Goal: Task Accomplishment & Management: Use online tool/utility

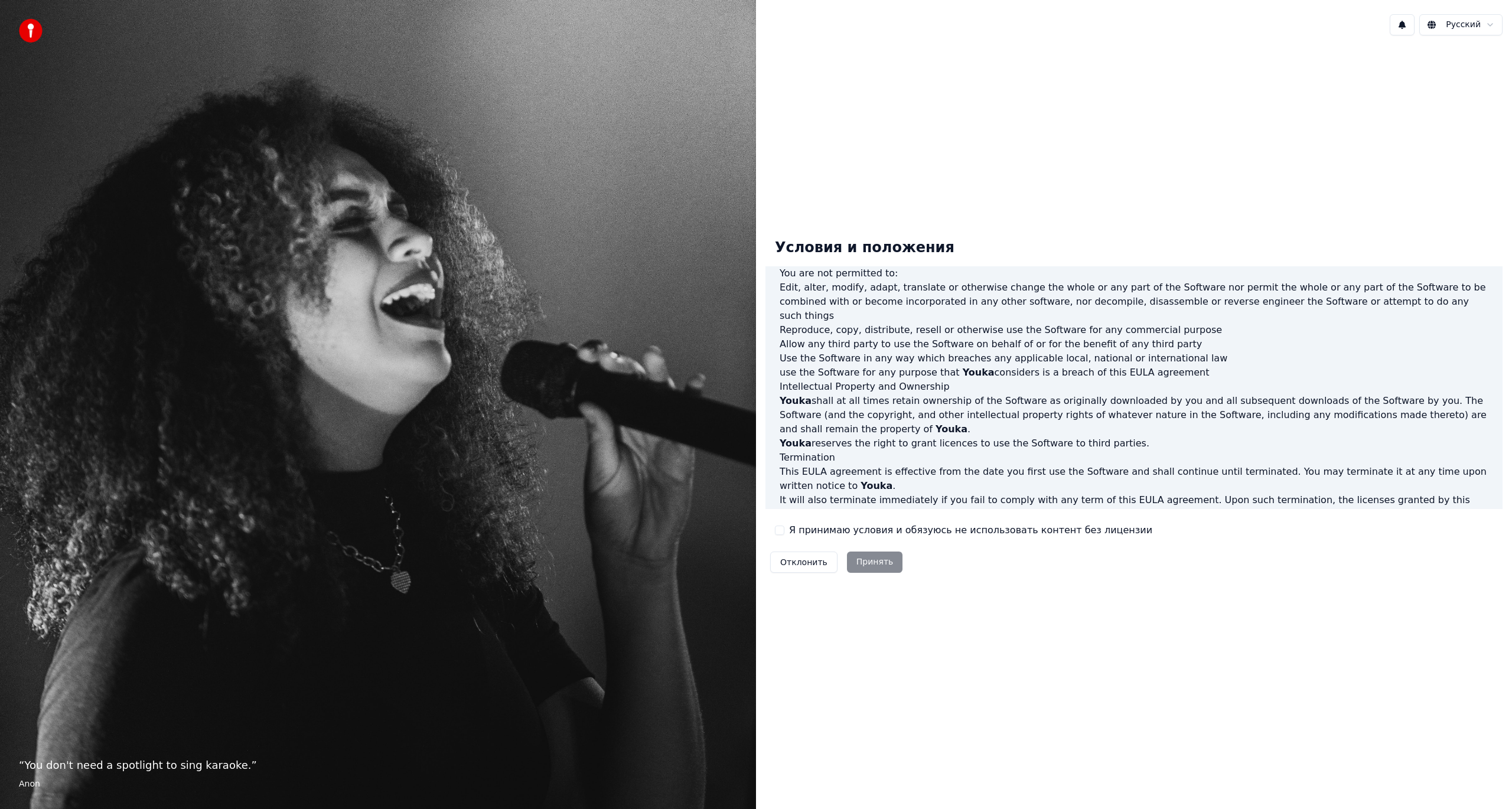
scroll to position [338, 0]
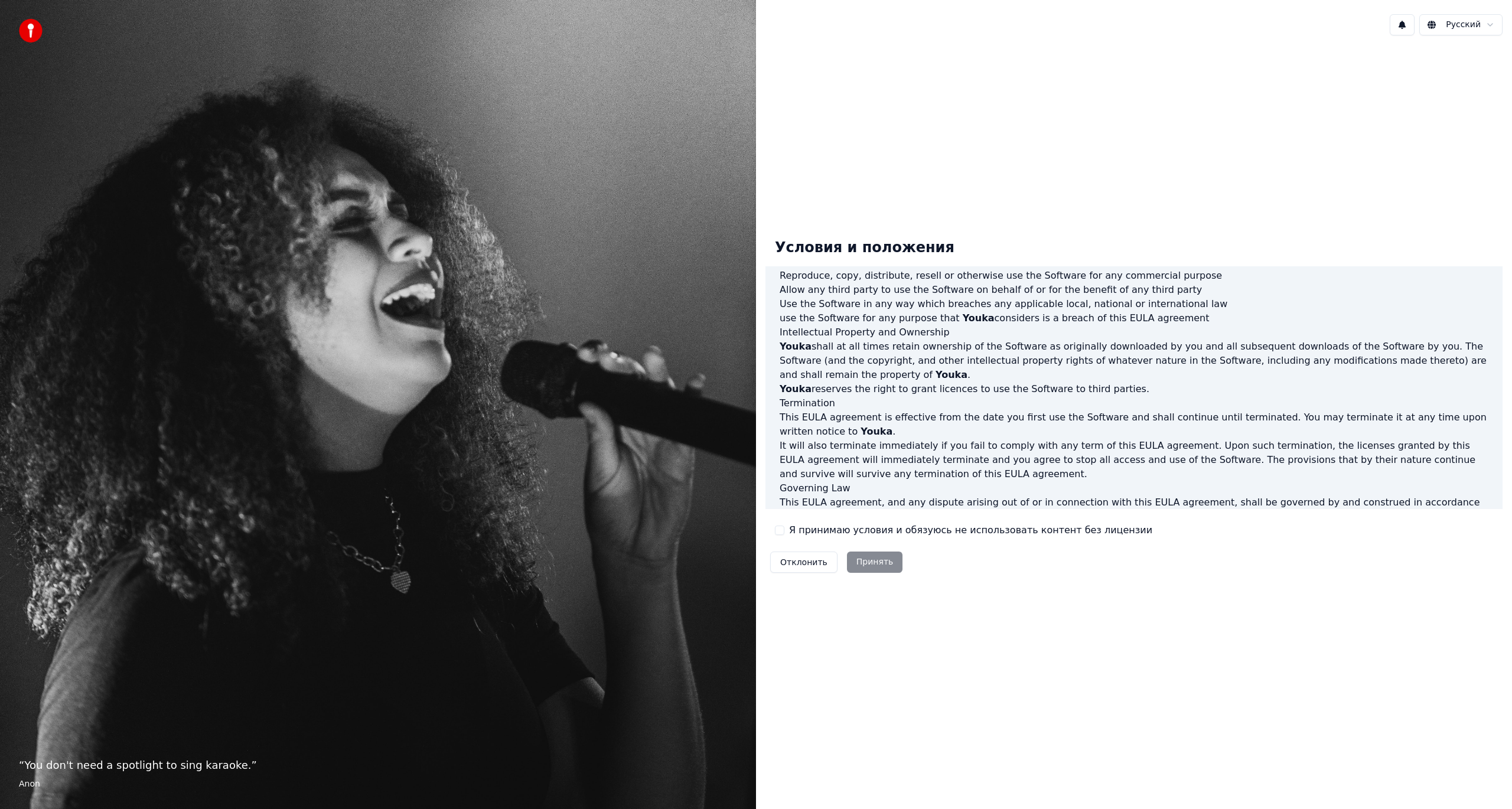
click at [798, 529] on label "Я принимаю условия и обязуюсь не использовать контент без лицензии" at bounding box center [970, 530] width 363 height 14
click at [784, 529] on button "Я принимаю условия и обязуюсь не использовать контент без лицензии" at bounding box center [779, 530] width 10 height 10
click at [879, 565] on button "Принять" at bounding box center [875, 563] width 56 height 21
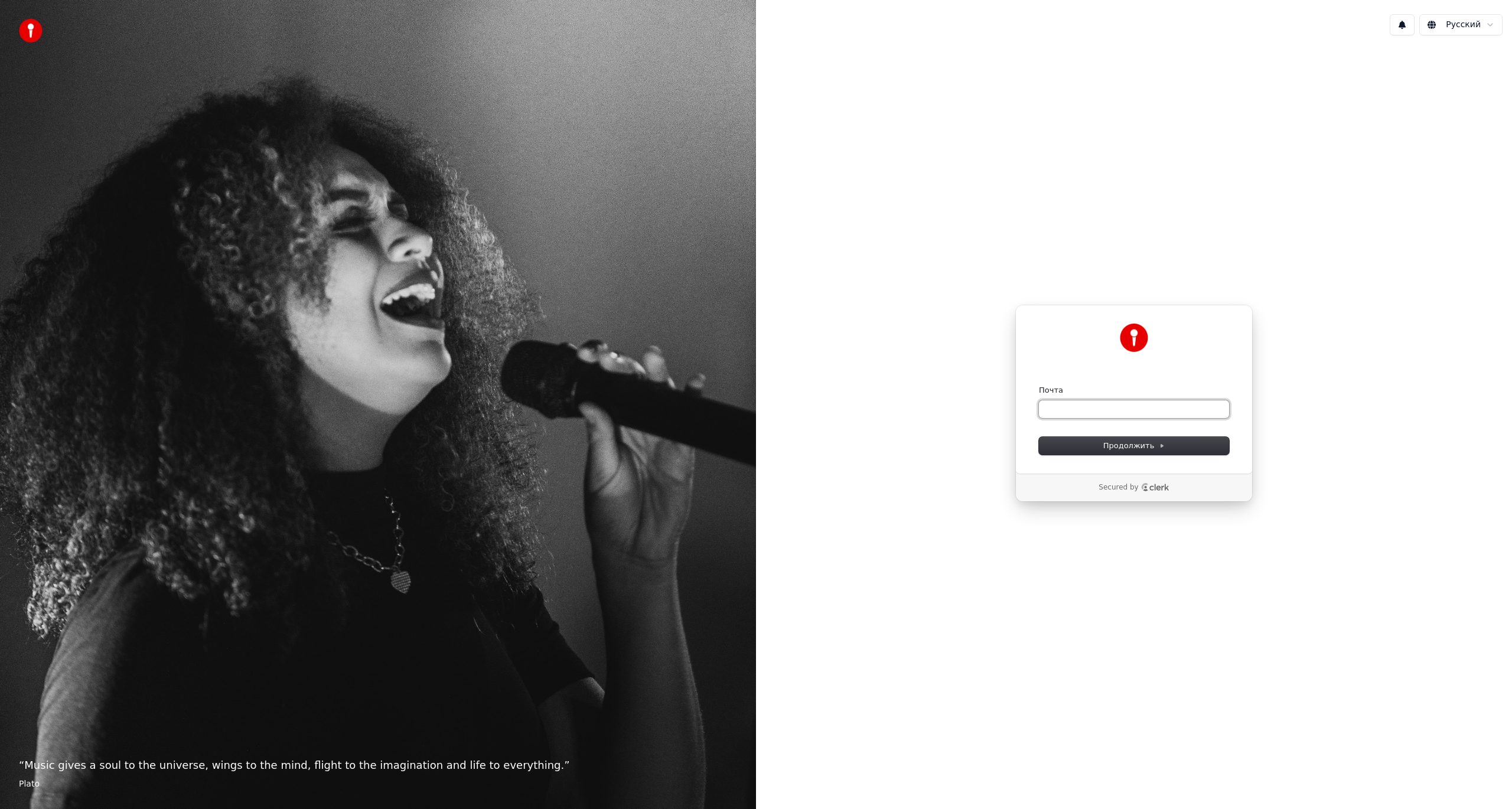
click at [1076, 410] on input "Почта" at bounding box center [1134, 409] width 190 height 18
click at [1144, 448] on span "Продолжить" at bounding box center [1134, 445] width 62 height 11
type input "**********"
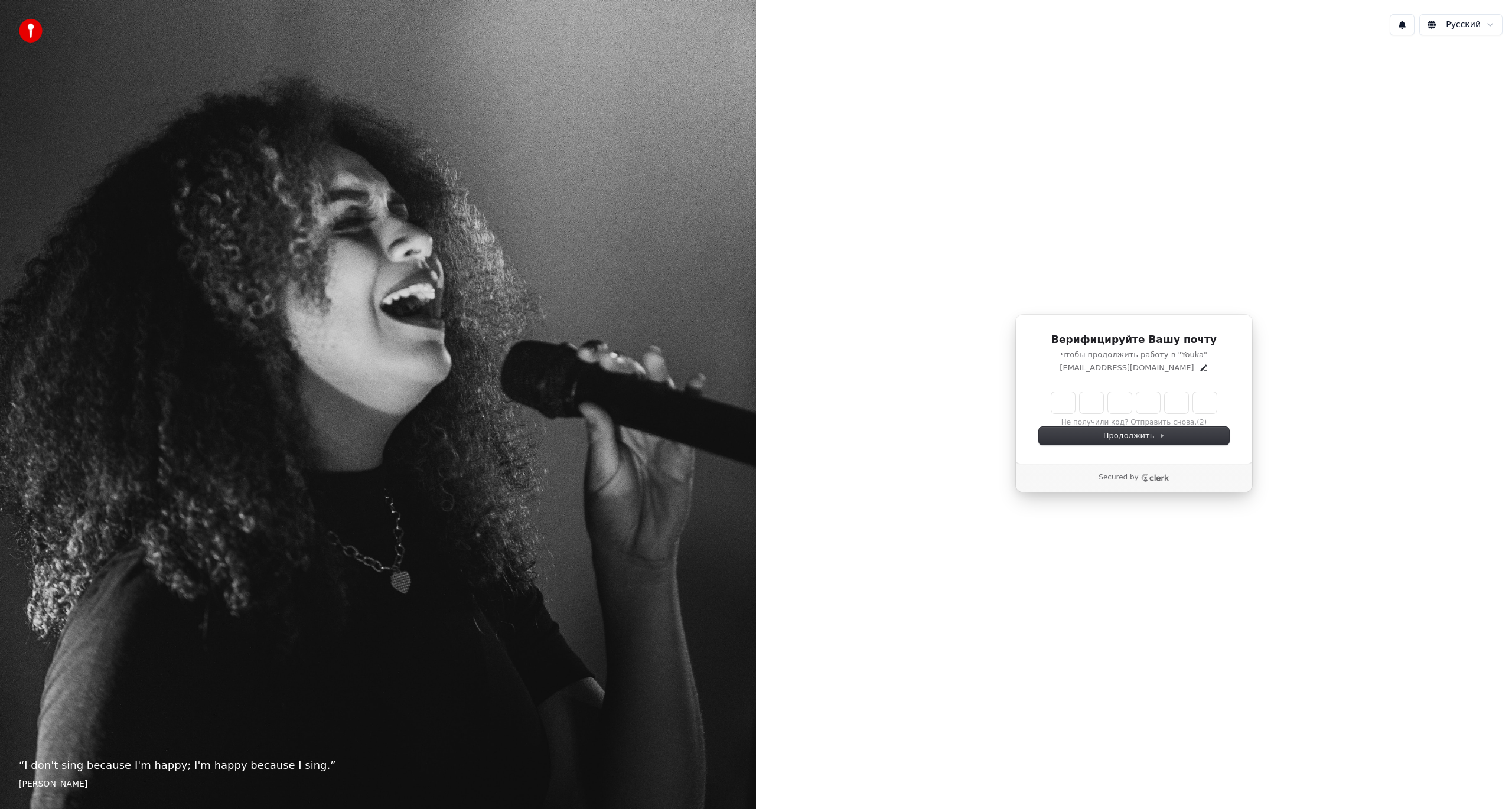
click at [1064, 403] on input "Enter verification code" at bounding box center [1134, 403] width 165 height 21
type input "******"
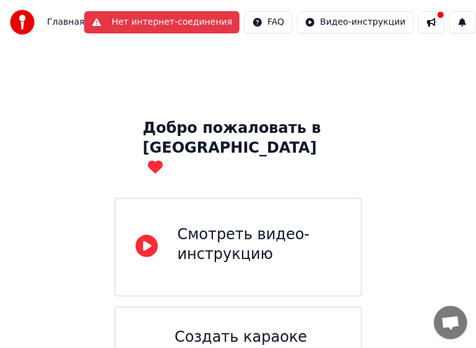
click at [143, 24] on button "Нет интернет-соединения" at bounding box center [161, 22] width 155 height 22
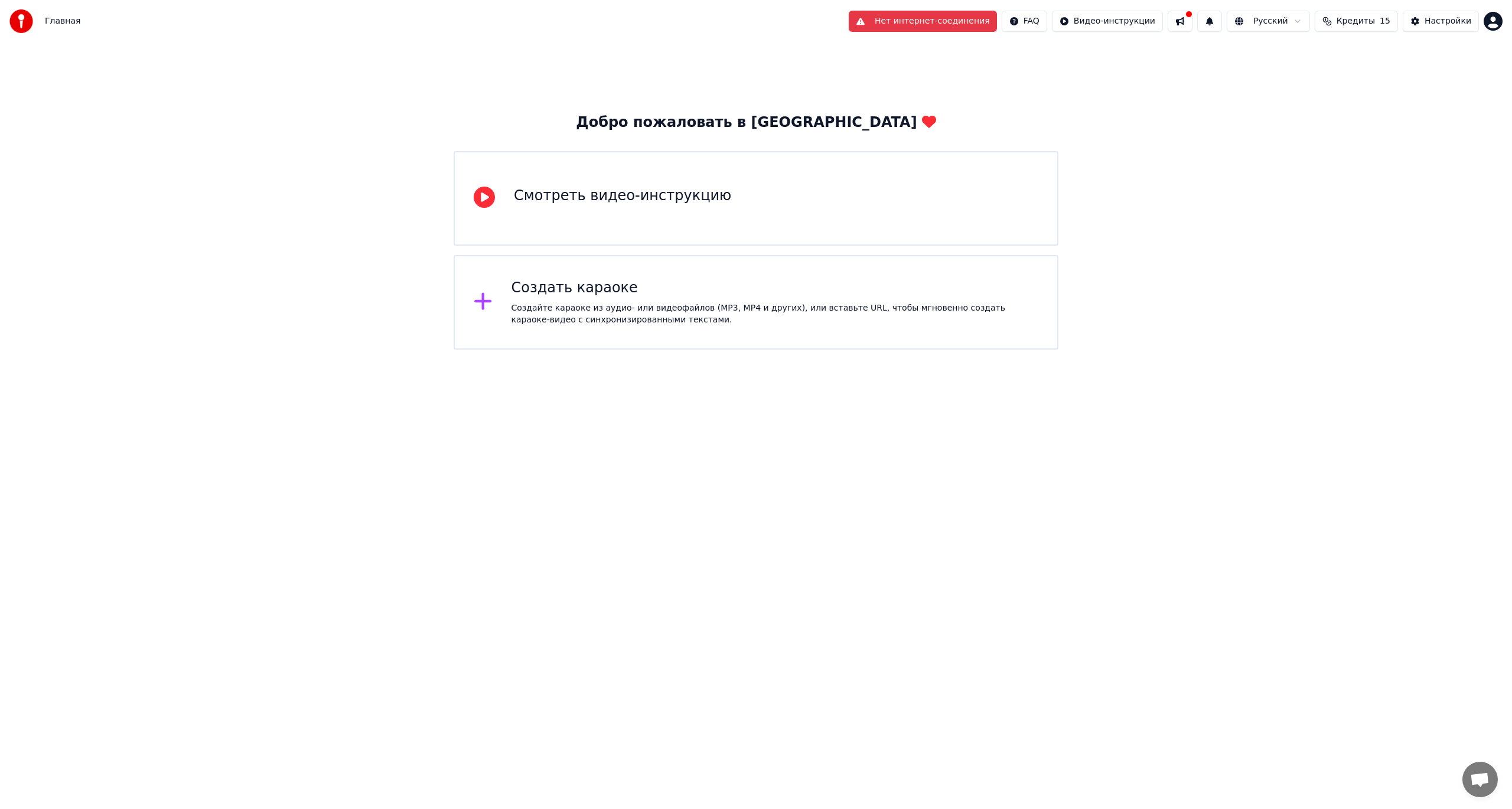
click at [937, 26] on button "Нет интернет-соединения" at bounding box center [923, 21] width 148 height 21
click at [463, 199] on div "Смотреть видео-инструкцию" at bounding box center [623, 196] width 218 height 19
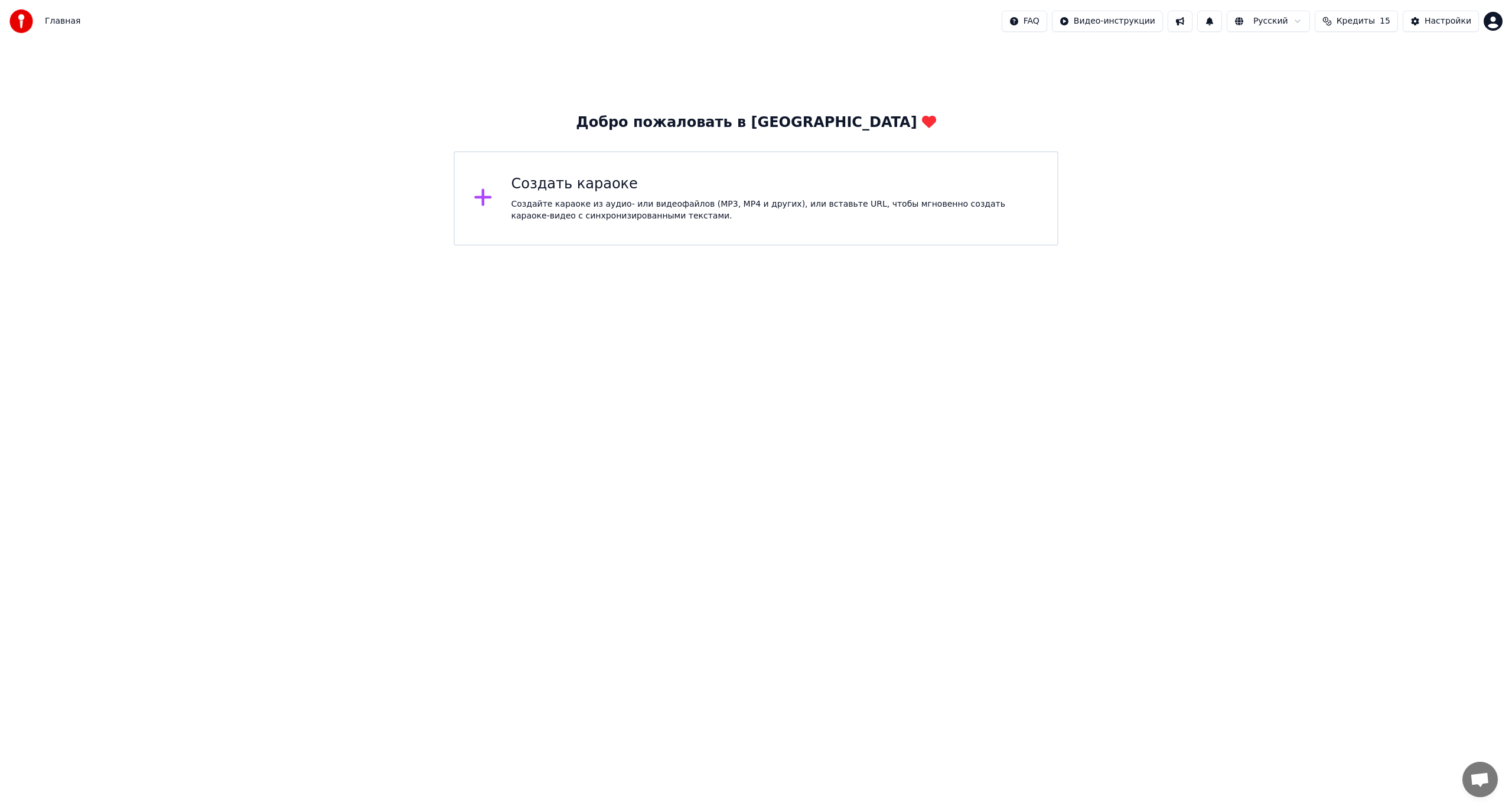
click at [463, 186] on div "Создать караоке" at bounding box center [776, 184] width 527 height 19
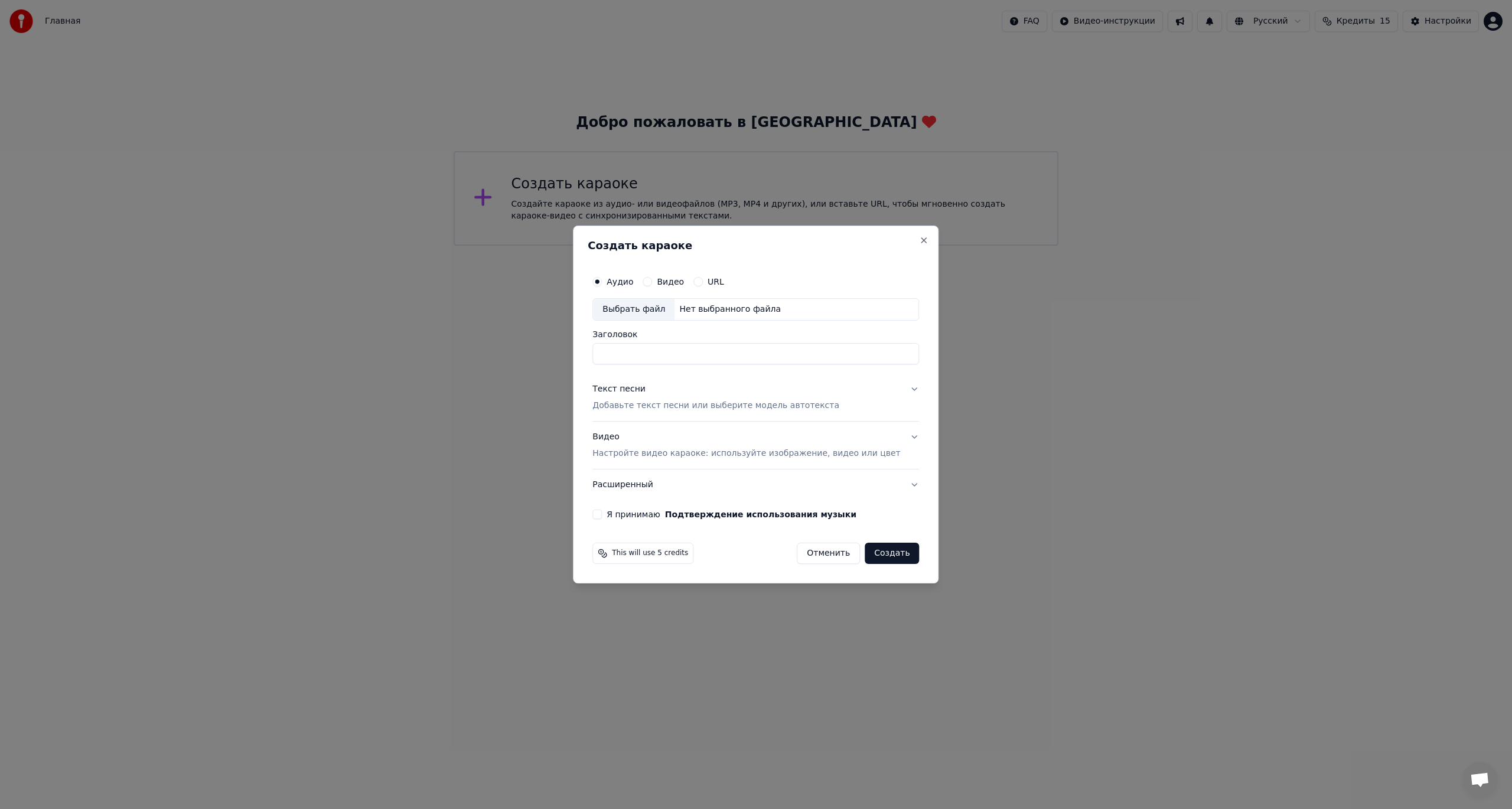
click at [463, 307] on div "Выбрать файл" at bounding box center [633, 309] width 81 height 21
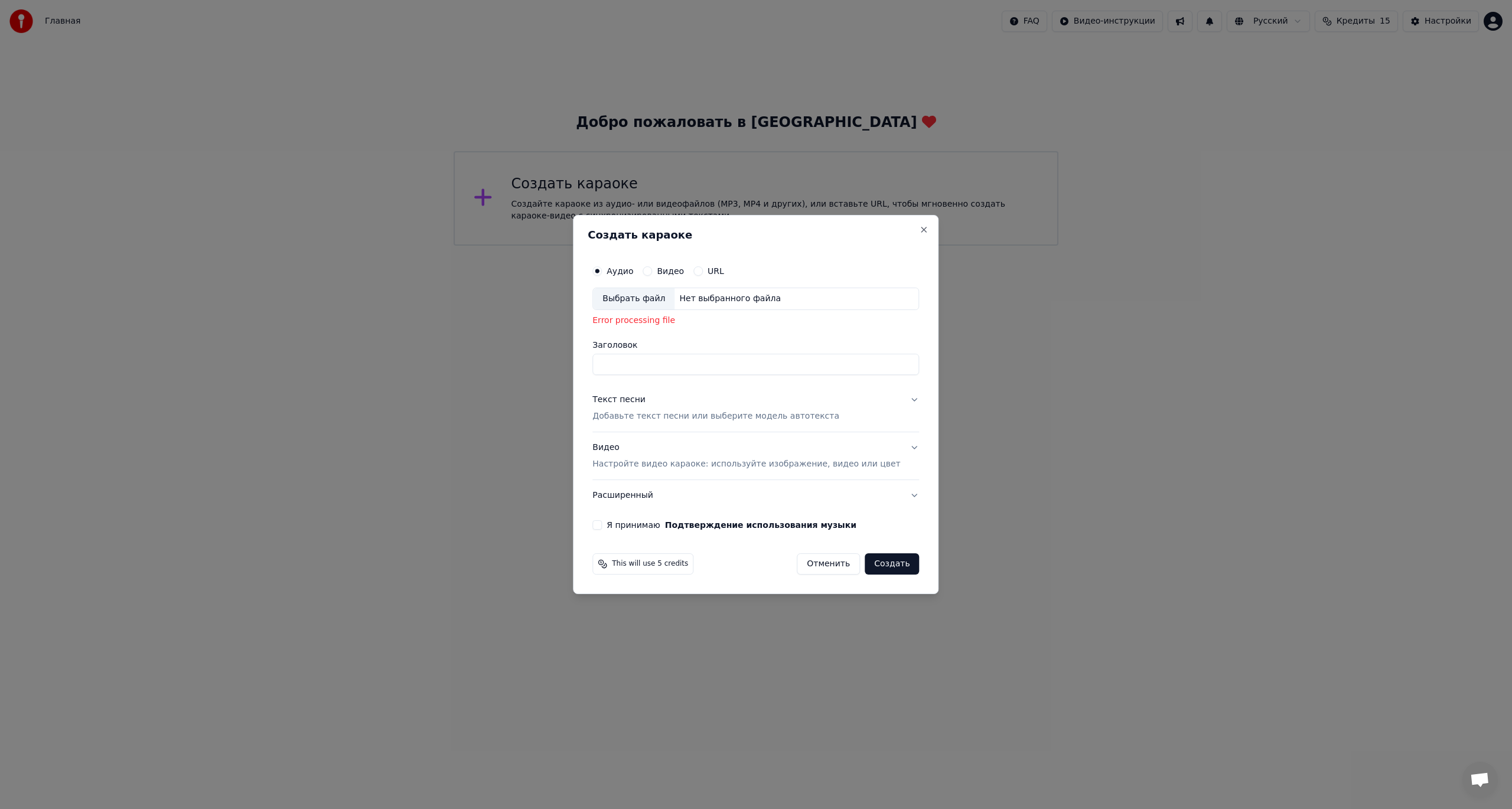
click at [463, 296] on div "Выбрать файл" at bounding box center [633, 299] width 81 height 21
click at [463, 298] on div "Нет выбранного файла" at bounding box center [730, 299] width 111 height 11
click at [463, 332] on button "Отменить" at bounding box center [828, 564] width 63 height 21
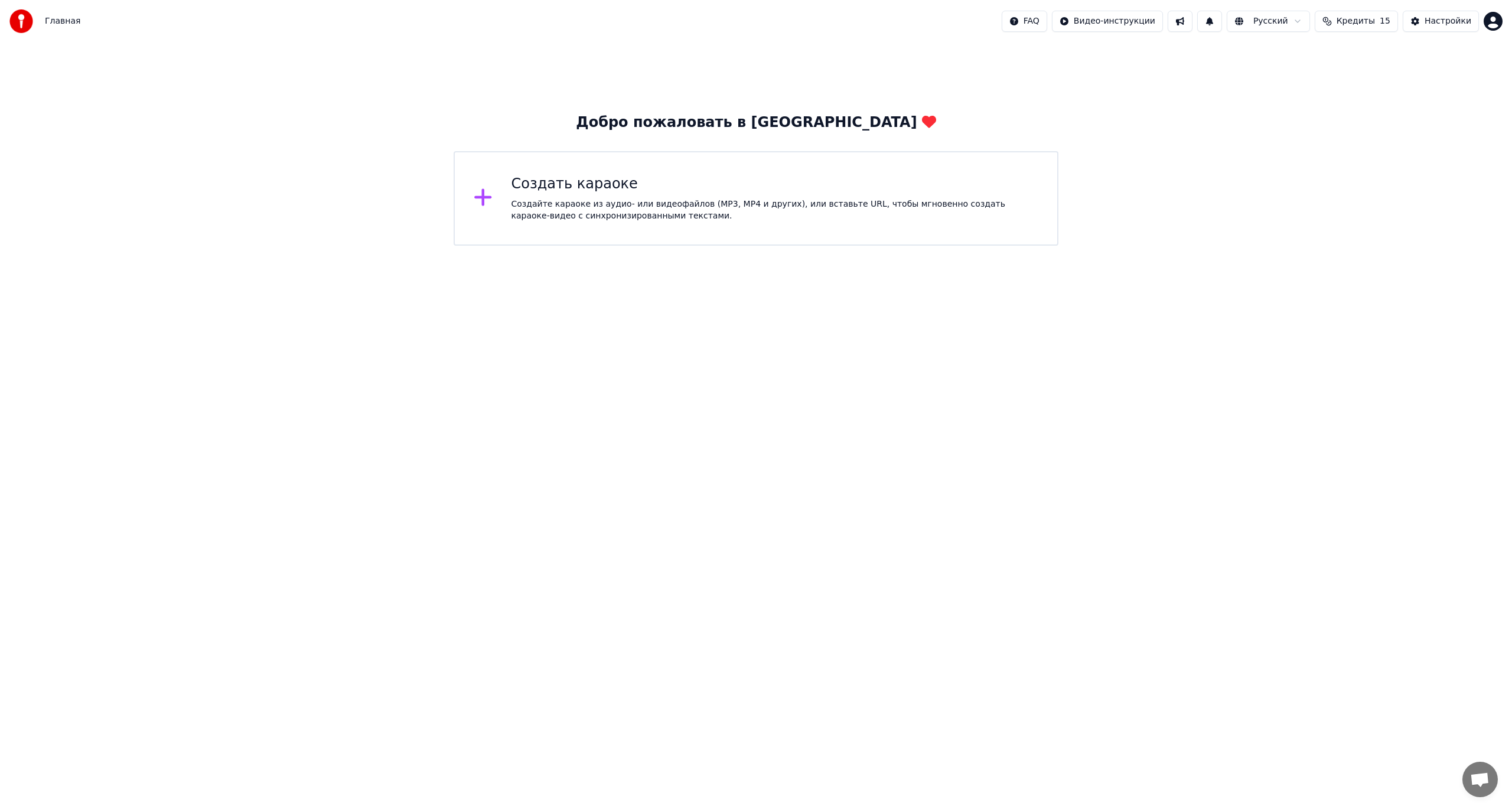
click at [463, 199] on div "Создайте караоке из аудио- или видеофайлов (MP3, MP4 и других), или вставьте UR…" at bounding box center [776, 210] width 527 height 24
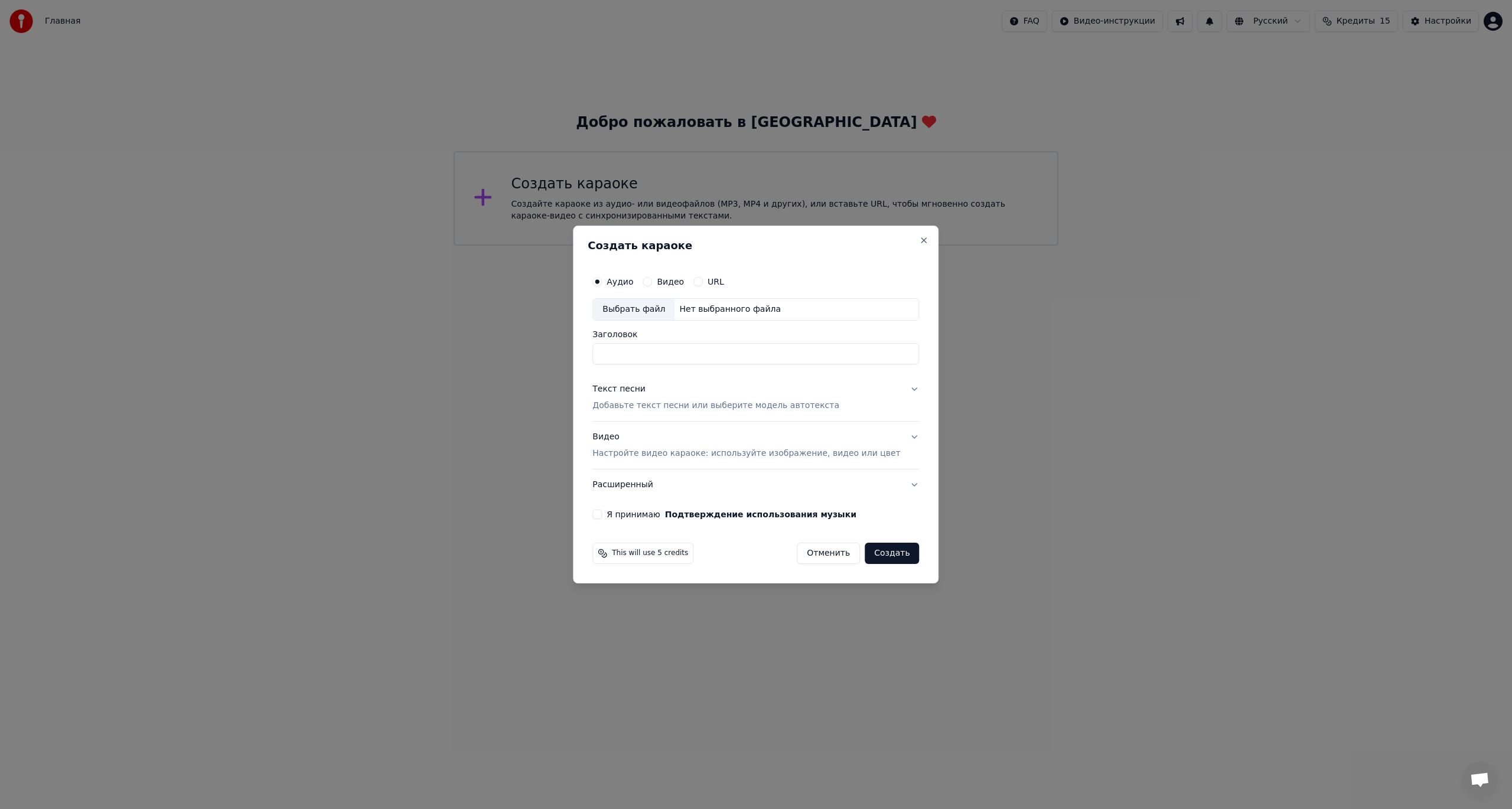
click at [463, 310] on div "Выбрать файл" at bounding box center [633, 309] width 81 height 21
click at [463, 312] on div "Выбрать файл" at bounding box center [633, 309] width 81 height 21
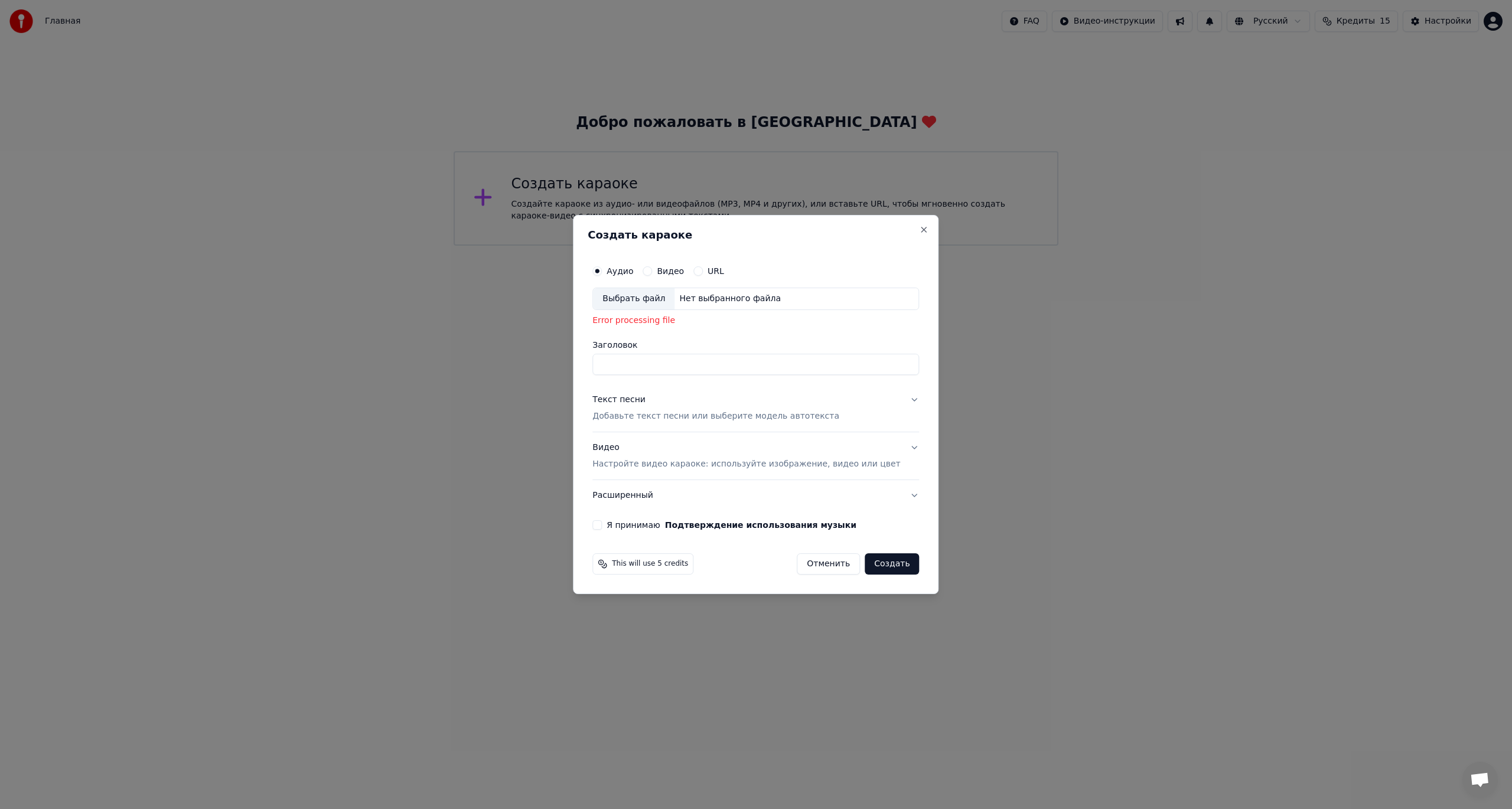
click at [463, 298] on div "Выбрать файл" at bounding box center [633, 299] width 81 height 21
drag, startPoint x: 820, startPoint y: 565, endPoint x: 812, endPoint y: 565, distance: 8.0
click at [463, 332] on button "Отменить" at bounding box center [828, 564] width 63 height 21
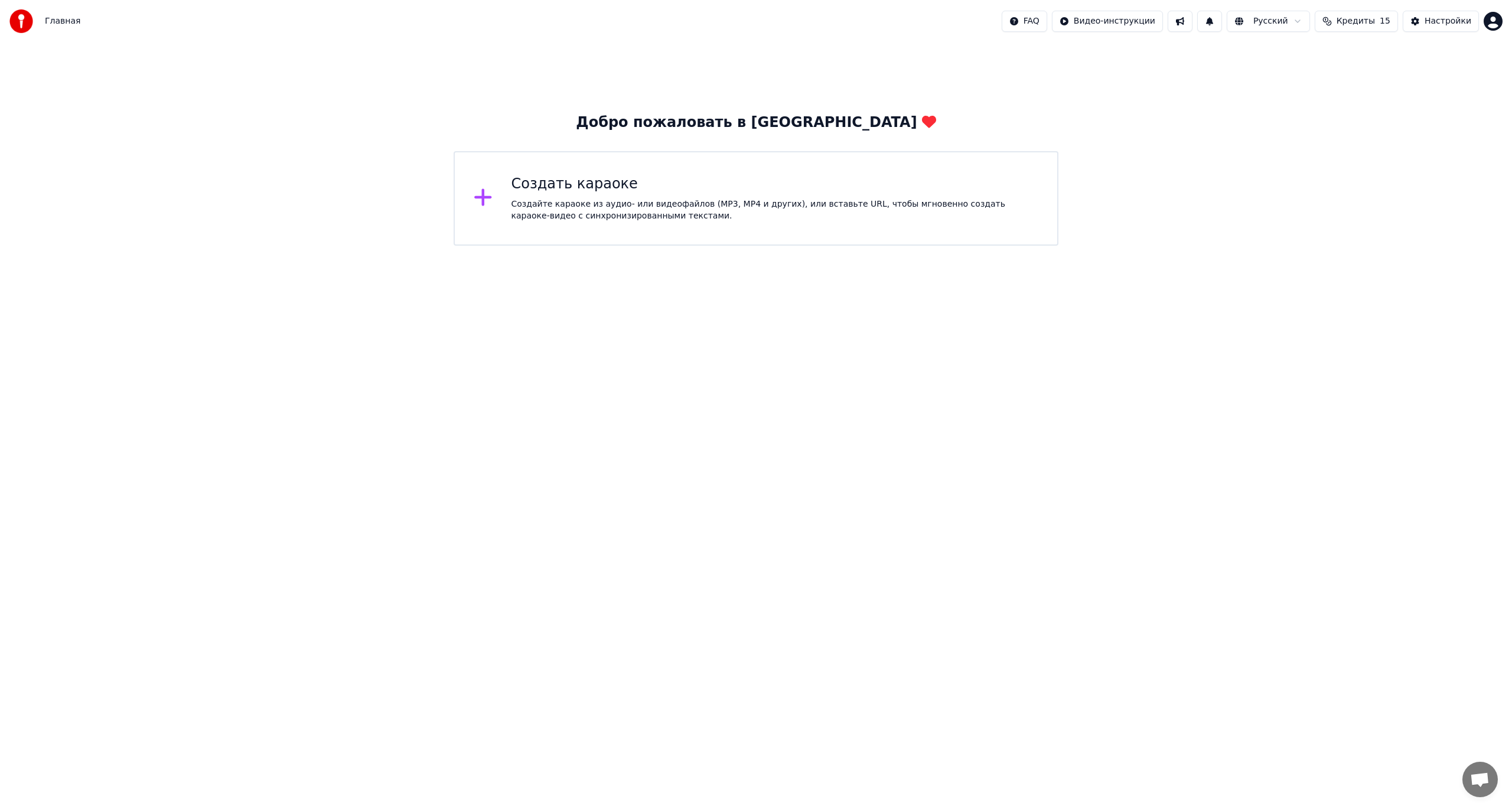
click at [463, 202] on div "Создайте караоке из аудио- или видеофайлов (MP3, MP4 и других), или вставьте UR…" at bounding box center [776, 210] width 527 height 24
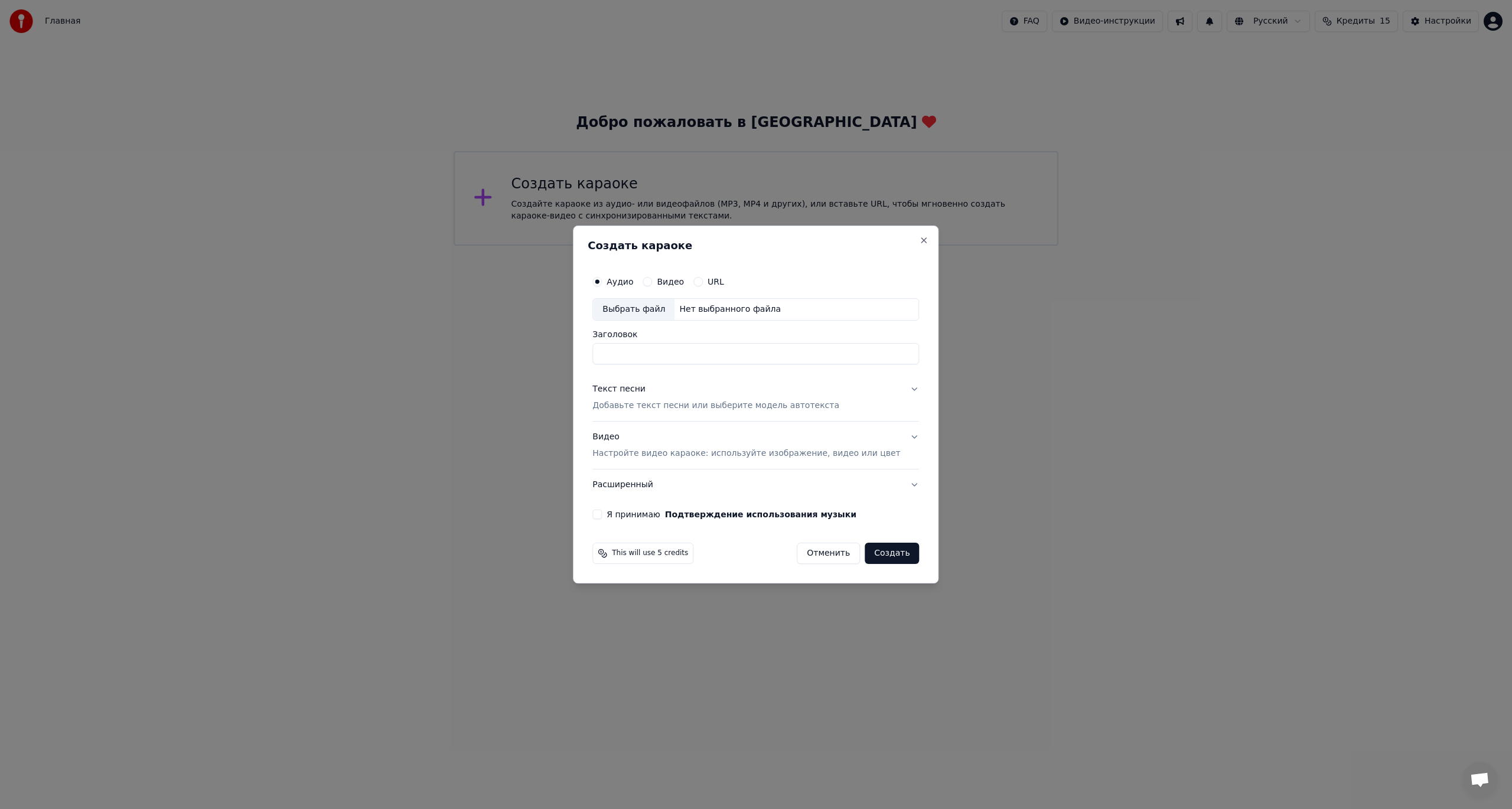
click at [463, 306] on div "Выбрать файл" at bounding box center [633, 309] width 81 height 21
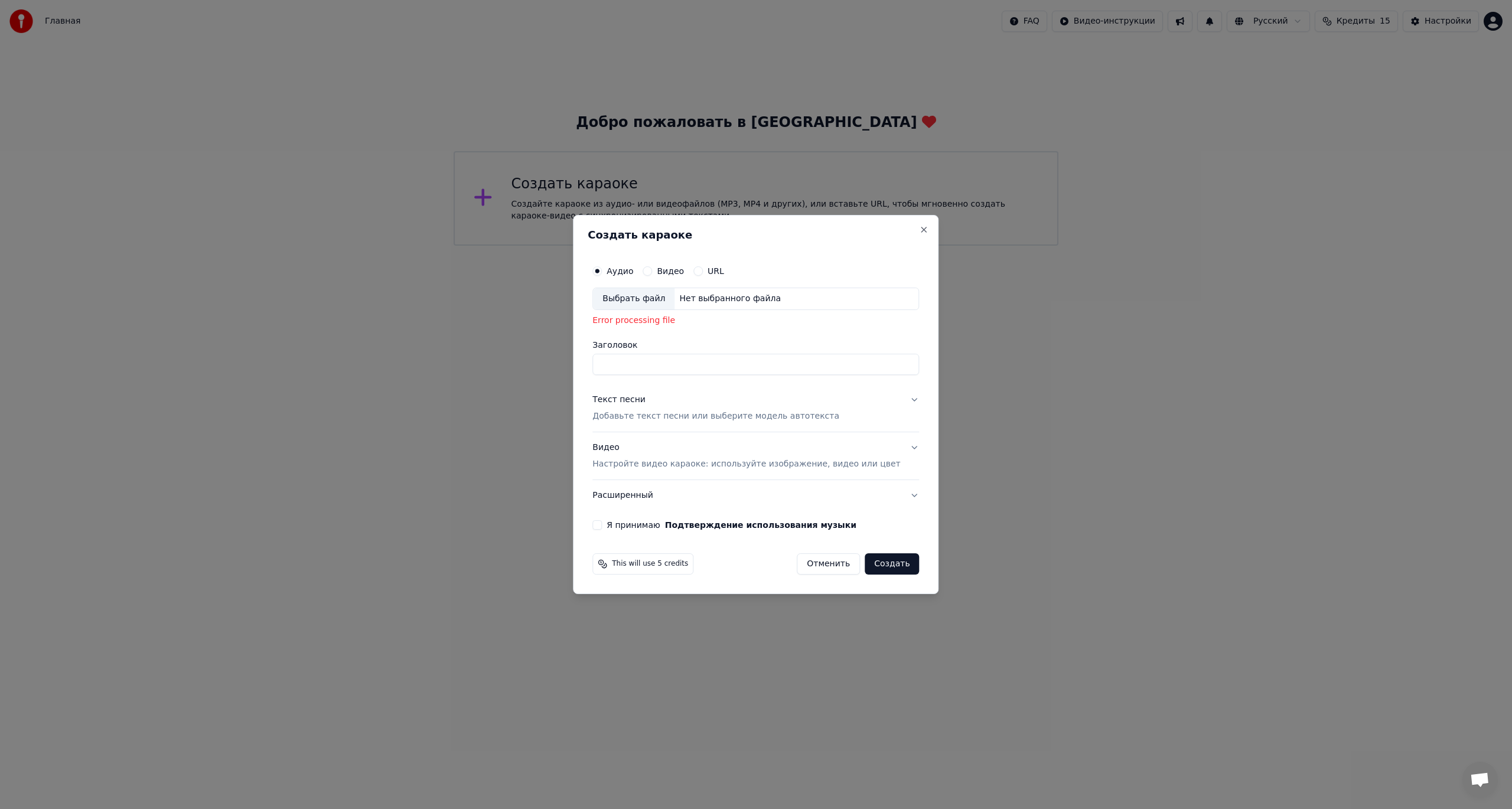
click at [463, 332] on input "Заголовок" at bounding box center [756, 364] width 327 height 21
click at [463, 332] on button "Расширенный" at bounding box center [756, 496] width 327 height 31
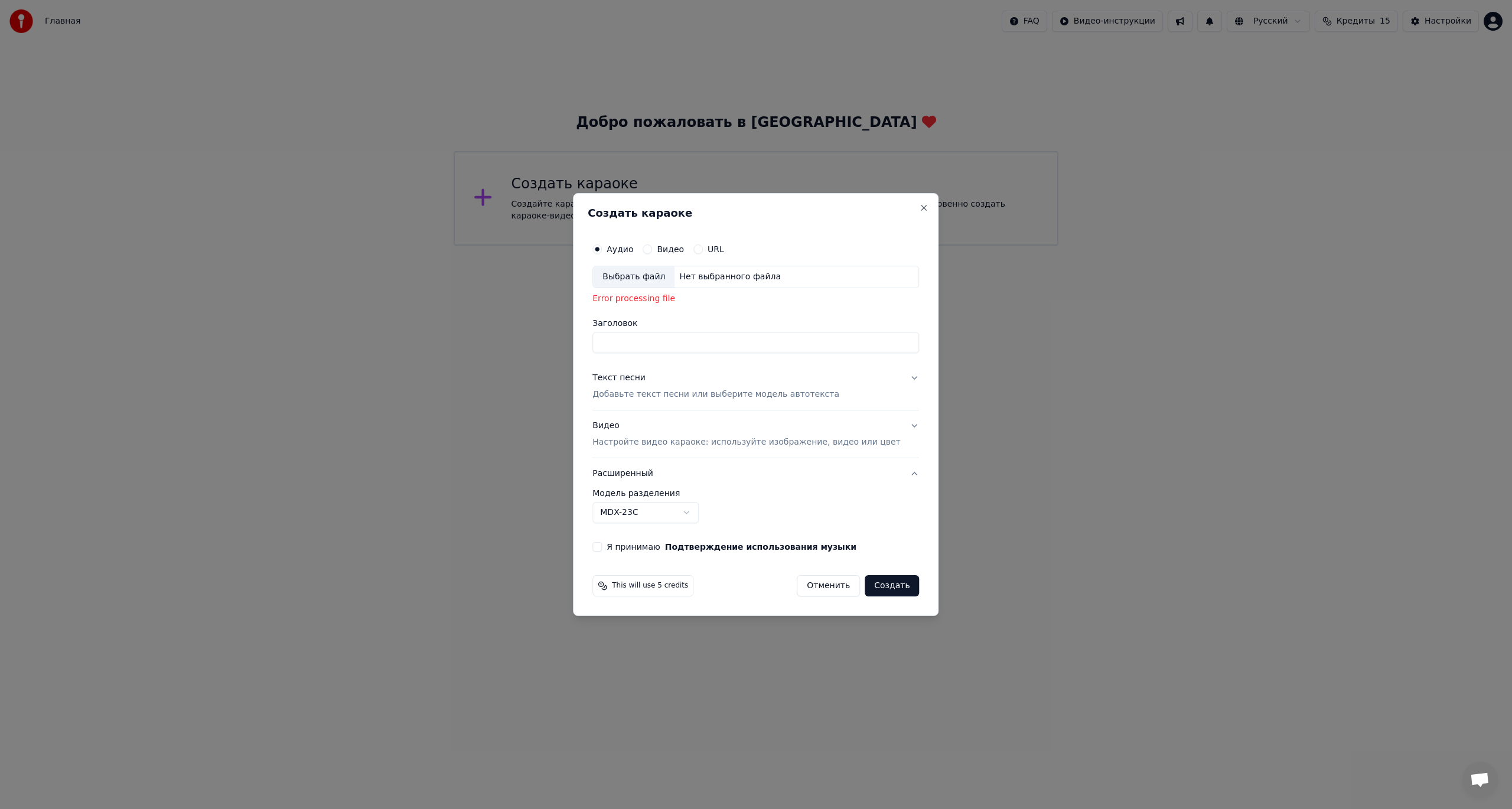
click at [463, 245] on body "**********" at bounding box center [756, 122] width 1512 height 245
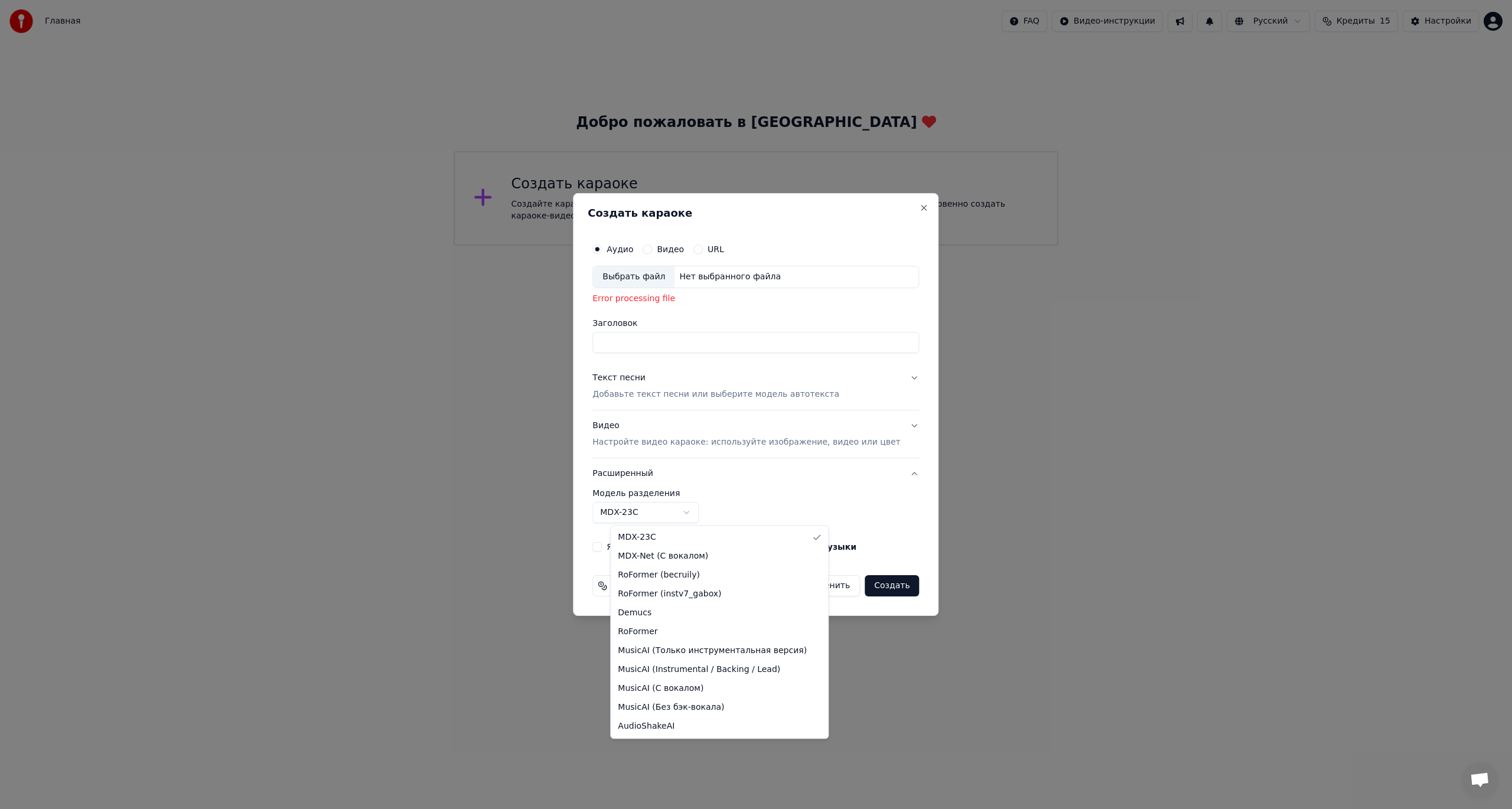
click at [463, 245] on body "**********" at bounding box center [756, 122] width 1512 height 245
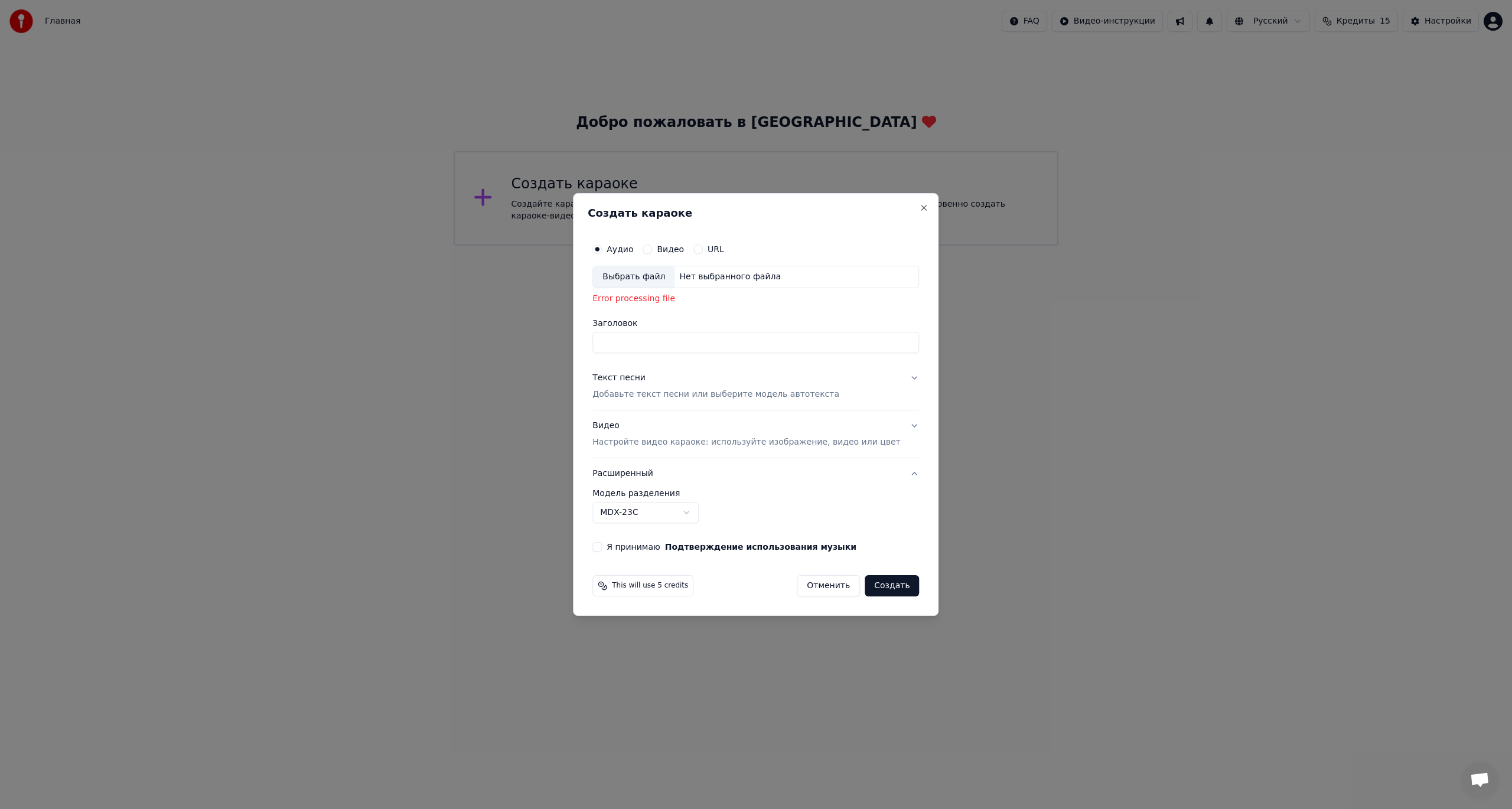
click at [463, 332] on button "Я принимаю Подтверждение использования музыки" at bounding box center [597, 547] width 10 height 10
drag, startPoint x: 607, startPoint y: 298, endPoint x: 694, endPoint y: 308, distance: 87.6
click at [463, 308] on div "**********" at bounding box center [756, 394] width 336 height 324
click at [463, 306] on div "Выбрать файл Нет выбранного файла Error processing file" at bounding box center [756, 287] width 327 height 44
click at [463, 248] on button "Видео" at bounding box center [648, 249] width 10 height 10
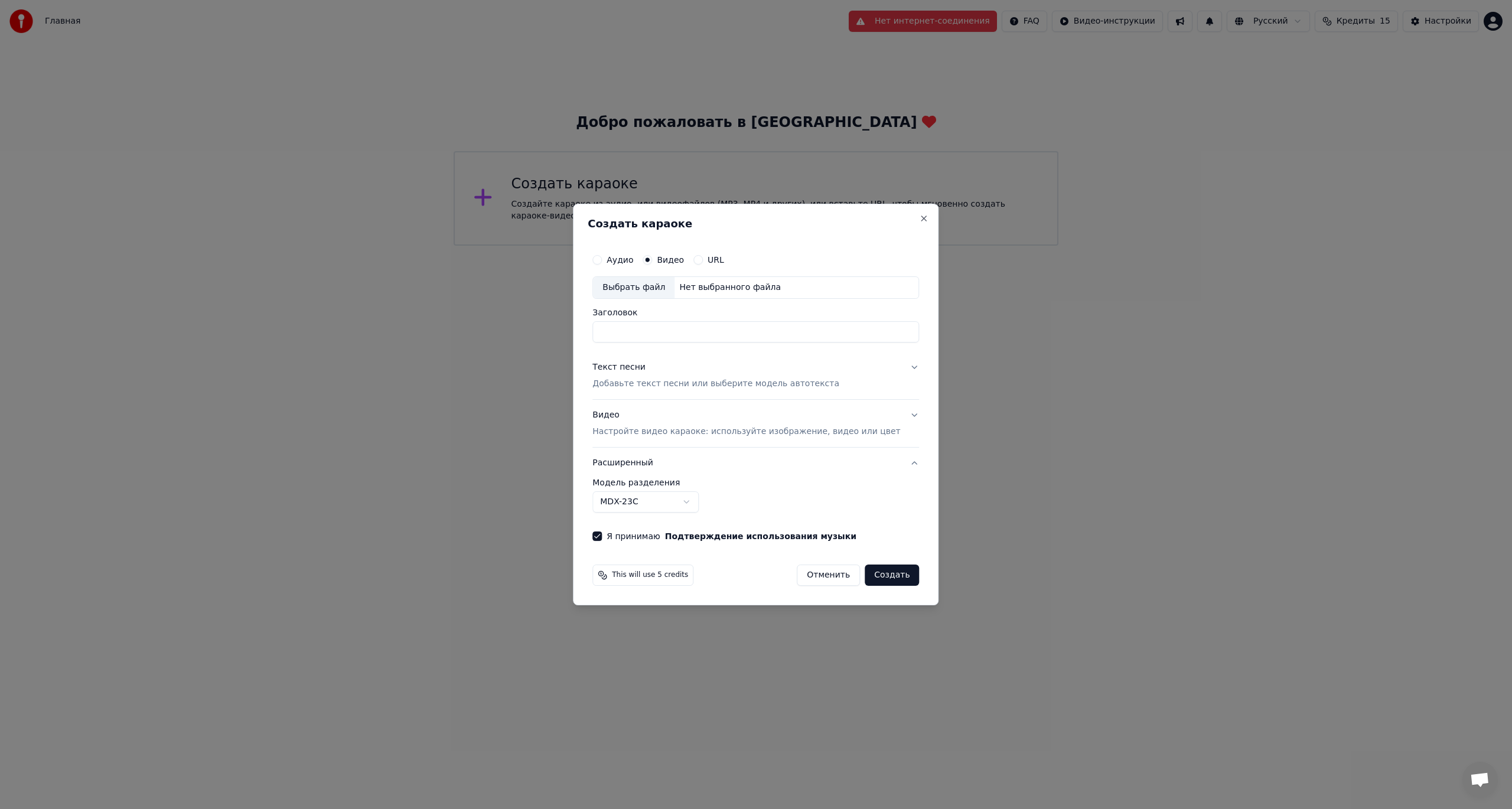
click at [463, 261] on div "Аудио" at bounding box center [612, 260] width 41 height 10
click at [463, 259] on button "Аудио" at bounding box center [597, 260] width 10 height 10
click at [463, 290] on div "Выбрать файл" at bounding box center [633, 287] width 81 height 21
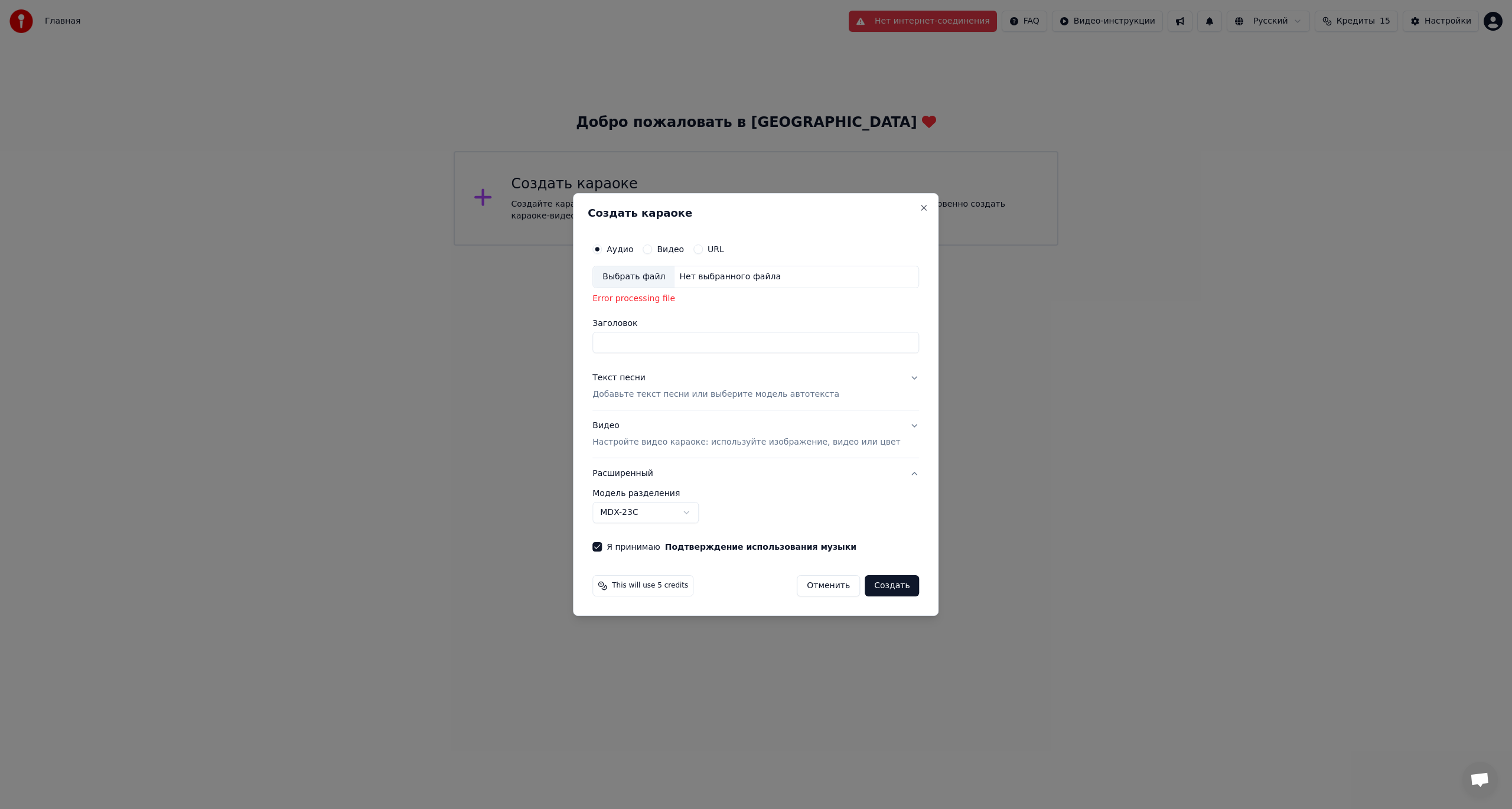
click at [463, 250] on label "Видео" at bounding box center [671, 249] width 27 height 9
click at [463, 250] on button "Видео" at bounding box center [648, 249] width 10 height 10
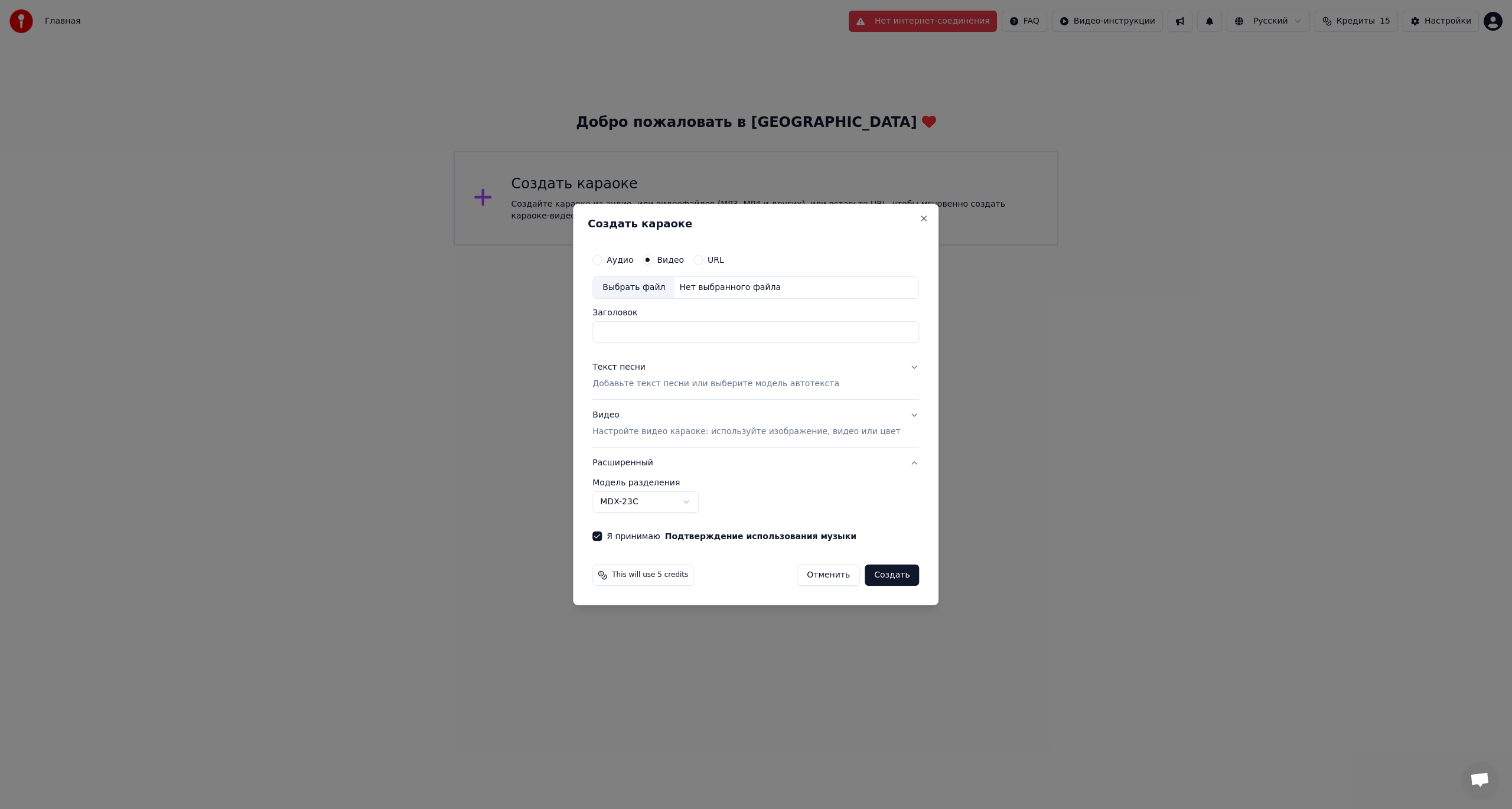
click at [463, 259] on div "Аудио" at bounding box center [612, 260] width 41 height 10
click at [463, 260] on label "Аудио" at bounding box center [620, 260] width 27 height 9
click at [463, 260] on button "Аудио" at bounding box center [597, 260] width 10 height 10
click at [463, 280] on div "Выбрать файл" at bounding box center [633, 287] width 81 height 21
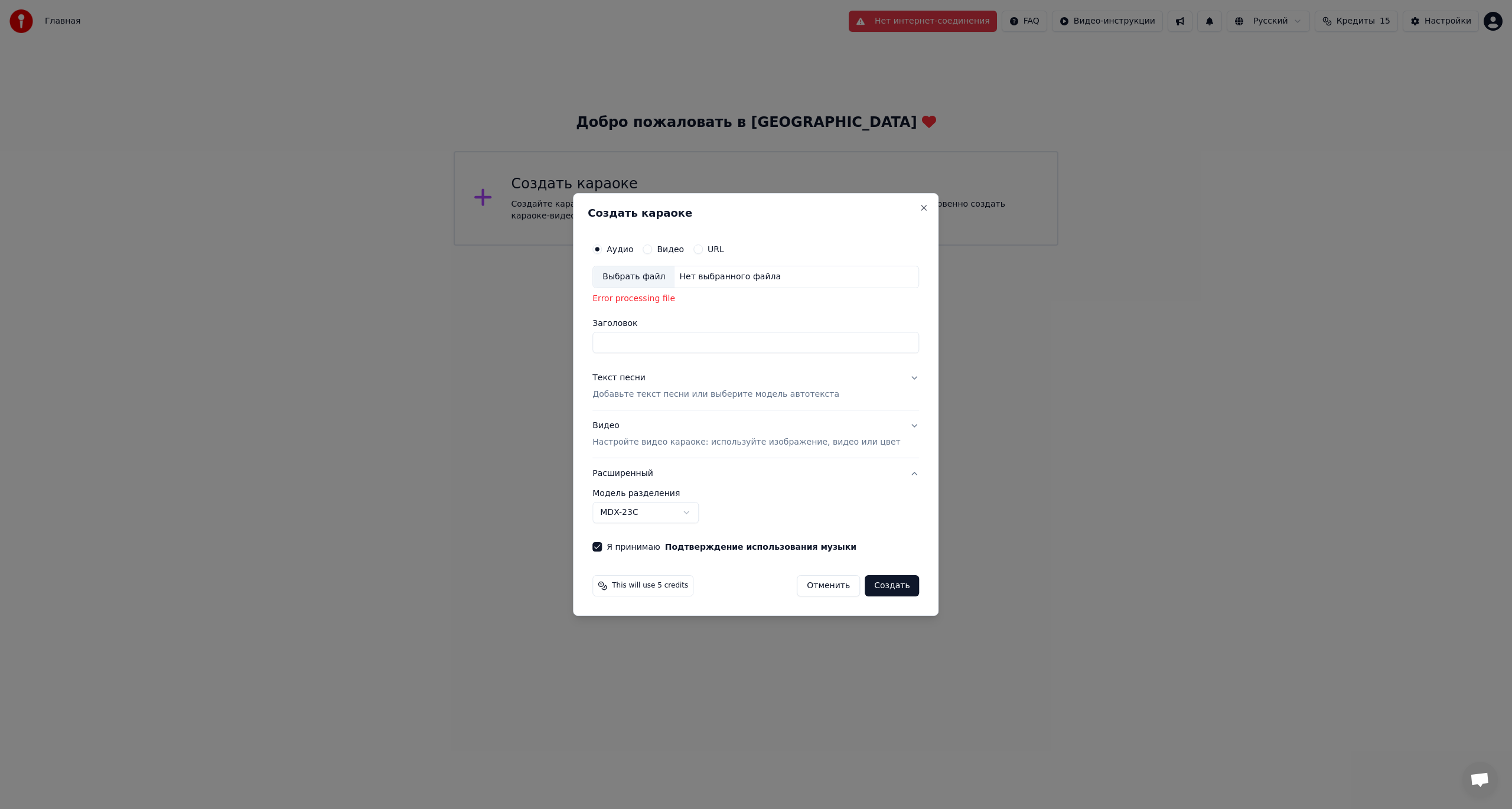
click at [463, 332] on input "Заголовок" at bounding box center [756, 343] width 327 height 21
click at [463, 332] on p "Добавьте текст песни или выберите модель автотекста" at bounding box center [715, 394] width 246 height 11
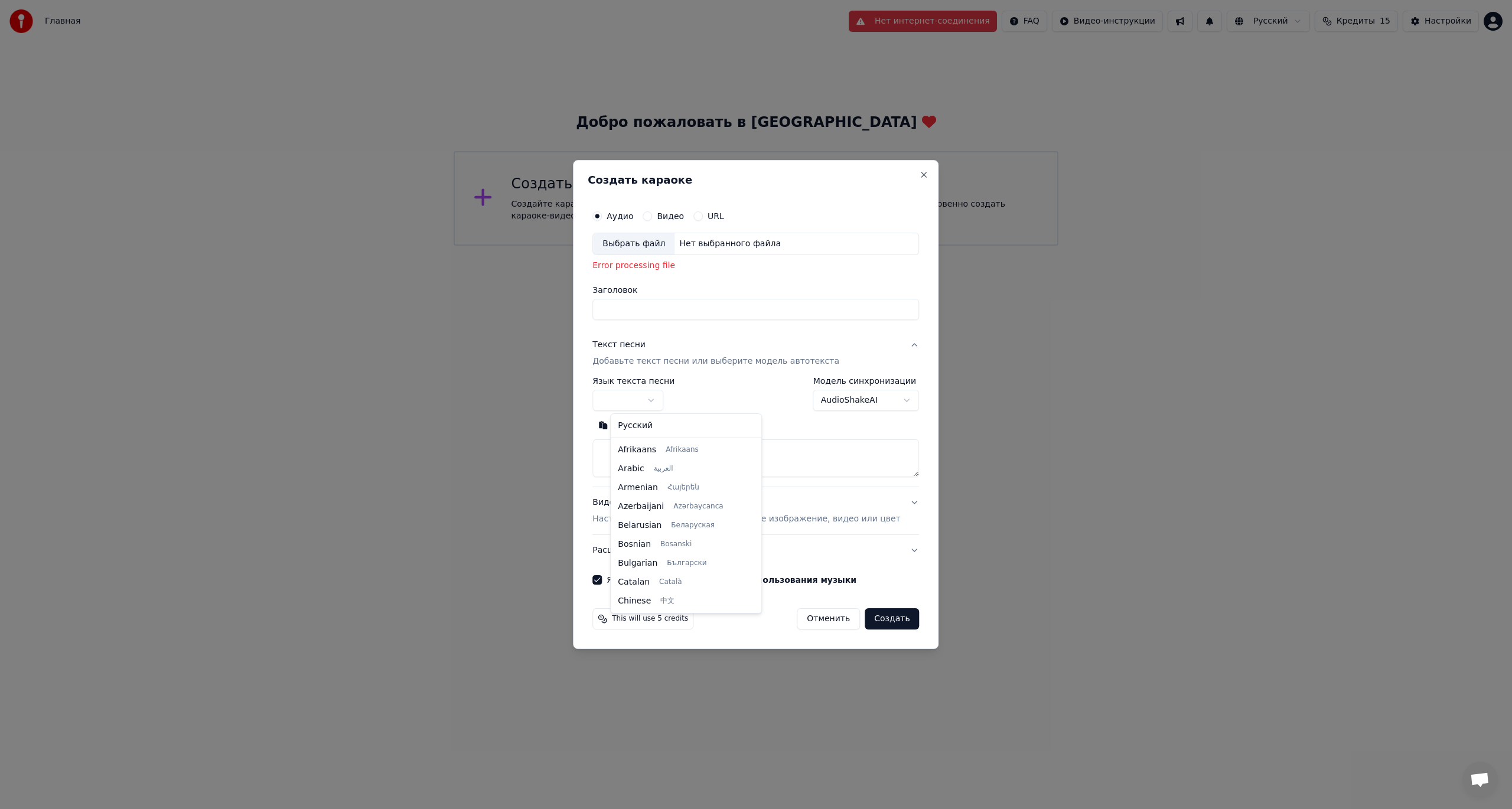
click at [463, 245] on body "**********" at bounding box center [756, 122] width 1512 height 245
select select "**"
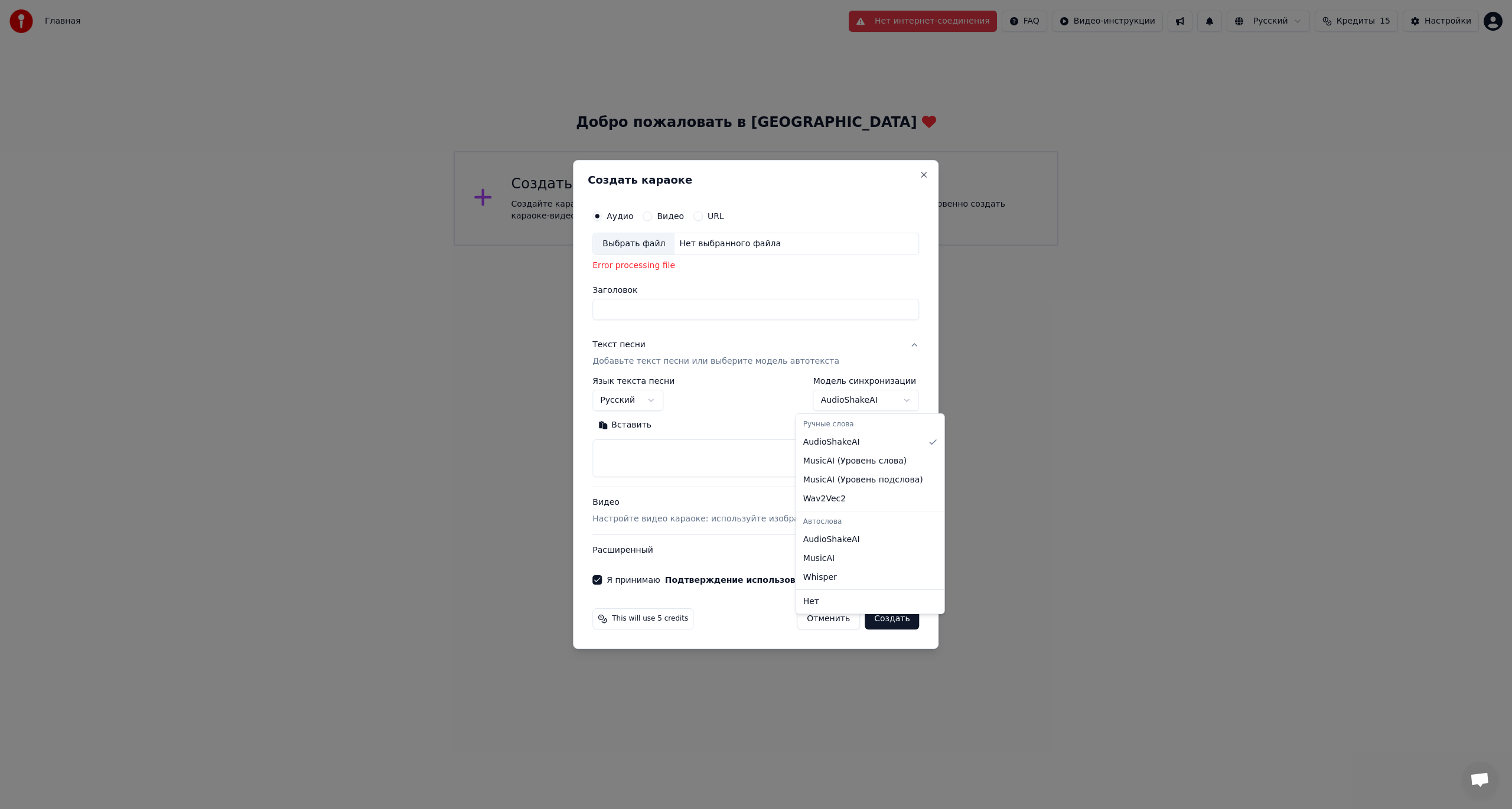
click at [463, 245] on body "**********" at bounding box center [756, 122] width 1512 height 245
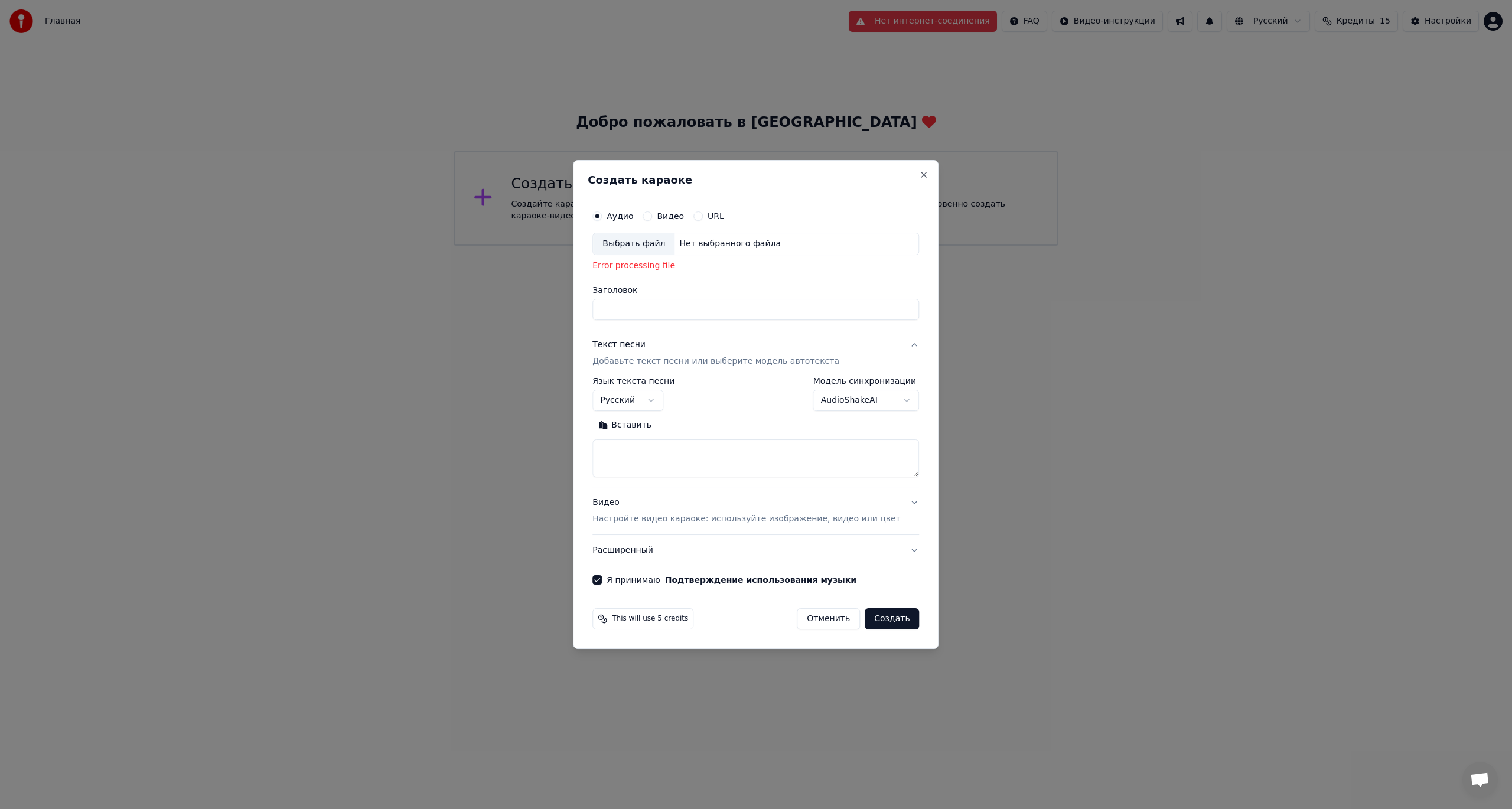
click at [463, 332] on button "Создать" at bounding box center [891, 619] width 54 height 21
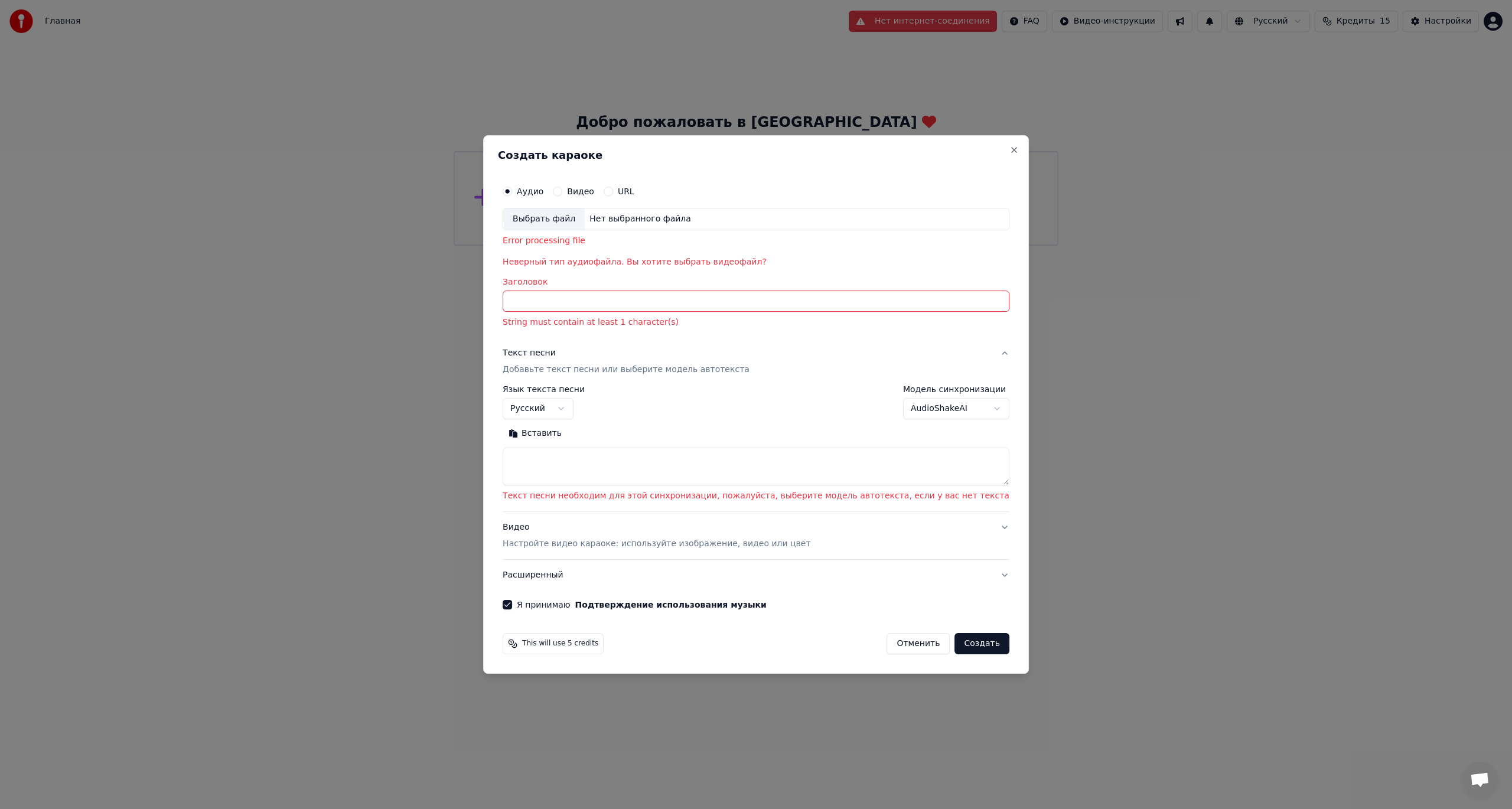
click at [463, 148] on div "**********" at bounding box center [756, 405] width 545 height 539
click at [463, 151] on button "Close" at bounding box center [1014, 150] width 10 height 10
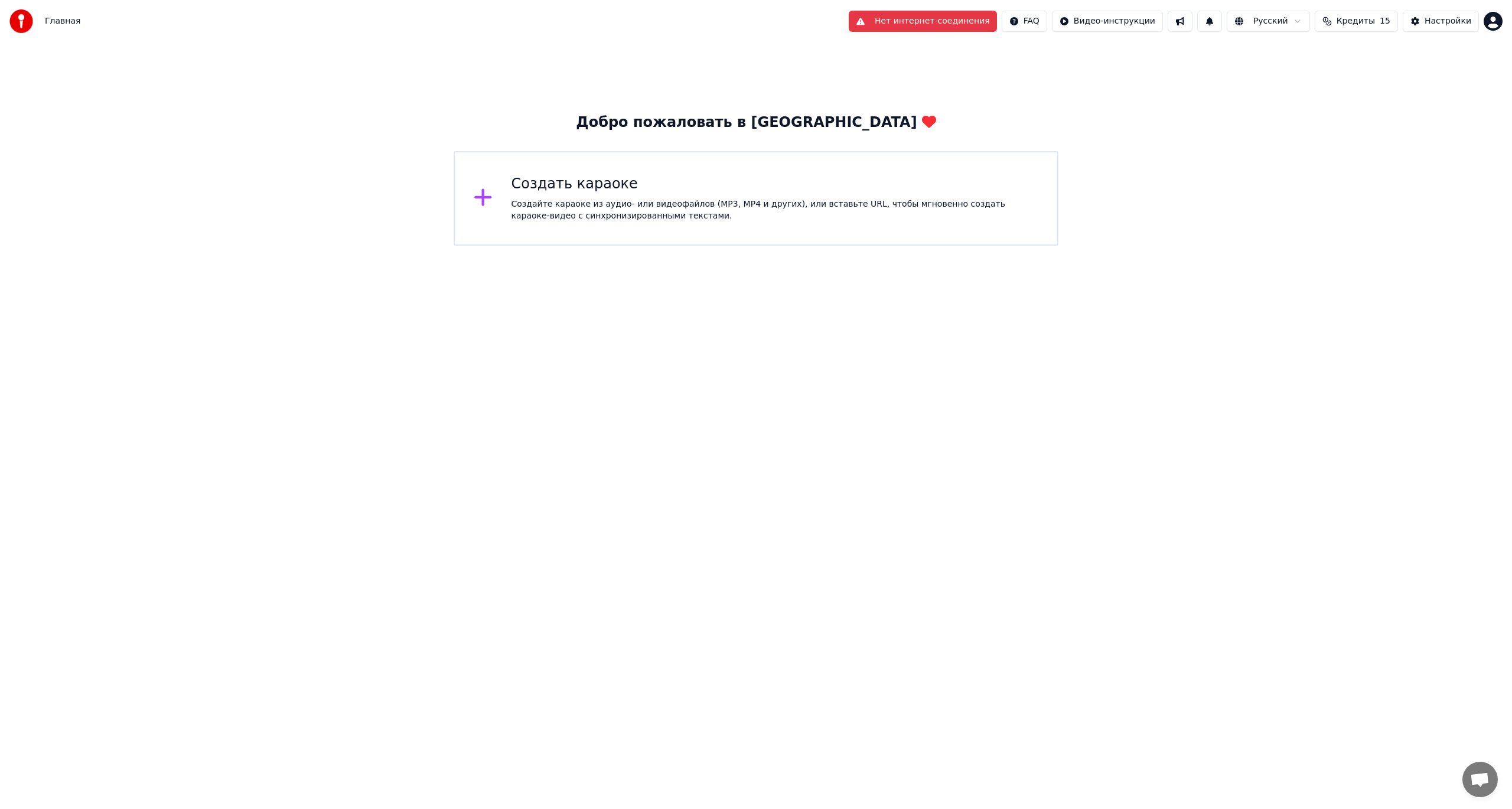
click at [463, 245] on html "Главная Нет интернет-соединения FAQ Видео-инструкции Русский Кредиты 15 Настрой…" at bounding box center [756, 122] width 1512 height 245
click at [463, 208] on div "Создайте караоке из аудио- или видеофайлов (MP3, MP4 и других), или вставьте UR…" at bounding box center [776, 210] width 527 height 24
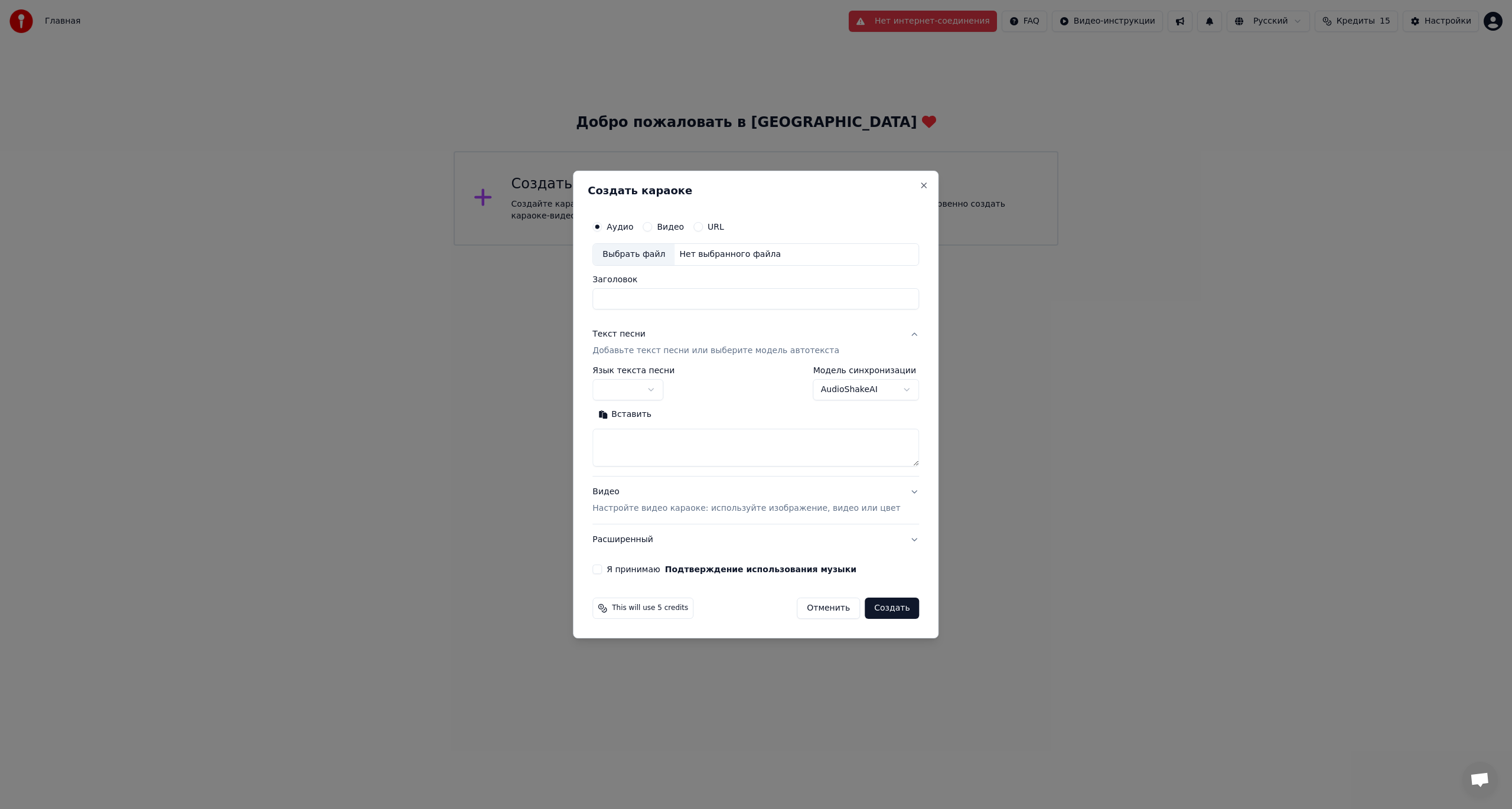
click at [463, 251] on div "Выбрать файл" at bounding box center [633, 254] width 81 height 21
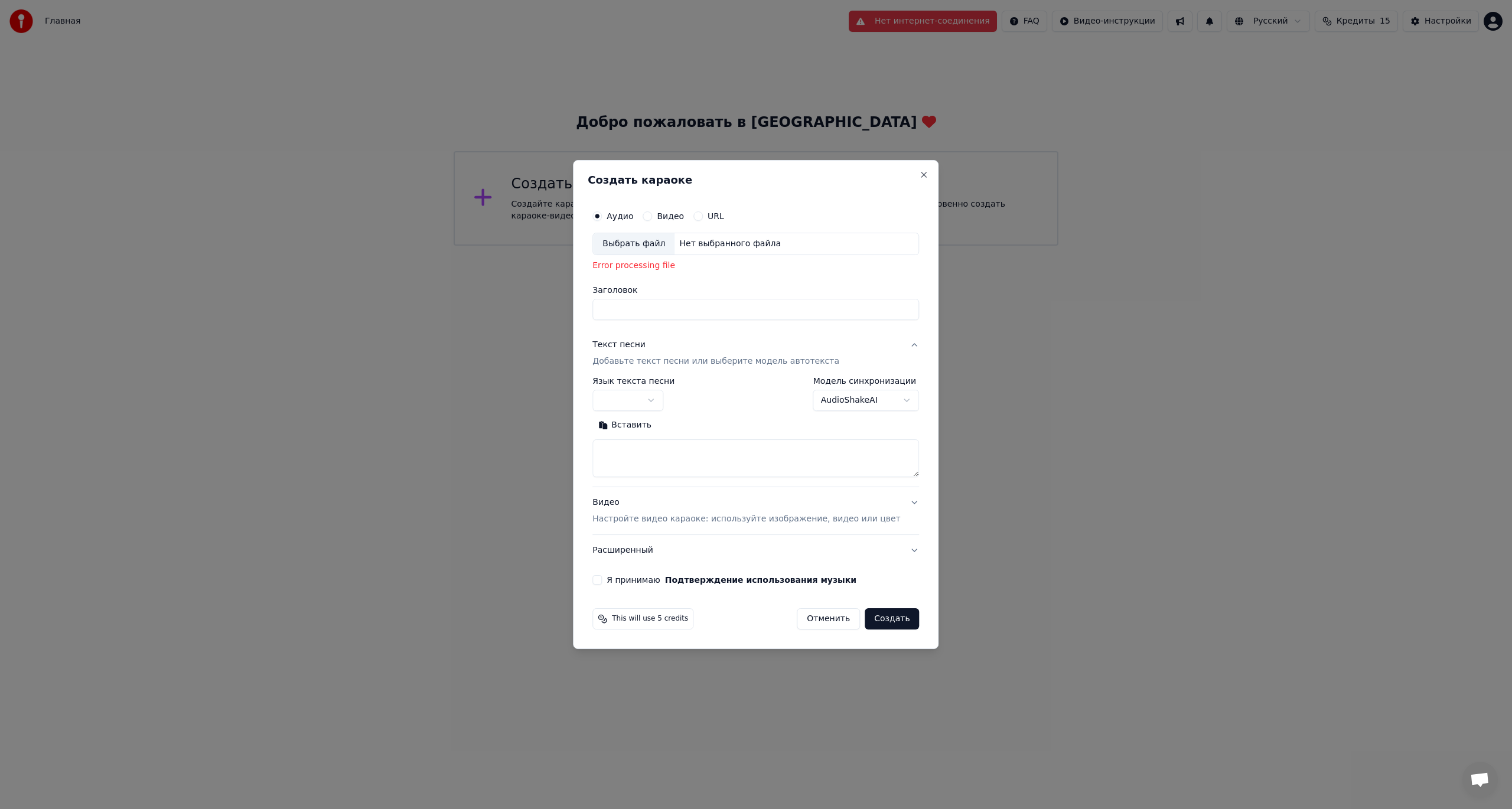
click at [463, 218] on label "Видео" at bounding box center [671, 216] width 27 height 9
click at [463, 218] on button "Видео" at bounding box center [648, 216] width 10 height 10
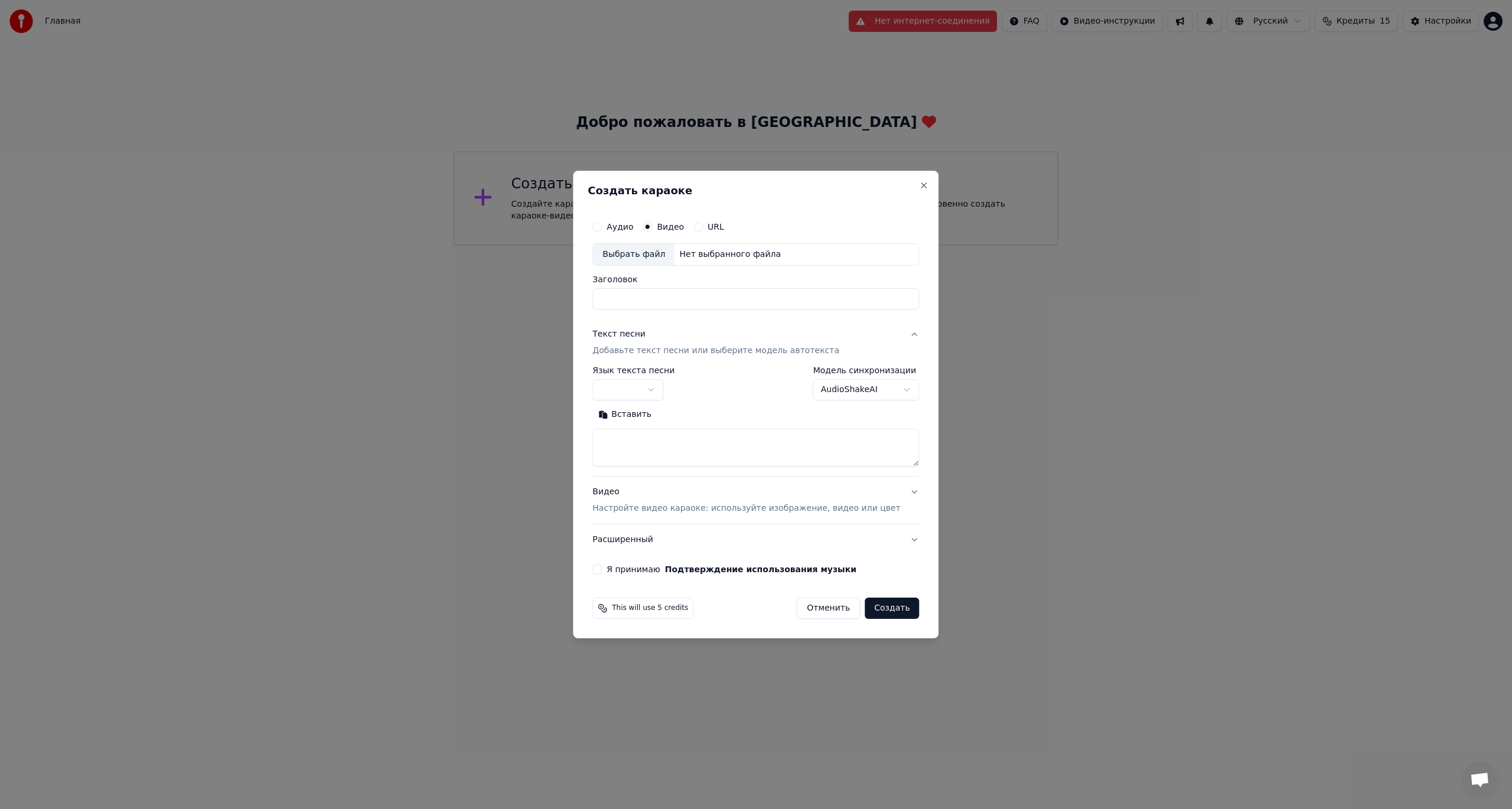
click at [463, 255] on div "Выбрать файл" at bounding box center [633, 254] width 81 height 21
click at [463, 225] on div "Аудио" at bounding box center [612, 227] width 41 height 10
click at [463, 225] on button "Аудио" at bounding box center [597, 227] width 10 height 10
click at [463, 258] on div "Выбрать файл" at bounding box center [633, 254] width 81 height 21
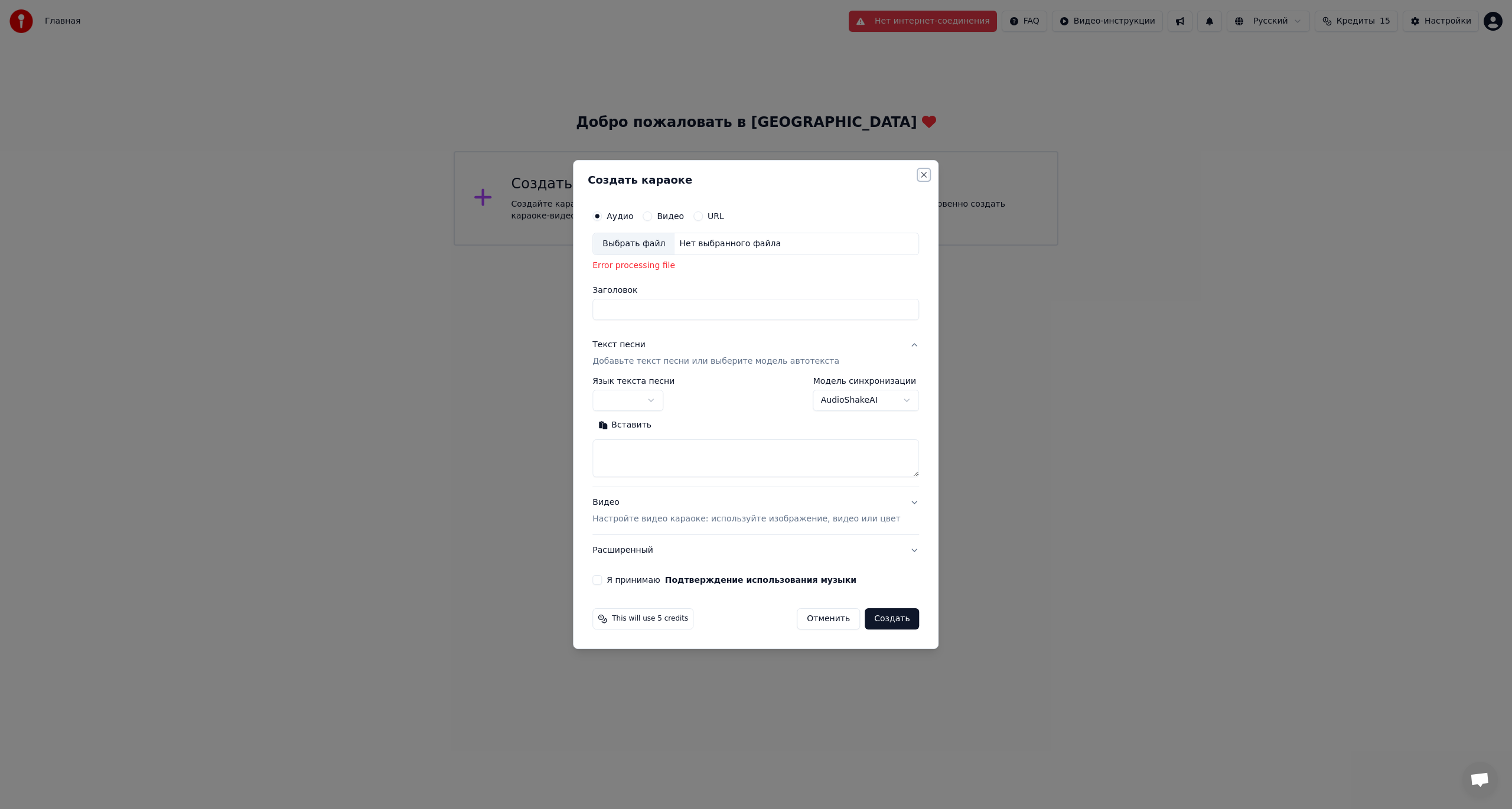
click at [463, 176] on button "Close" at bounding box center [925, 175] width 10 height 10
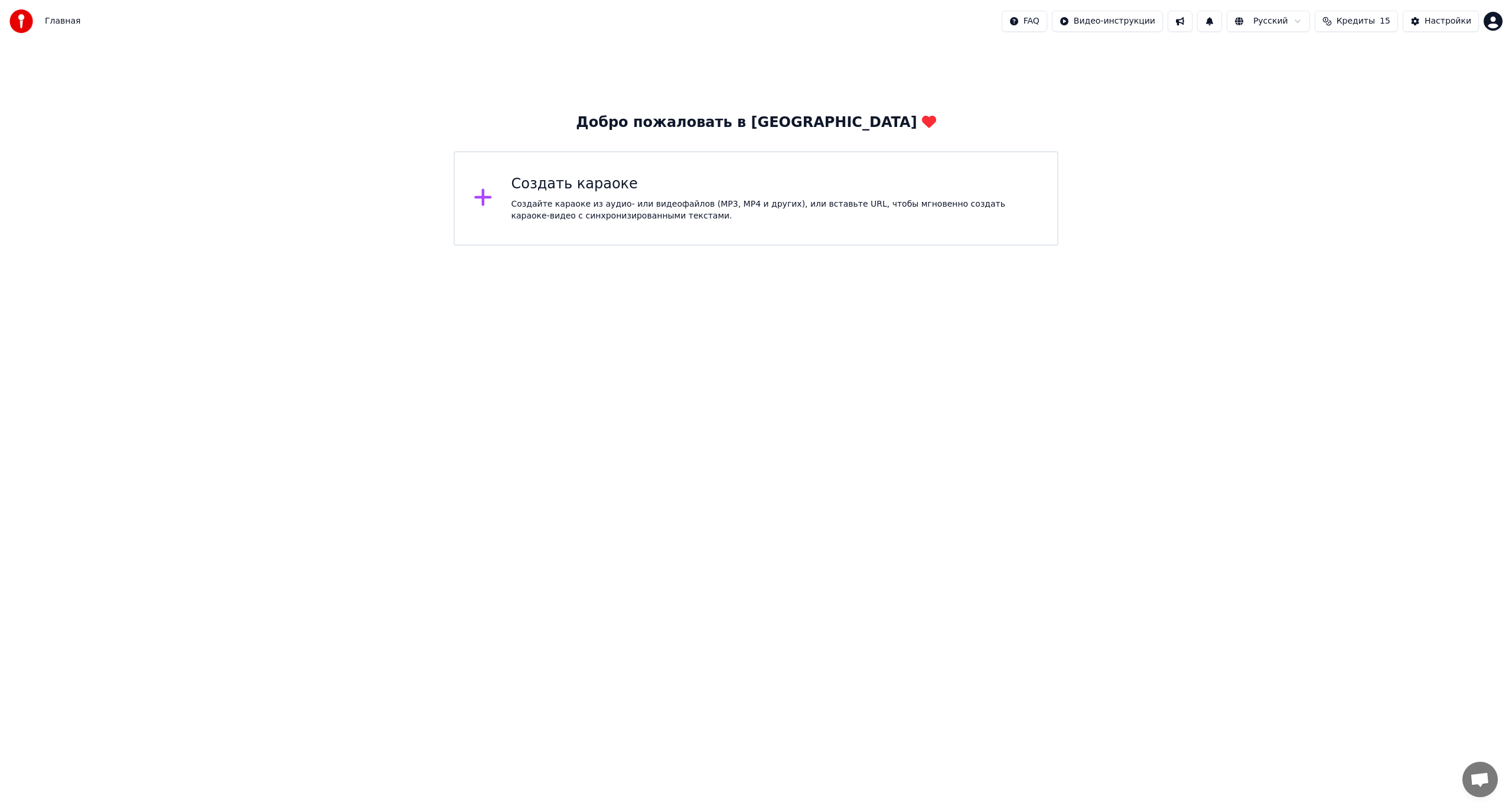
click at [463, 245] on html "Главная FAQ Видео-инструкции Русский Кредиты 15 Настройки Добро пожаловать в Yo…" at bounding box center [756, 122] width 1512 height 245
click at [463, 195] on div "Создать караоке Создайте караоке из аудио- или видеофайлов (MP3, MP4 и других),…" at bounding box center [776, 198] width 527 height 47
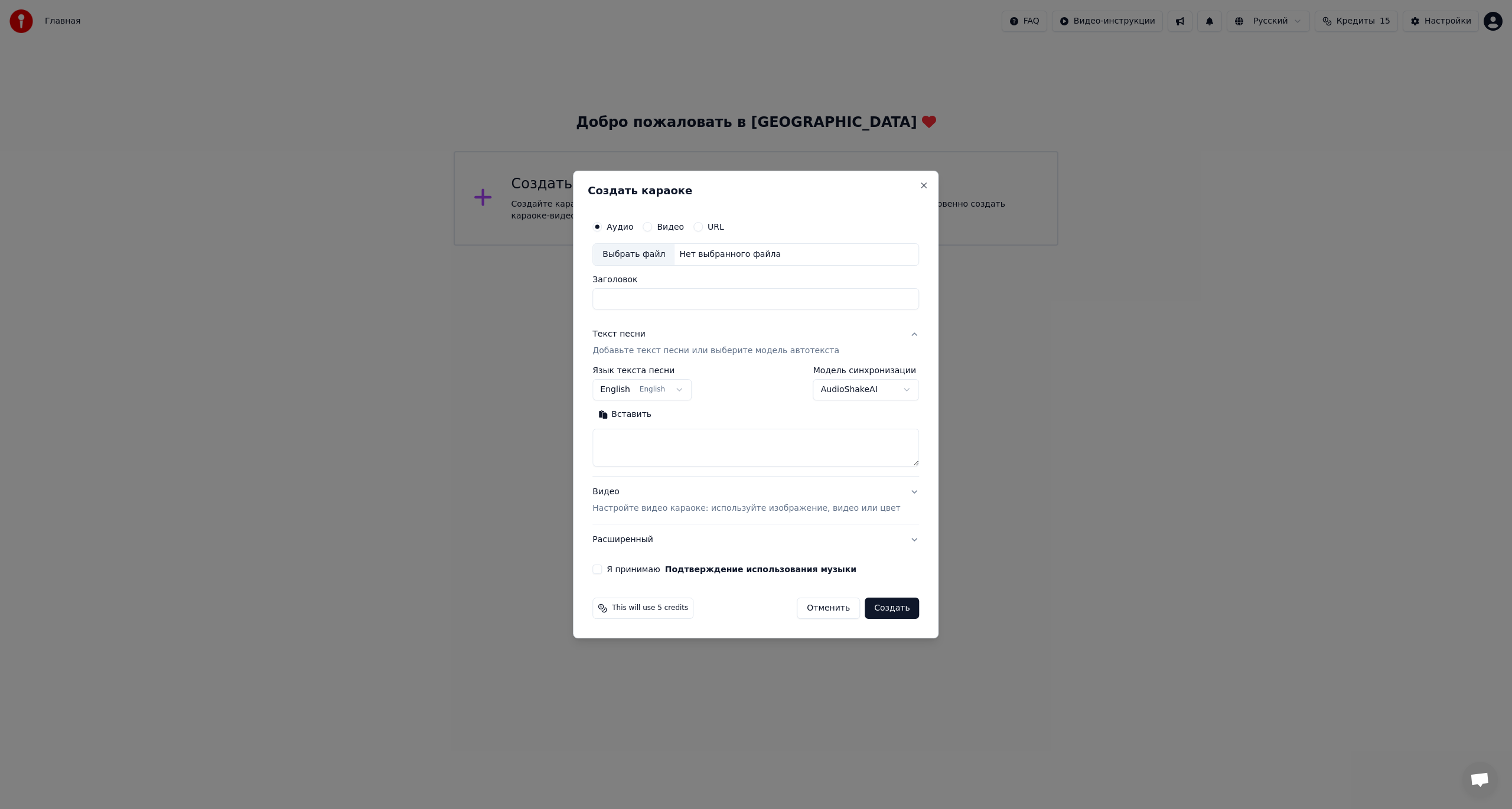
click at [463, 256] on div "Выбрать файл" at bounding box center [633, 254] width 81 height 21
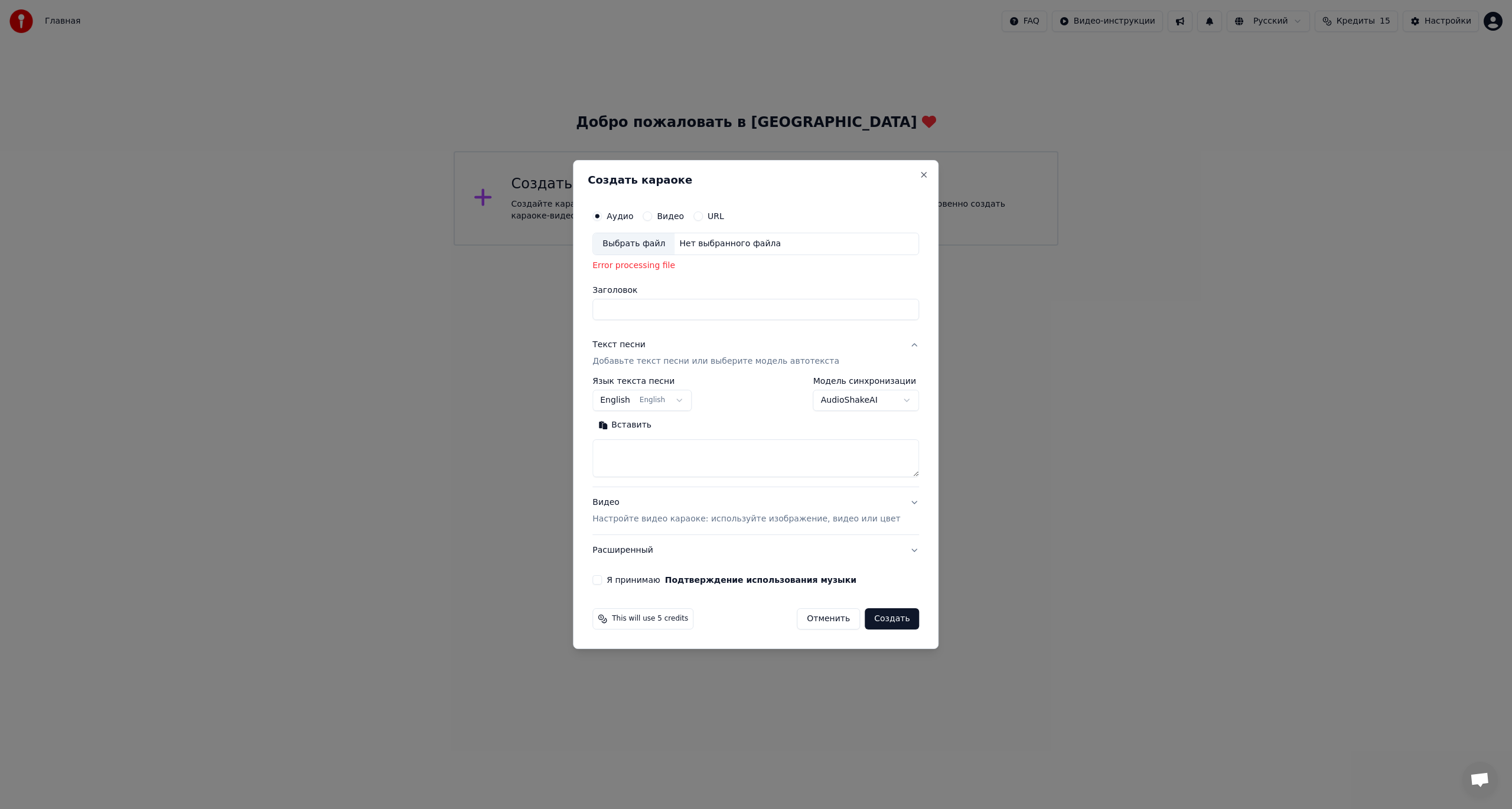
click at [463, 245] on body "**********" at bounding box center [756, 122] width 1512 height 245
select select "**"
drag, startPoint x: 607, startPoint y: 264, endPoint x: 692, endPoint y: 269, distance: 85.1
click at [463, 269] on div "**********" at bounding box center [756, 394] width 336 height 390
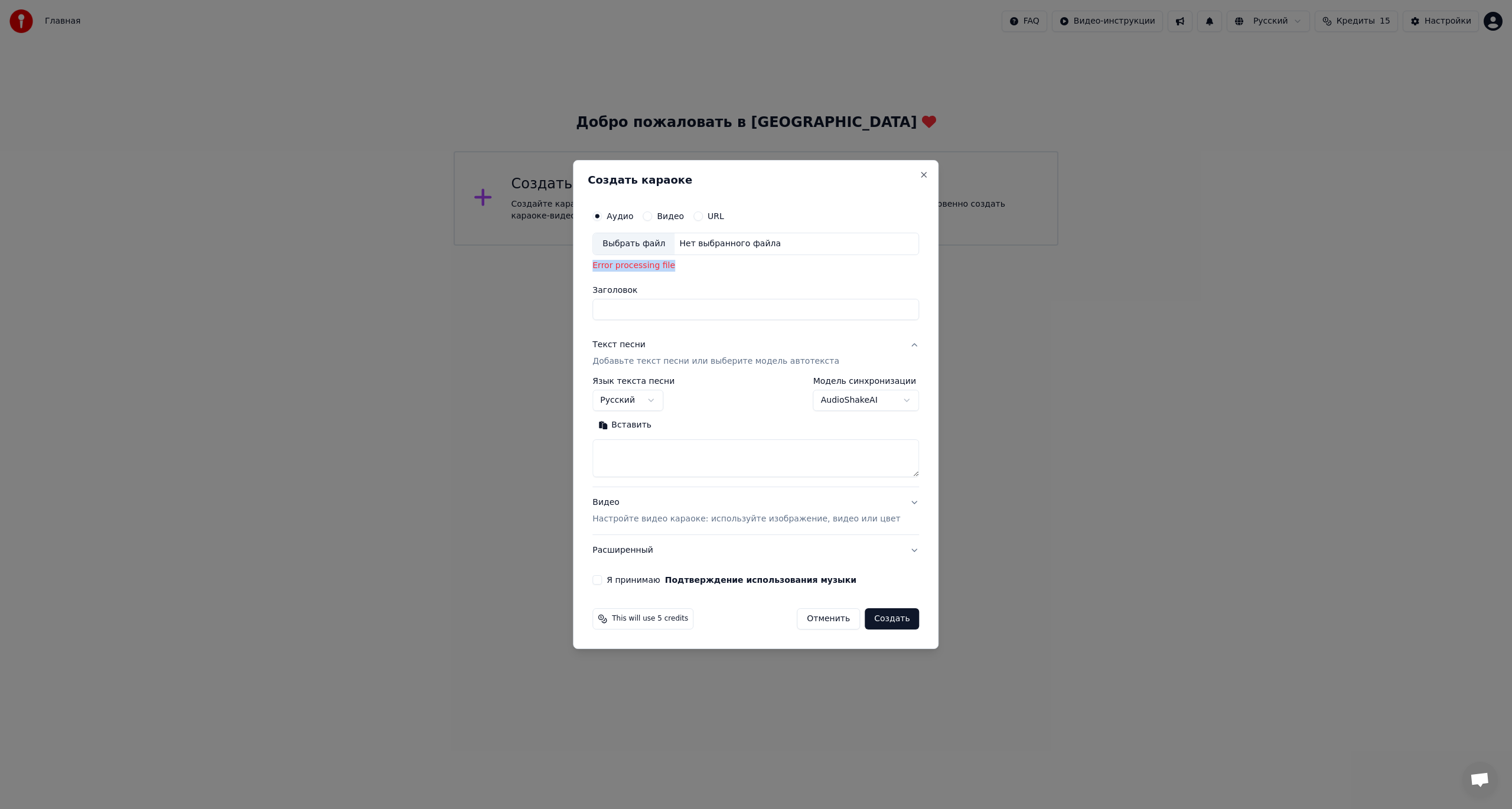
click at [463, 276] on div "Аудио Видео URL Выбрать файл Нет выбранного файла Error processing file Заголов…" at bounding box center [756, 262] width 327 height 116
click at [463, 219] on label "Видео" at bounding box center [671, 216] width 27 height 9
click at [463, 219] on button "Видео" at bounding box center [648, 216] width 10 height 10
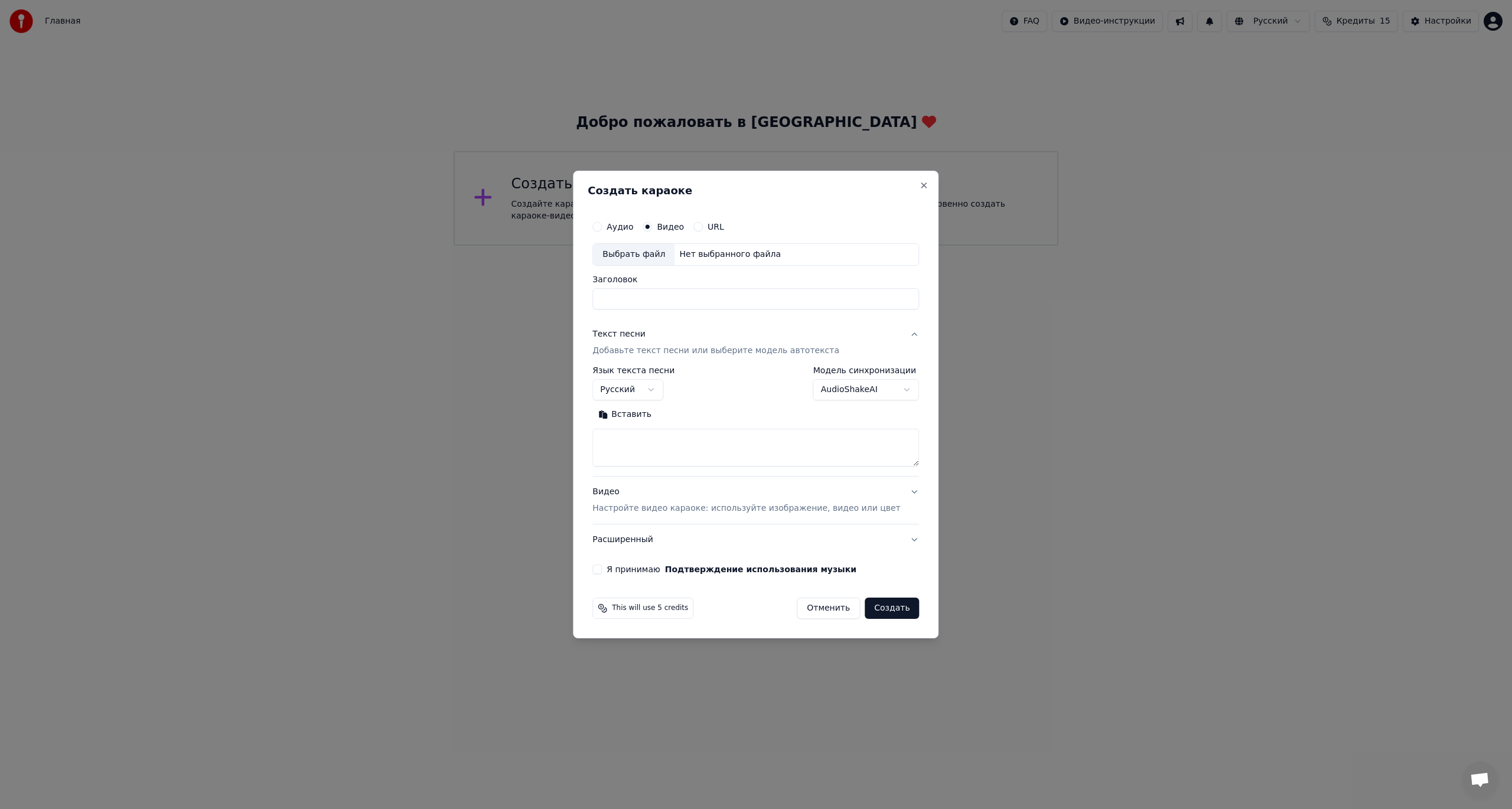
click at [463, 226] on label "Аудио" at bounding box center [620, 226] width 27 height 9
click at [463, 226] on button "Аудио" at bounding box center [597, 227] width 10 height 10
click at [463, 256] on div "Выбрать файл" at bounding box center [633, 254] width 81 height 21
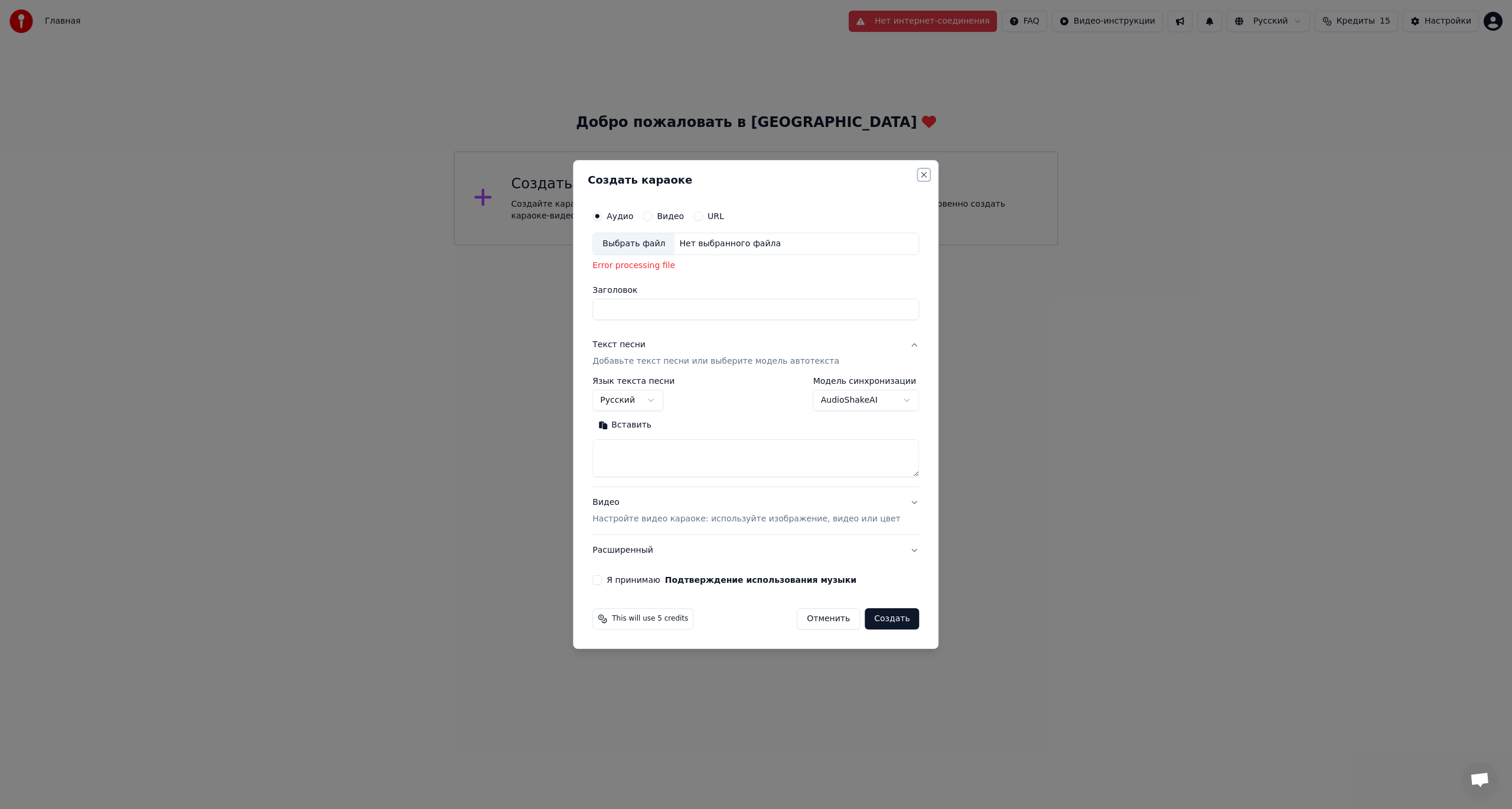
click at [463, 177] on button "Close" at bounding box center [925, 175] width 10 height 10
select select
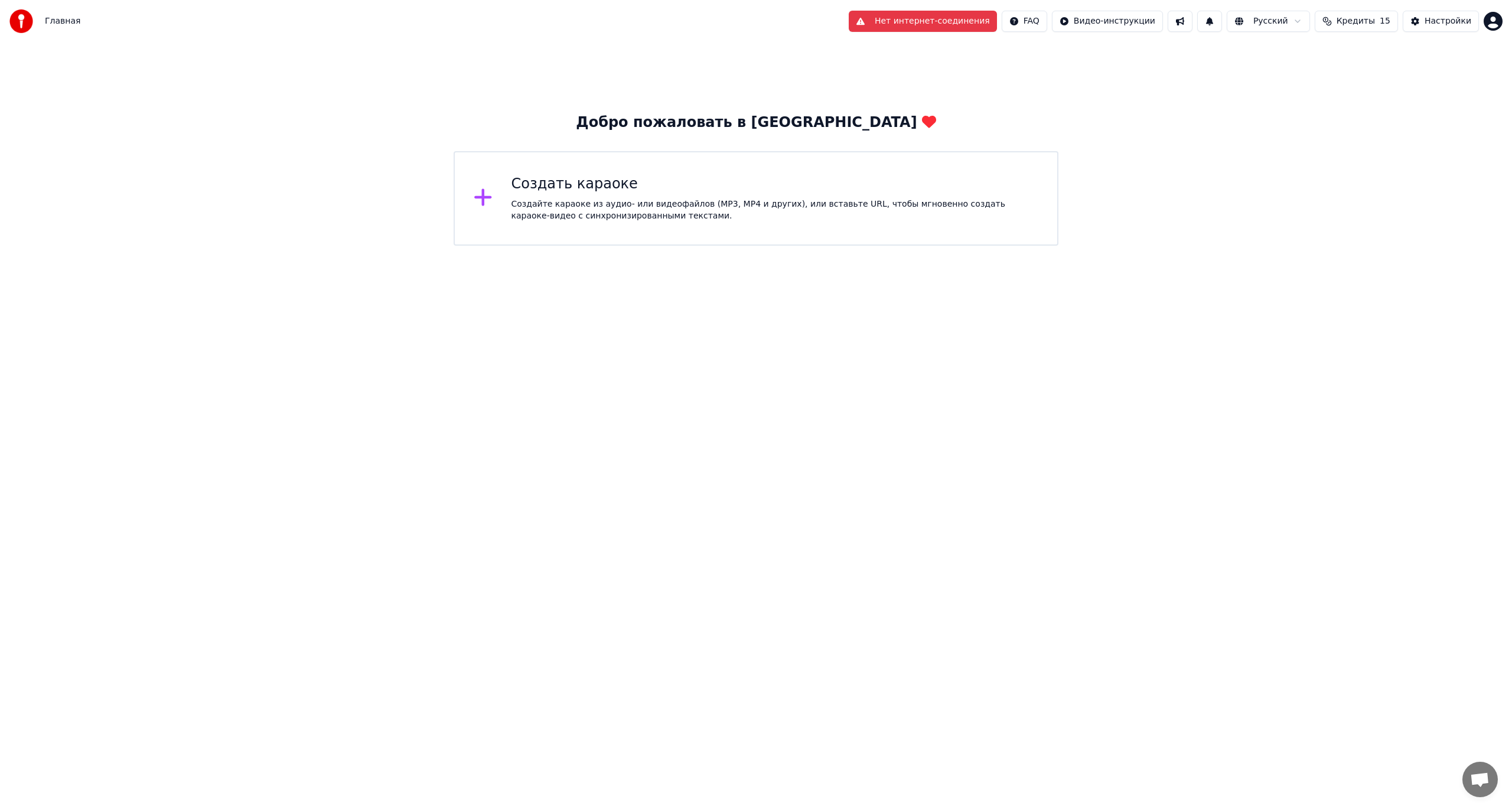
click at [463, 73] on div "Добро пожаловать в Youka Создать караоке Создайте караоке из аудио- или видеофа…" at bounding box center [756, 144] width 1512 height 203
click at [463, 22] on button "Нет интернет-соединения" at bounding box center [923, 21] width 148 height 21
click at [463, 245] on html "Главная Нет интернет-соединения FAQ Видео-инструкции Русский Кредиты 15 Настрой…" at bounding box center [756, 122] width 1512 height 245
click at [463, 245] on html "Главная FAQ Видео-инструкции Русский Кредиты 15 Настройки Добро пожаловать в Yo…" at bounding box center [756, 122] width 1512 height 245
click at [463, 201] on div "Создайте караоке из аудио- или видеофайлов (MP3, MP4 и других), или вставьте UR…" at bounding box center [776, 210] width 527 height 24
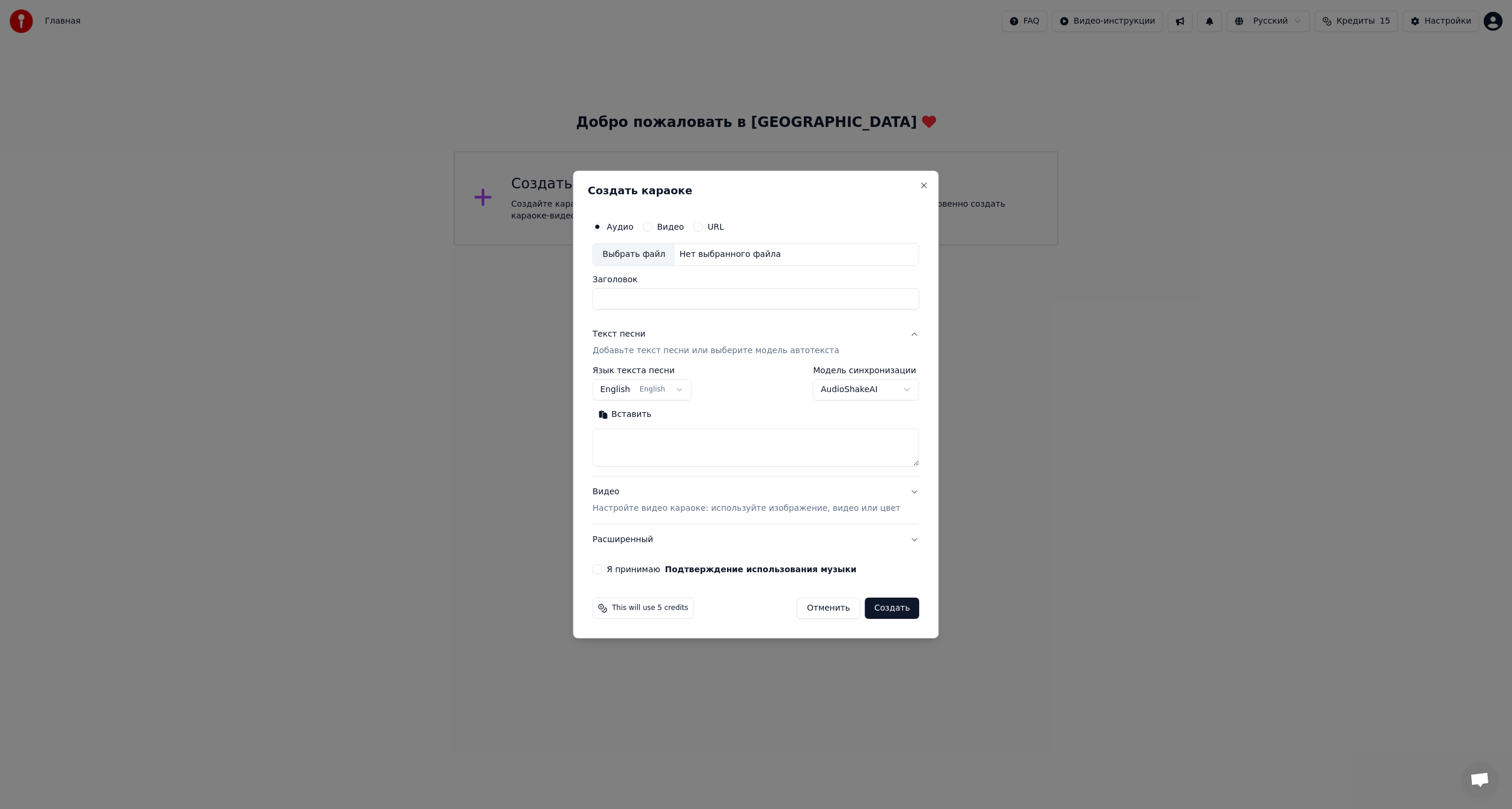
click at [463, 254] on div "Выбрать файл" at bounding box center [633, 254] width 81 height 21
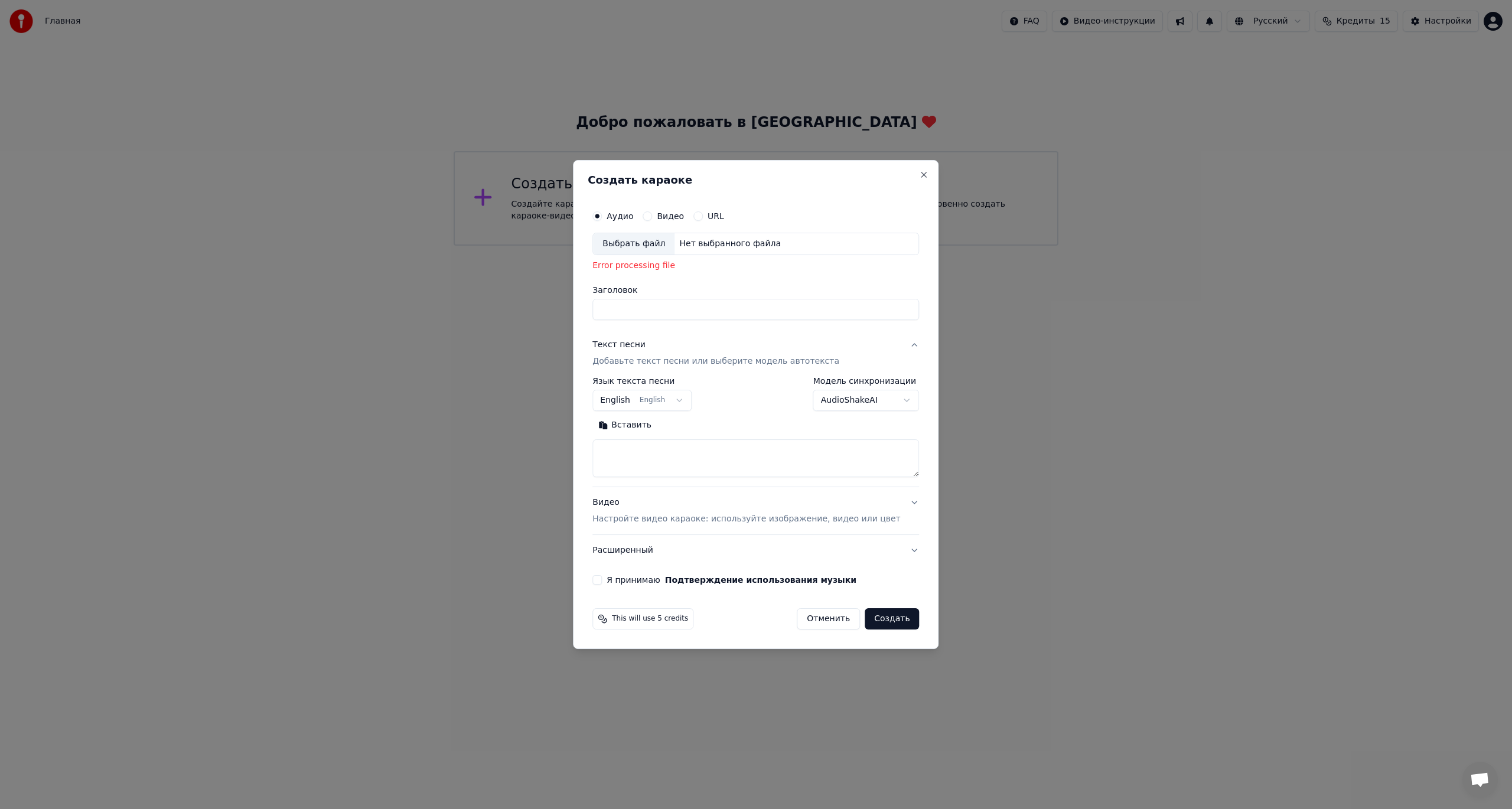
click at [463, 332] on p "Добавьте текст песни или выберите модель автотекста" at bounding box center [715, 361] width 246 height 11
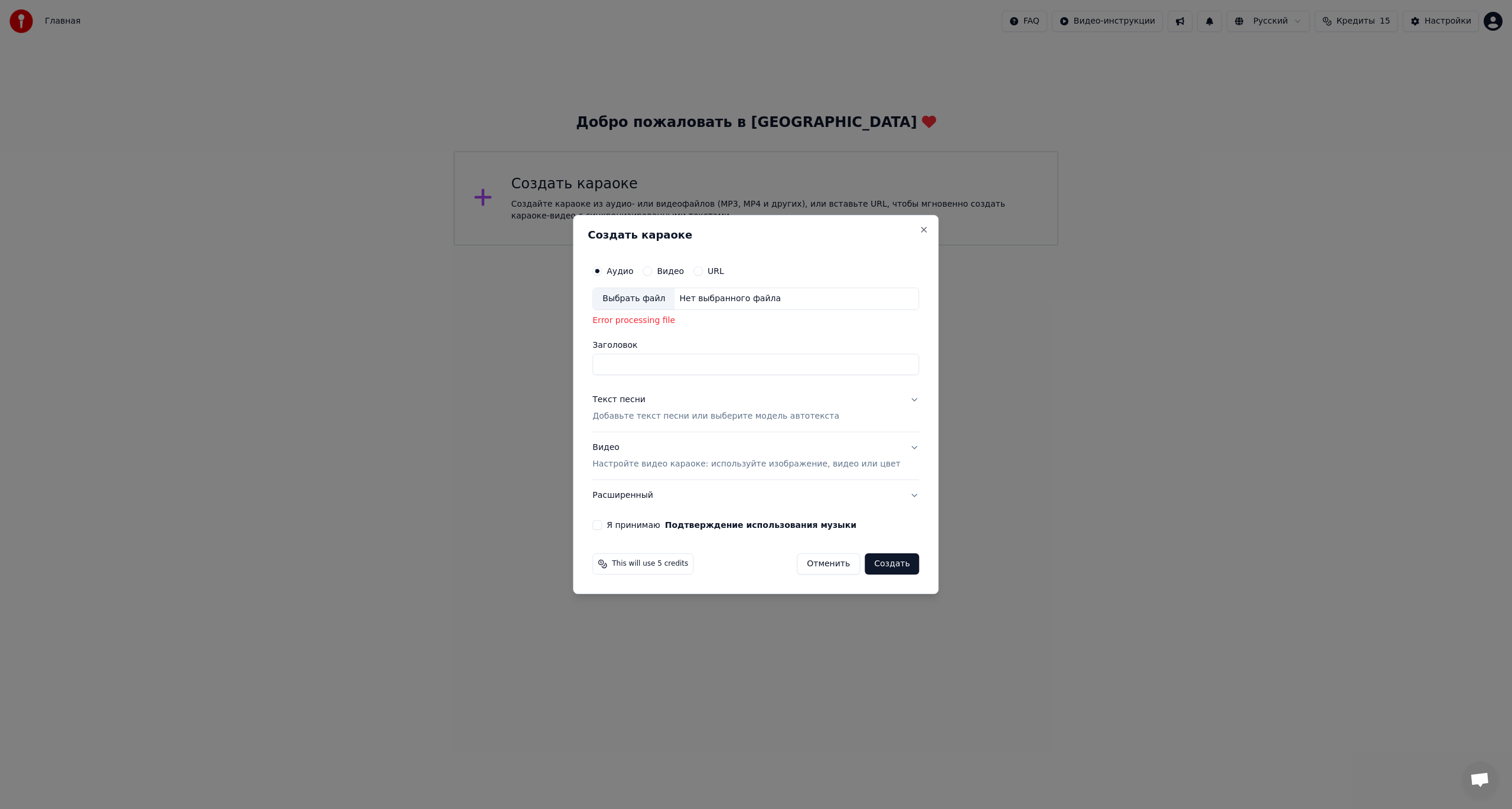
click at [463, 332] on p "Добавьте текст песни или выберите модель автотекста" at bounding box center [715, 416] width 246 height 11
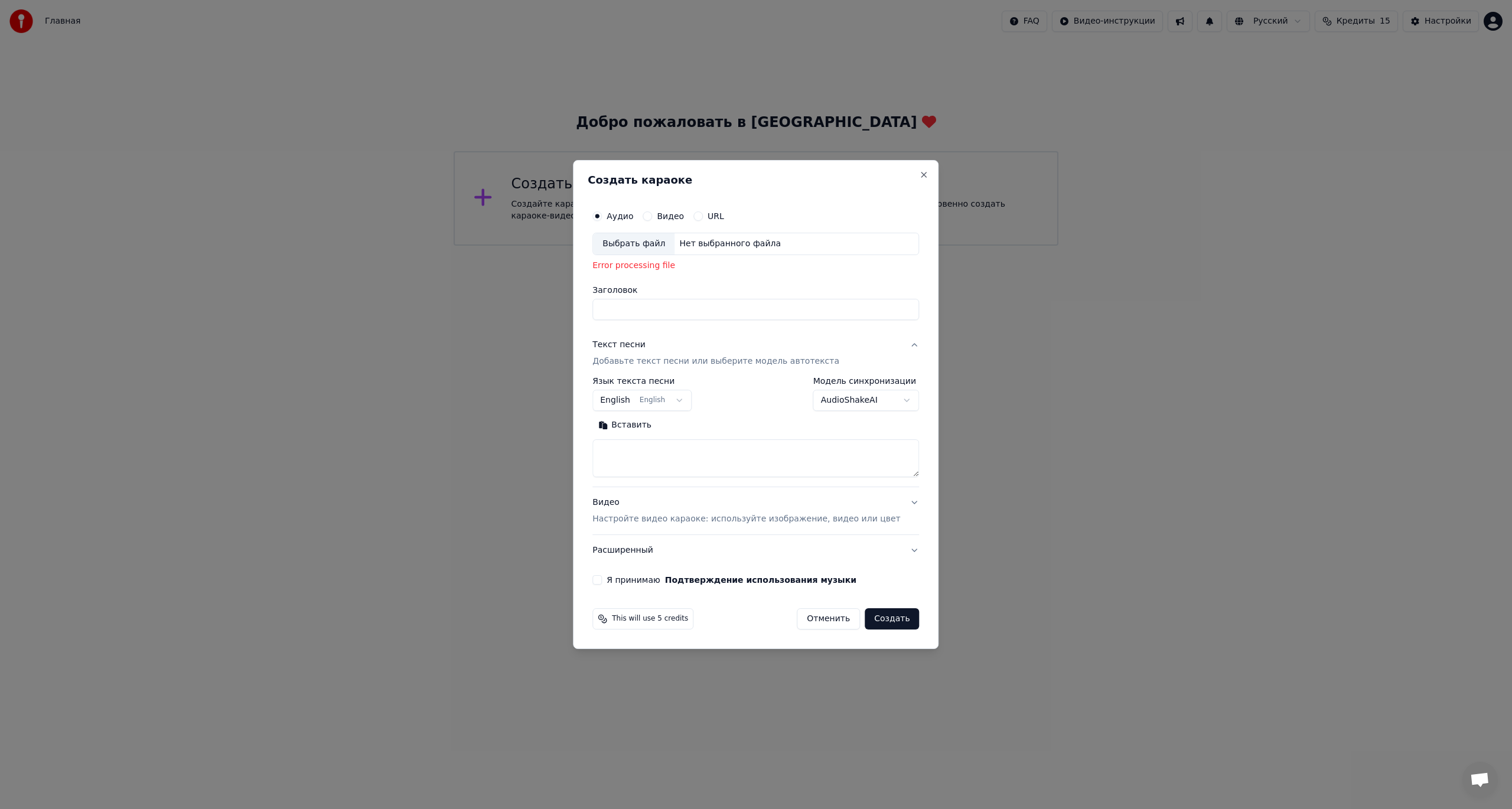
click at [463, 332] on textarea at bounding box center [756, 458] width 327 height 38
click at [463, 245] on div "Нет выбранного файла" at bounding box center [730, 244] width 111 height 11
click at [463, 332] on button "Отменить" at bounding box center [828, 619] width 63 height 21
select select
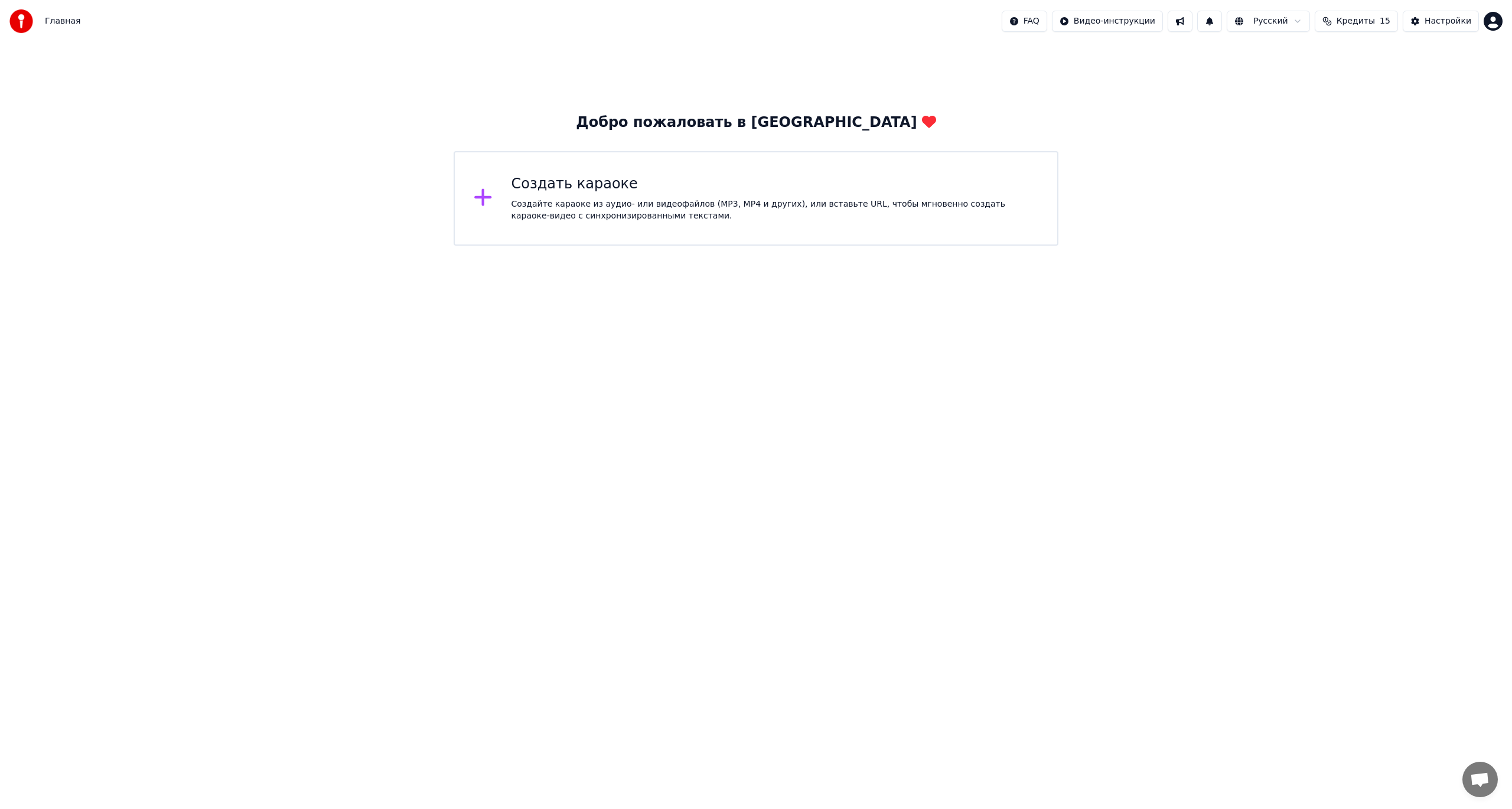
click at [463, 245] on html "Главная FAQ Видео-инструкции Русский Кредиты 15 Настройки Добро пожаловать в Yo…" at bounding box center [756, 122] width 1512 height 245
click at [463, 20] on html "Главная FAQ Видео-инструкции Русский Кредиты 15 Настройки Добро пожаловать в Yo…" at bounding box center [756, 122] width 1512 height 245
click at [463, 194] on html "Главная FAQ Видео-инструкции Русский Кредиты 15 Настройки Добро пожаловать в Yo…" at bounding box center [756, 122] width 1512 height 245
click at [463, 21] on div "Настройки" at bounding box center [1448, 21] width 47 height 11
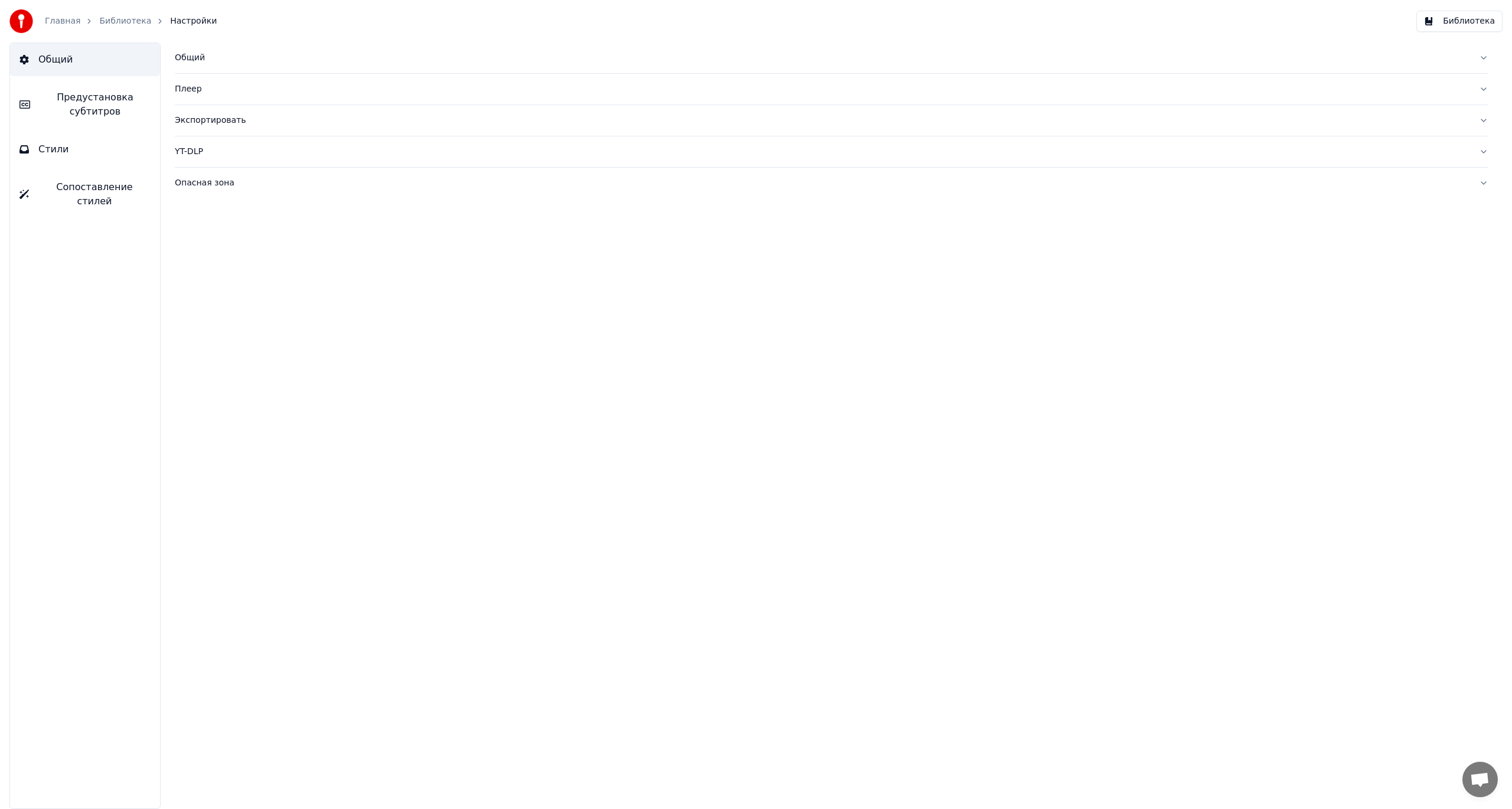
click at [55, 150] on span "Стили" at bounding box center [53, 149] width 31 height 14
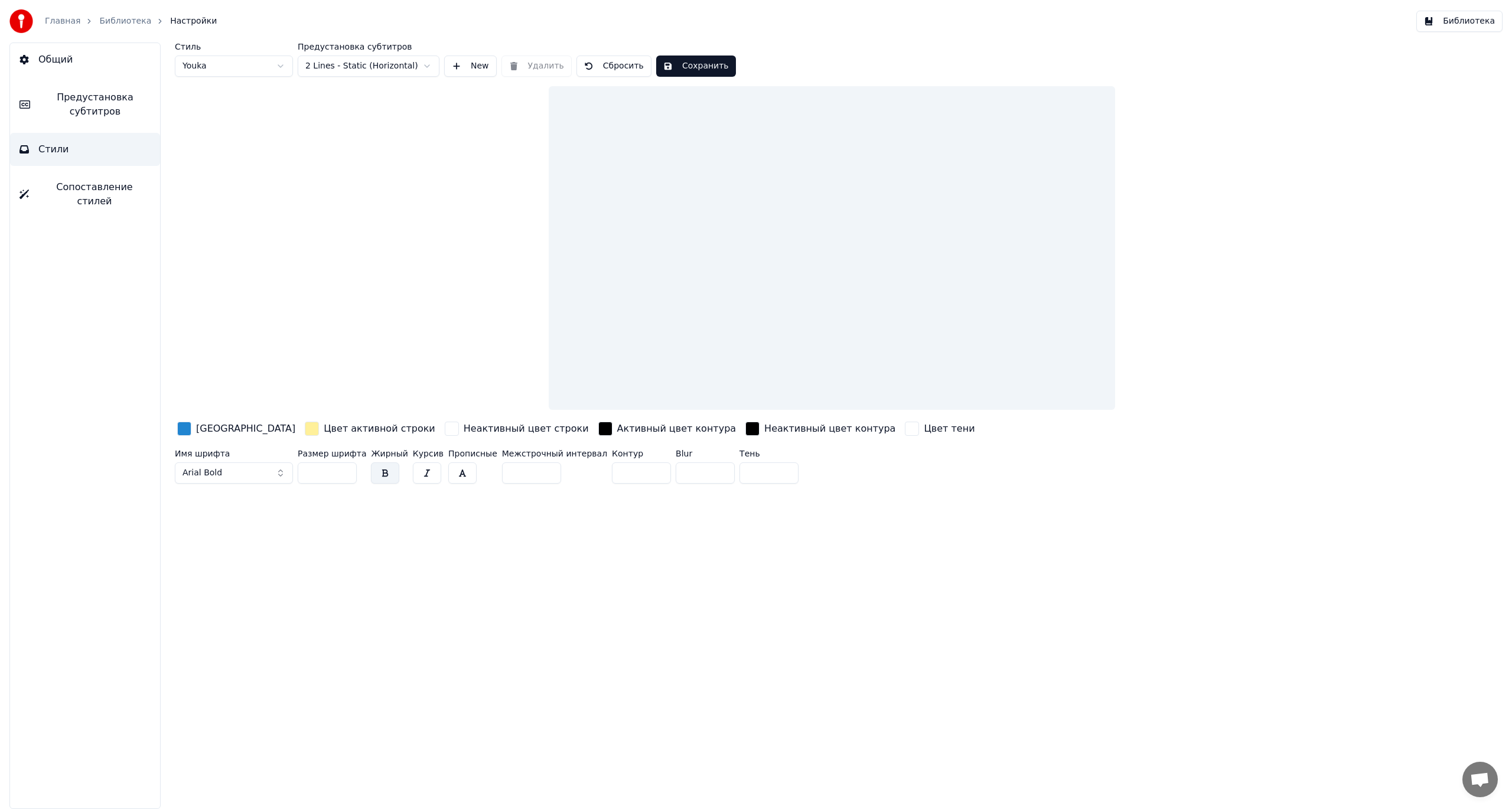
click at [51, 146] on span "Стили" at bounding box center [53, 149] width 31 height 14
click at [51, 190] on span "Сопоставление стилей" at bounding box center [94, 195] width 112 height 29
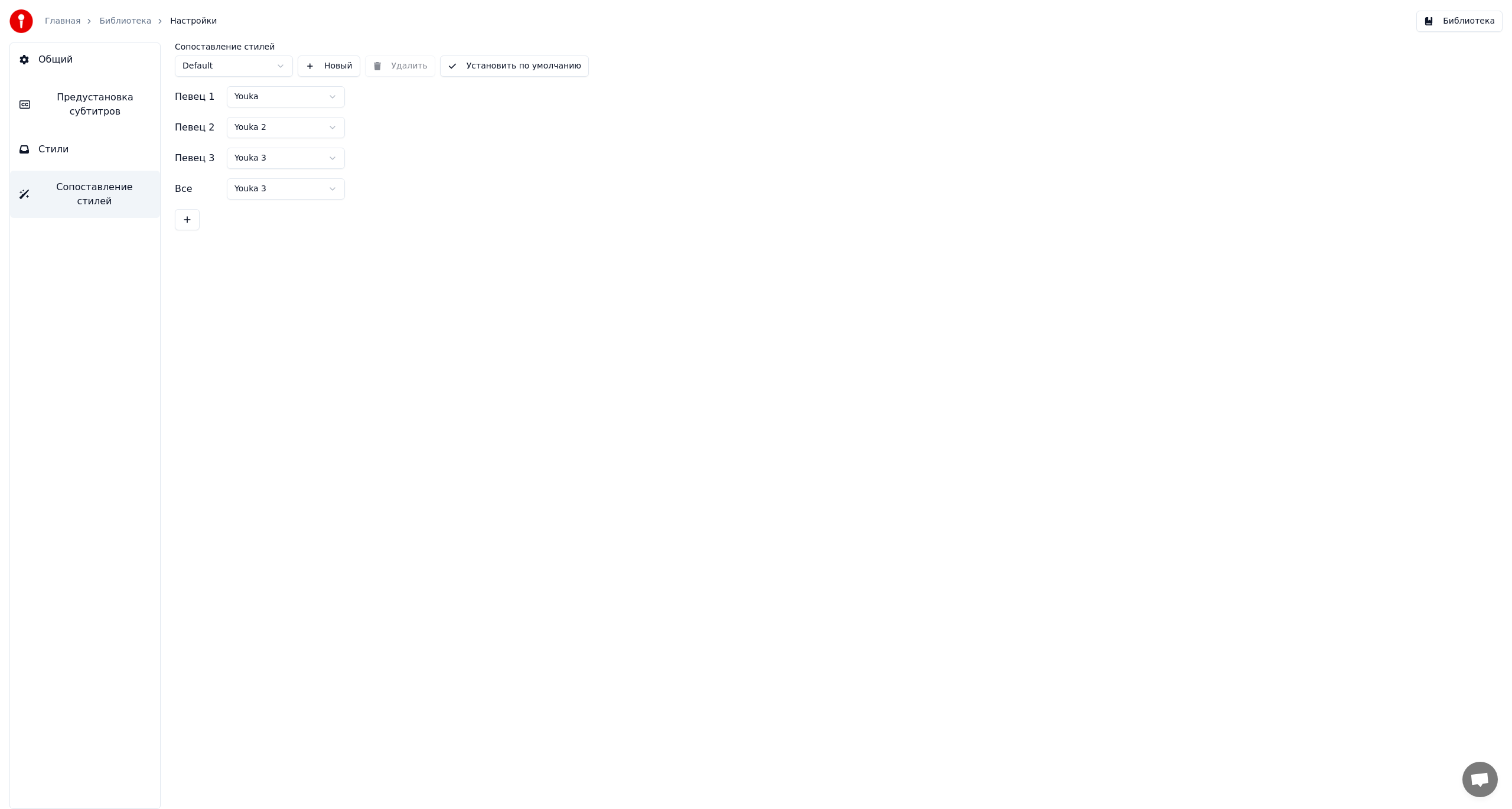
click at [309, 96] on html "Главная Библиотека Настройки Библиотека Общий Предустановка субтитров Стили Соп…" at bounding box center [756, 404] width 1512 height 809
click at [458, 145] on html "Главная Библиотека Настройки Библиотека Общий Предустановка субтитров Стили Соп…" at bounding box center [756, 404] width 1512 height 809
click at [67, 55] on span "Общий" at bounding box center [55, 59] width 34 height 14
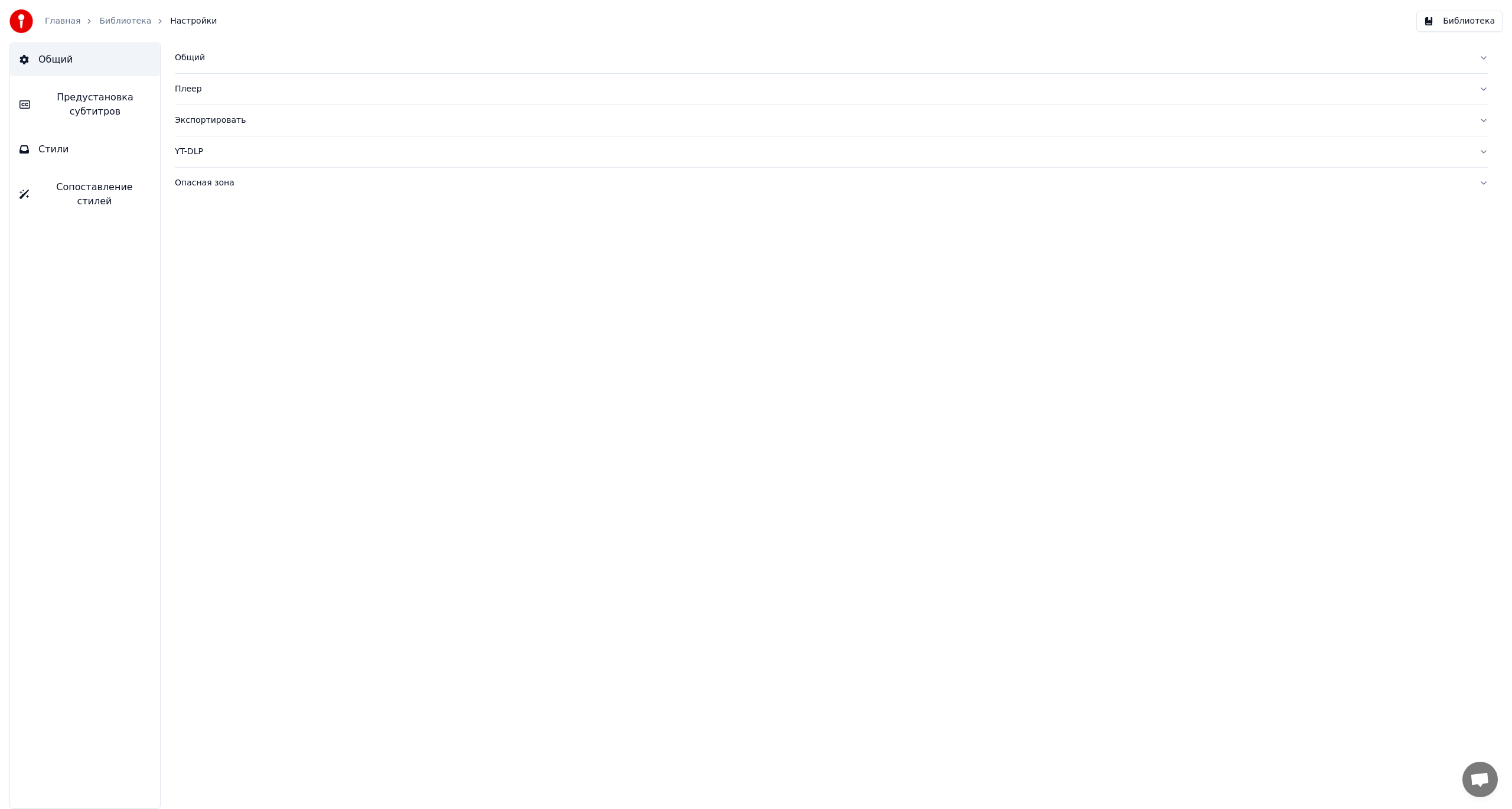
click at [194, 89] on div "Плеер" at bounding box center [821, 89] width 1294 height 11
click at [223, 290] on div "Опасная зона" at bounding box center [821, 289] width 1294 height 11
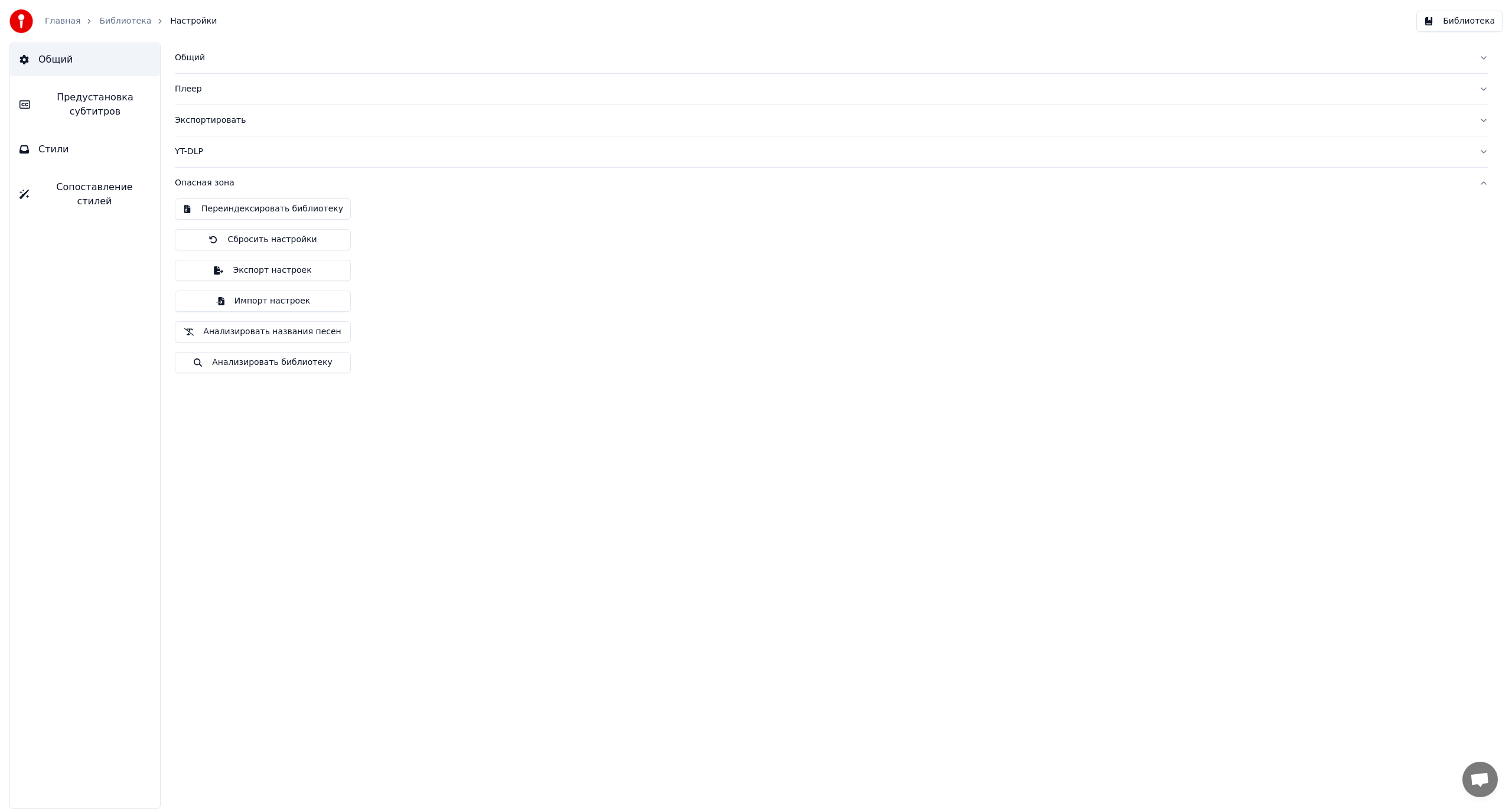
click at [462, 332] on div "Переиндексировать библиотеку Сбросить настройки Экспорт настроек Импорт настрое…" at bounding box center [831, 290] width 1313 height 184
click at [62, 21] on link "Главная" at bounding box center [62, 21] width 35 height 11
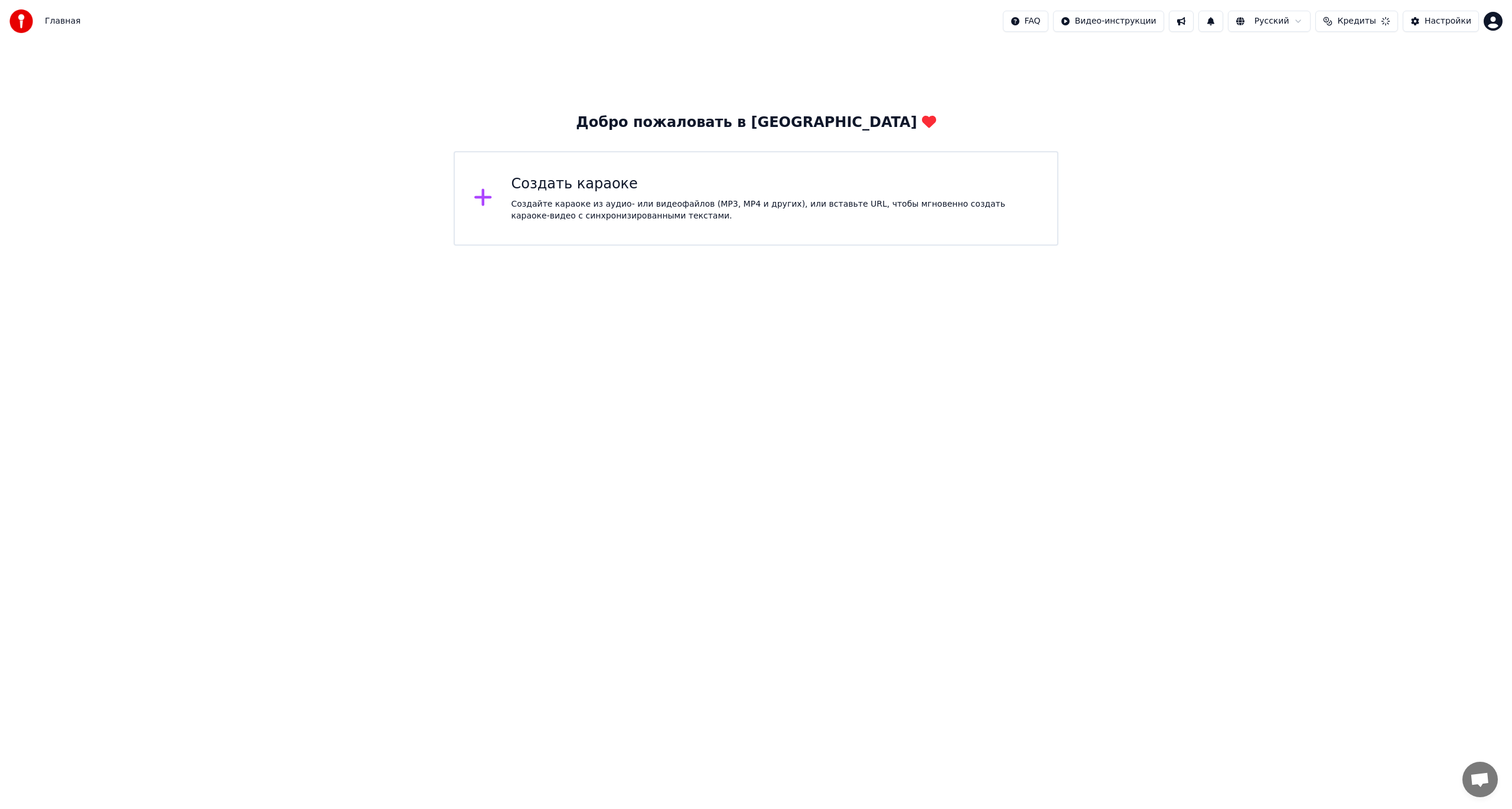
click at [463, 19] on button at bounding box center [1182, 21] width 25 height 21
click at [463, 109] on div "Добро пожаловать в Youka Создать караоке Создайте караоке из аудио- или видеофа…" at bounding box center [756, 144] width 1512 height 203
click at [463, 21] on button at bounding box center [1211, 21] width 25 height 21
click at [463, 128] on div "Добро пожаловать в Youka Создать караоке Создайте караоке из аудио- или видеофа…" at bounding box center [756, 144] width 1512 height 203
click at [463, 22] on div "Настройки" at bounding box center [1448, 21] width 47 height 11
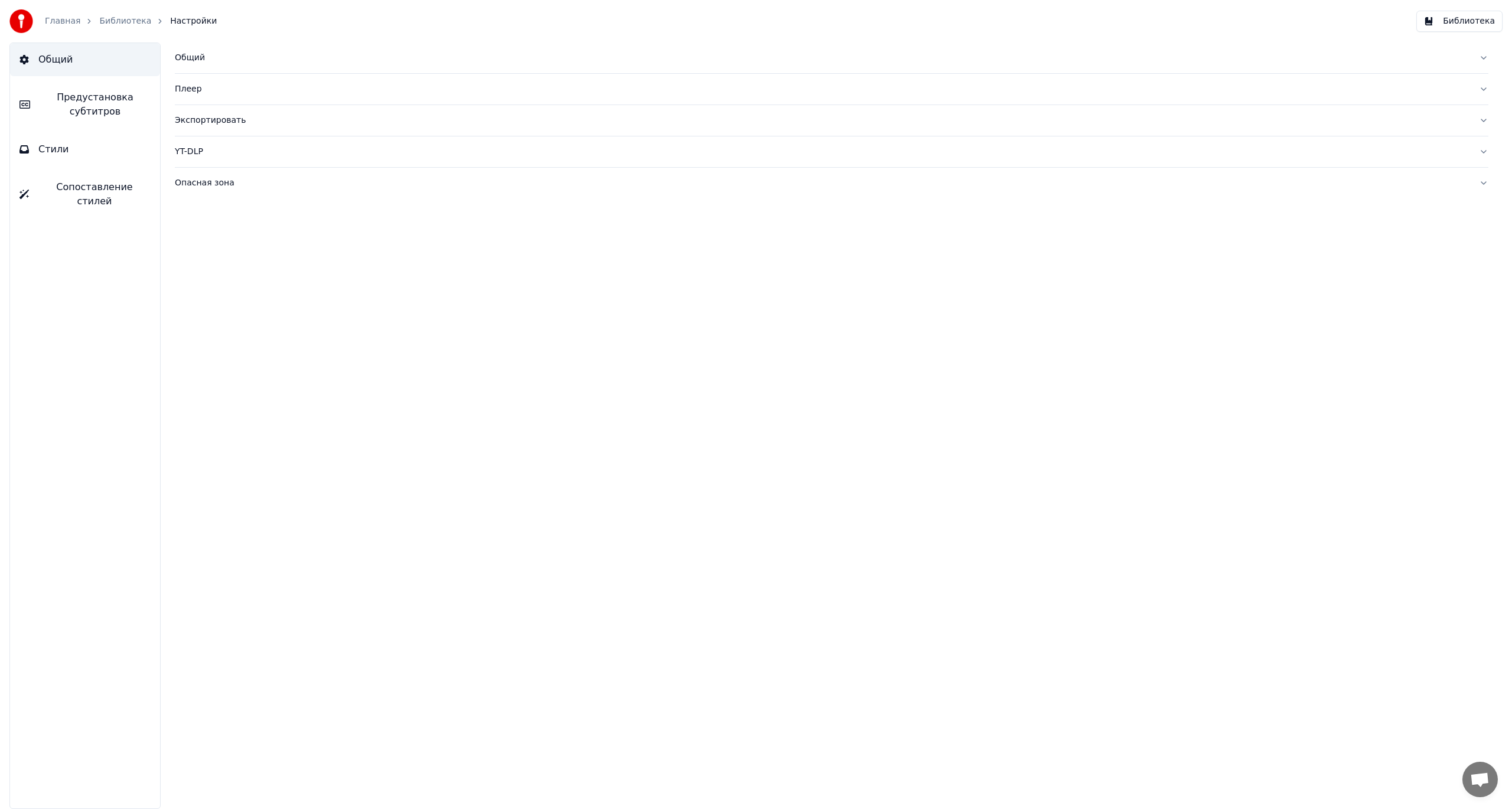
click at [185, 21] on span "Настройки" at bounding box center [193, 21] width 47 height 11
click at [55, 24] on link "Главная" at bounding box center [62, 21] width 35 height 11
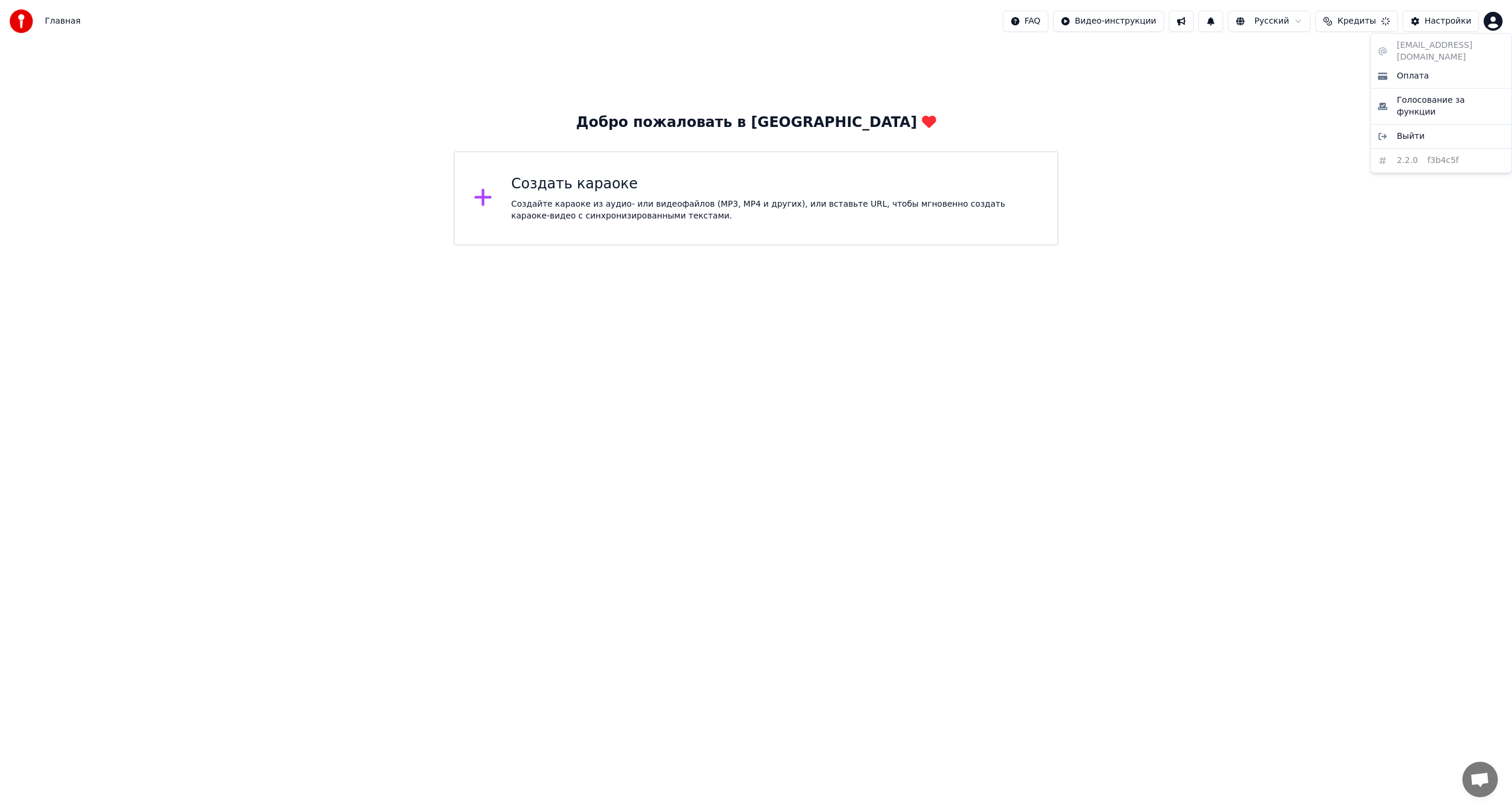
click at [463, 21] on html "Главная FAQ Видео-инструкции Русский Кредиты Настройки Добро пожаловать в Youka…" at bounding box center [756, 122] width 1512 height 245
click at [463, 189] on html "Главная FAQ Видео-инструкции Русский Кредиты Настройки Добро пожаловать в Youka…" at bounding box center [756, 122] width 1512 height 245
click at [463, 190] on div "Создать караоке" at bounding box center [776, 184] width 527 height 19
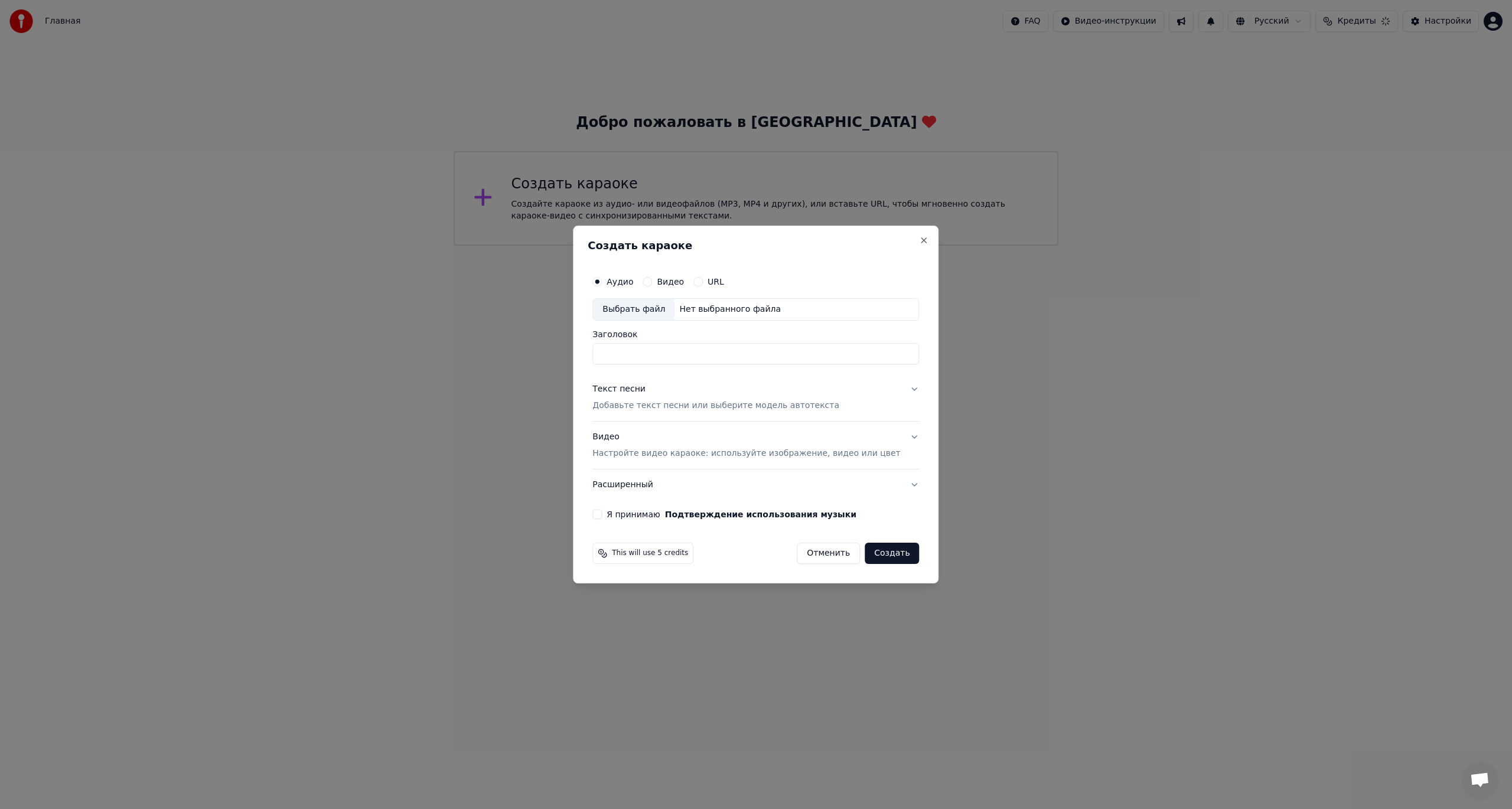
click at [463, 332] on p "Настройте видео караоке: используйте изображение, видео или цвет" at bounding box center [746, 454] width 308 height 11
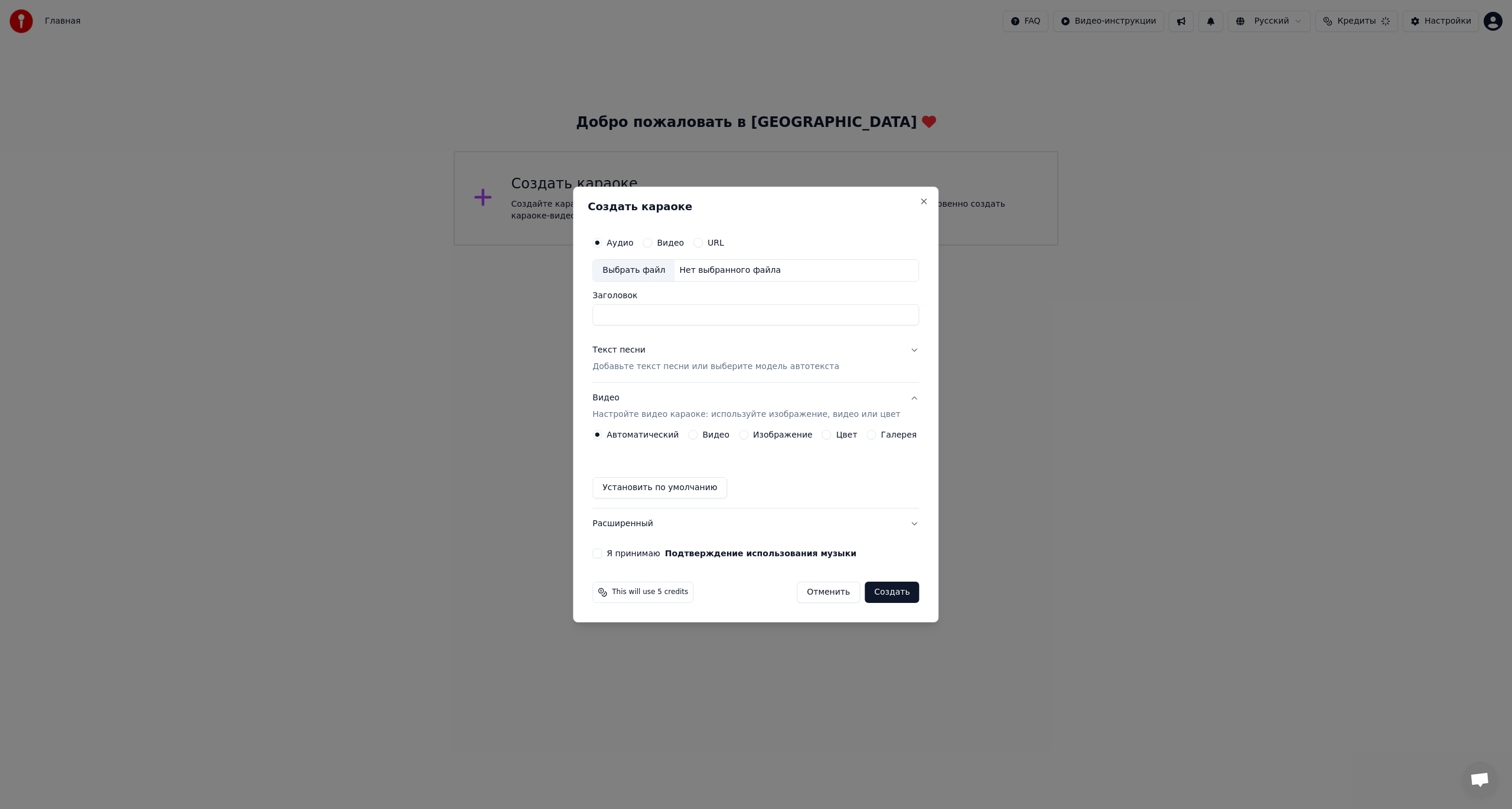
click at [463, 332] on button "Установить по умолчанию" at bounding box center [659, 488] width 135 height 21
click at [463, 270] on div "Выбрать файл" at bounding box center [633, 270] width 81 height 21
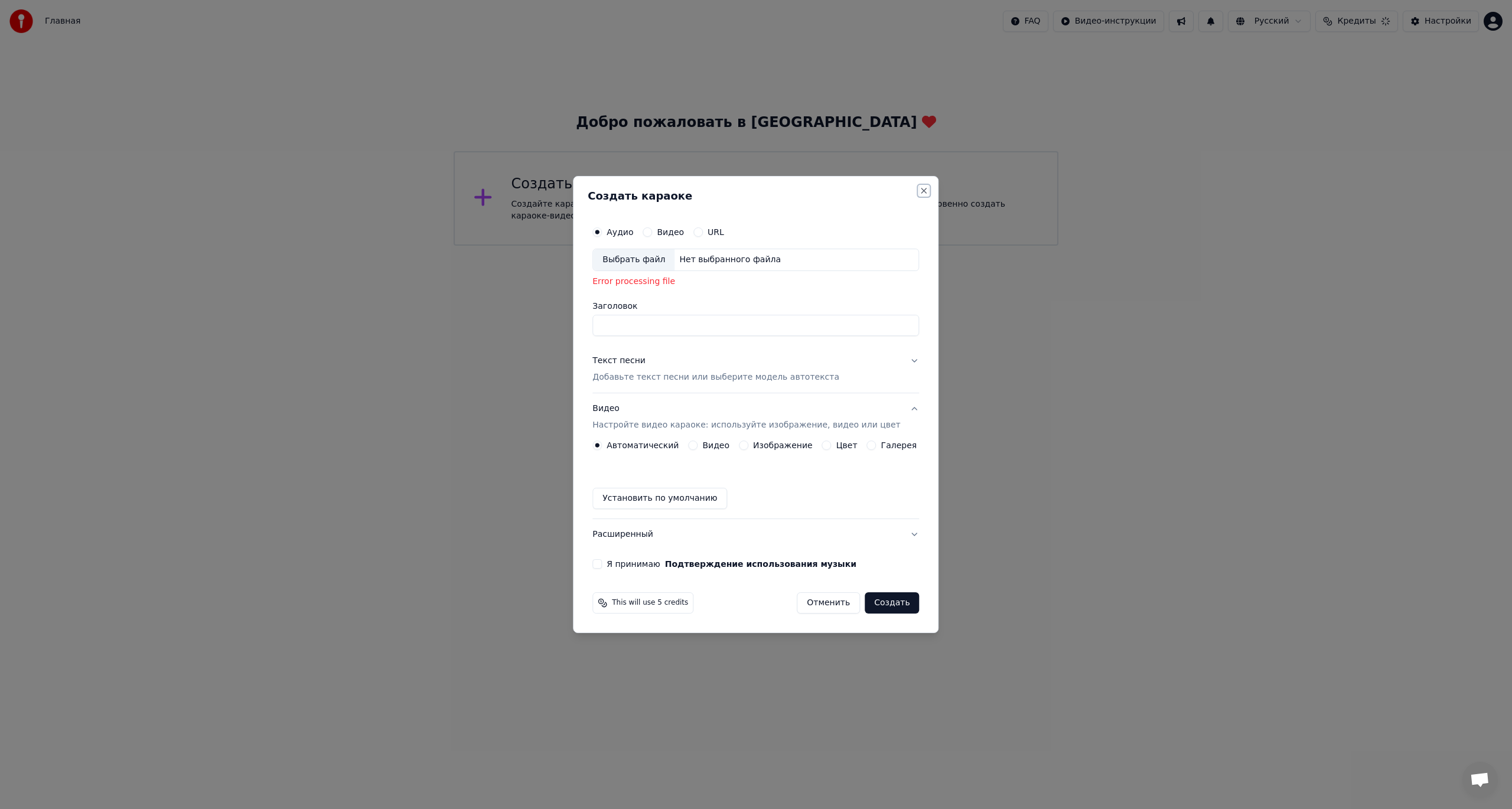
click at [463, 191] on button "Close" at bounding box center [925, 191] width 10 height 10
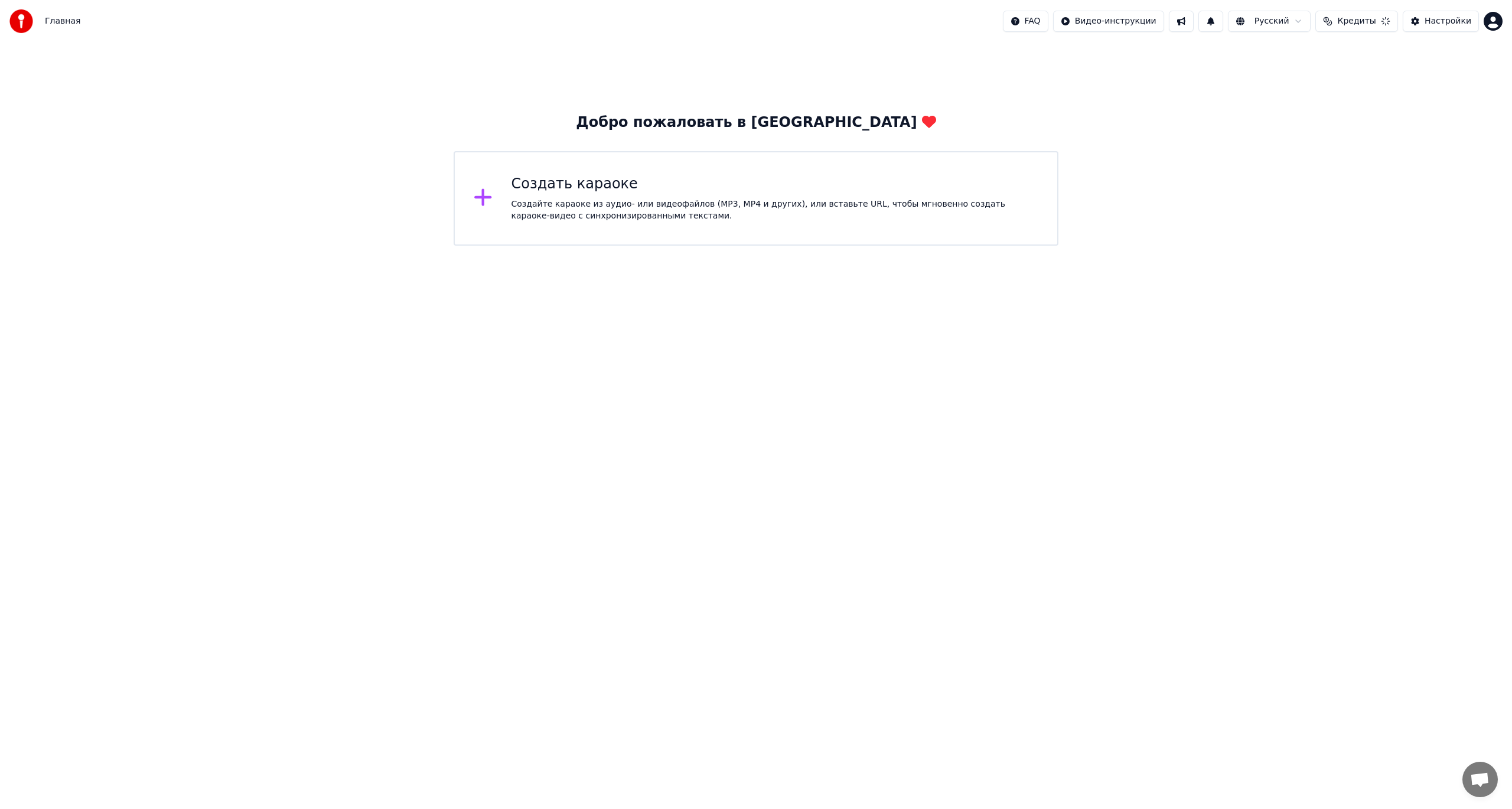
click at [463, 245] on html "Главная FAQ Видео-инструкции Русский Кредиты Настройки Добро пожаловать в Youka…" at bounding box center [756, 122] width 1512 height 245
drag, startPoint x: 763, startPoint y: 381, endPoint x: 770, endPoint y: 383, distance: 7.3
click at [463, 245] on html "Главная FAQ Видео-инструкции Русский Кредиты Настройки Добро пожаловать в Youka…" at bounding box center [756, 122] width 1512 height 245
click at [463, 24] on span "Кредиты" at bounding box center [1356, 21] width 38 height 11
drag, startPoint x: 1283, startPoint y: 251, endPoint x: 1250, endPoint y: 263, distance: 35.1
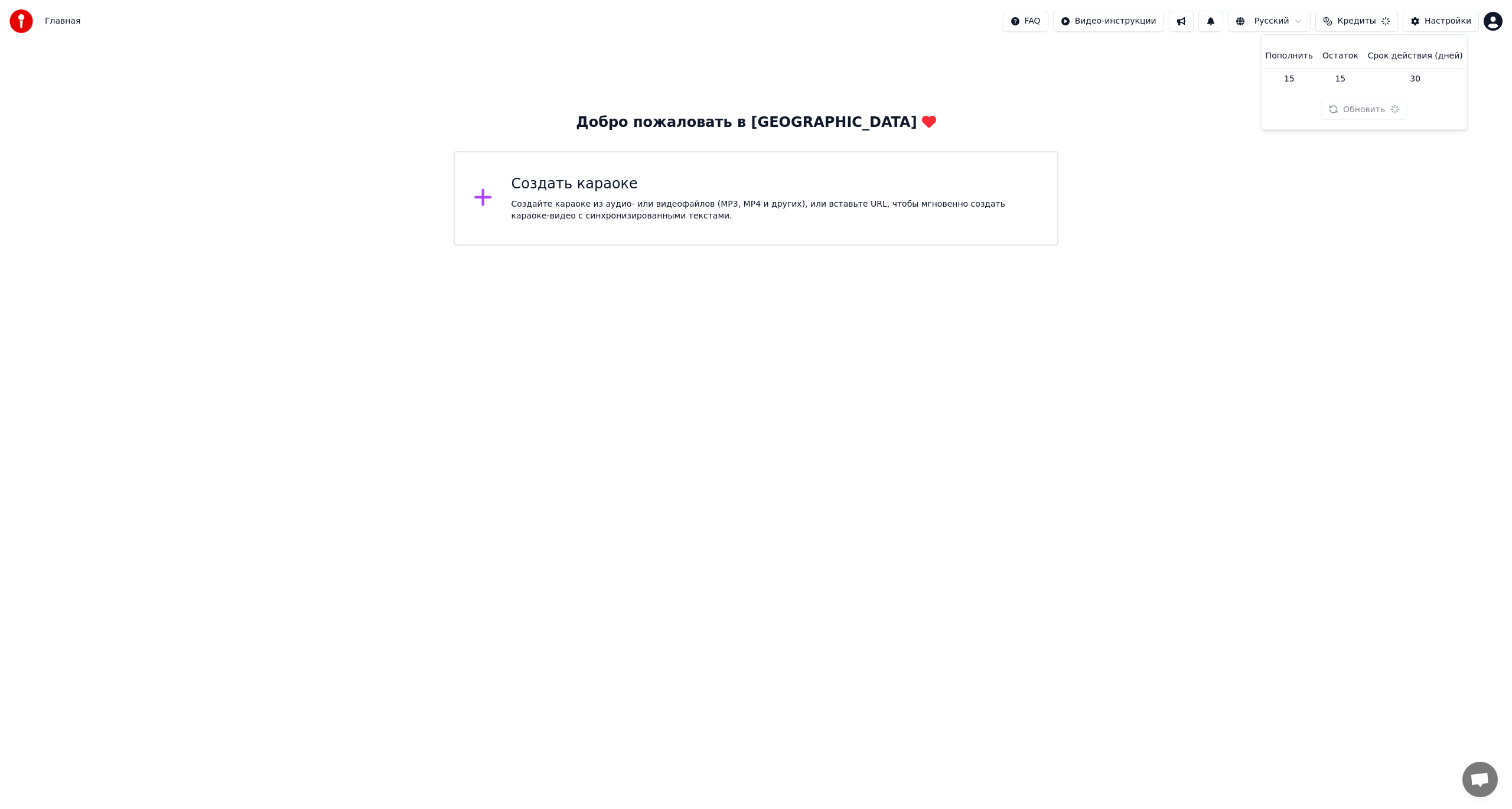
click at [463, 245] on html "Главная FAQ Видео-инструкции Русский Кредиты Настройки Добро пожаловать в Youka…" at bounding box center [756, 122] width 1512 height 245
click at [463, 206] on div "Создайте караоке из аудио- или видеофайлов (MP3, MP4 и других), или вставьте UR…" at bounding box center [776, 210] width 527 height 24
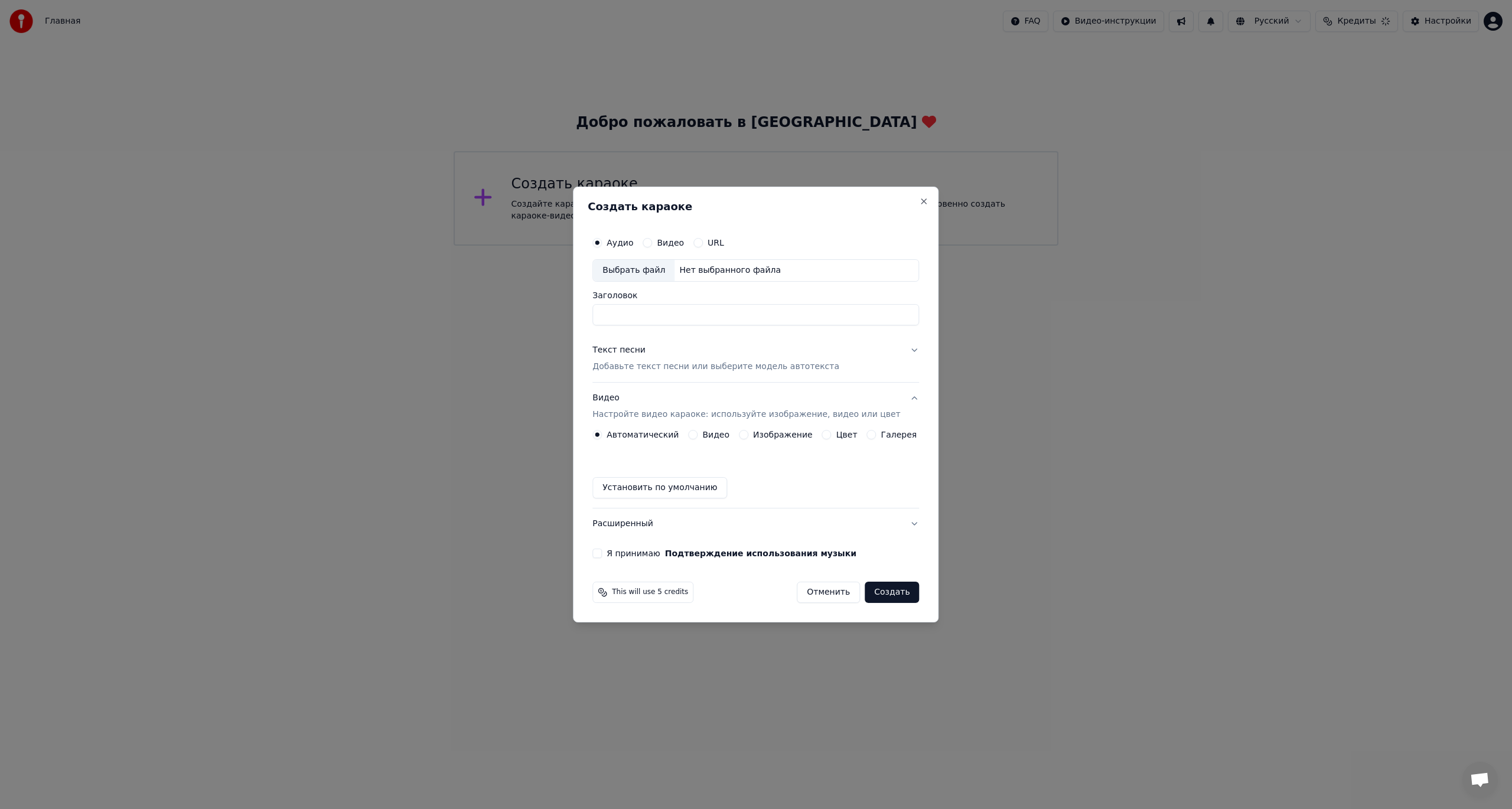
click at [463, 268] on div "Выбрать файл" at bounding box center [633, 270] width 81 height 21
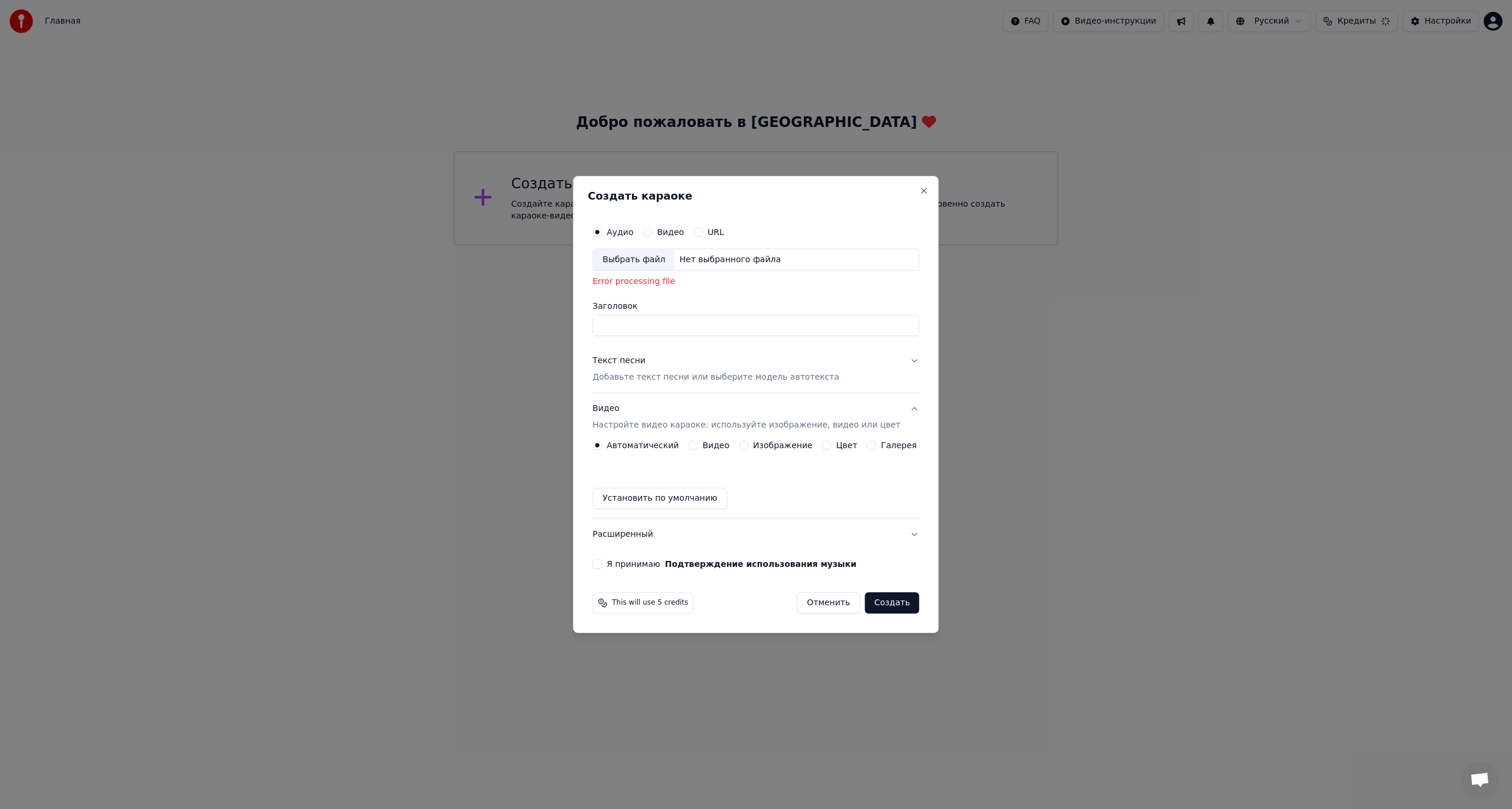
click at [463, 260] on div "Выбрать файл" at bounding box center [633, 260] width 81 height 21
click at [463, 332] on button "Отменить" at bounding box center [828, 603] width 63 height 21
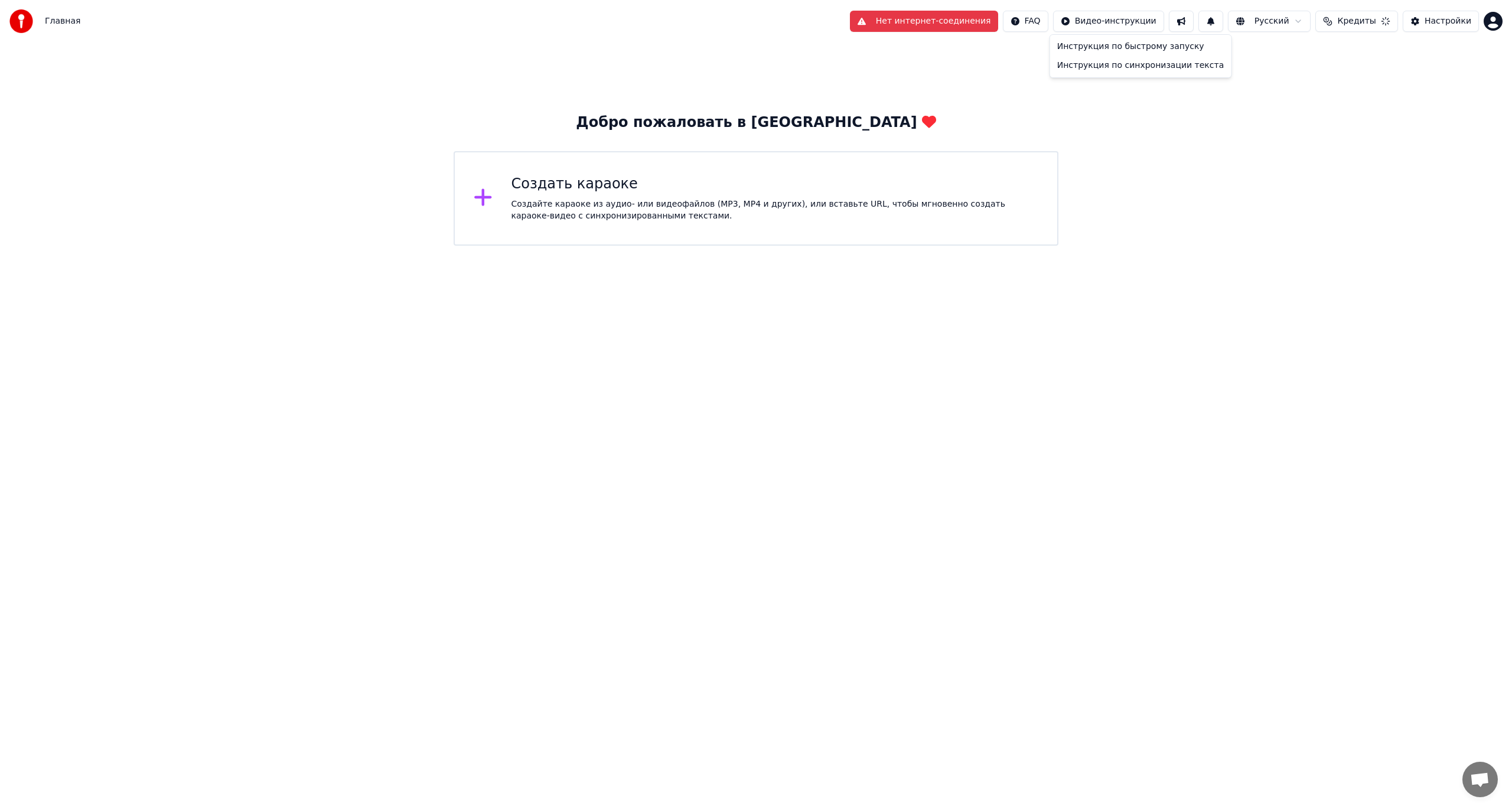
click at [463, 23] on html "Главная Нет интернет-соединения FAQ Видео-инструкции Русский Кредиты Настройки …" at bounding box center [756, 122] width 1512 height 245
click at [463, 49] on div "Инструкция по быстрому запуску" at bounding box center [1140, 47] width 177 height 19
click at [463, 25] on button "Нет интернет-соединения" at bounding box center [924, 21] width 148 height 21
click at [463, 245] on html "Главная Нет интернет-соединения FAQ Видео-инструкции Русский Кредиты 15 Настрой…" at bounding box center [756, 122] width 1512 height 245
click at [463, 188] on div "Создать караоке" at bounding box center [776, 184] width 527 height 19
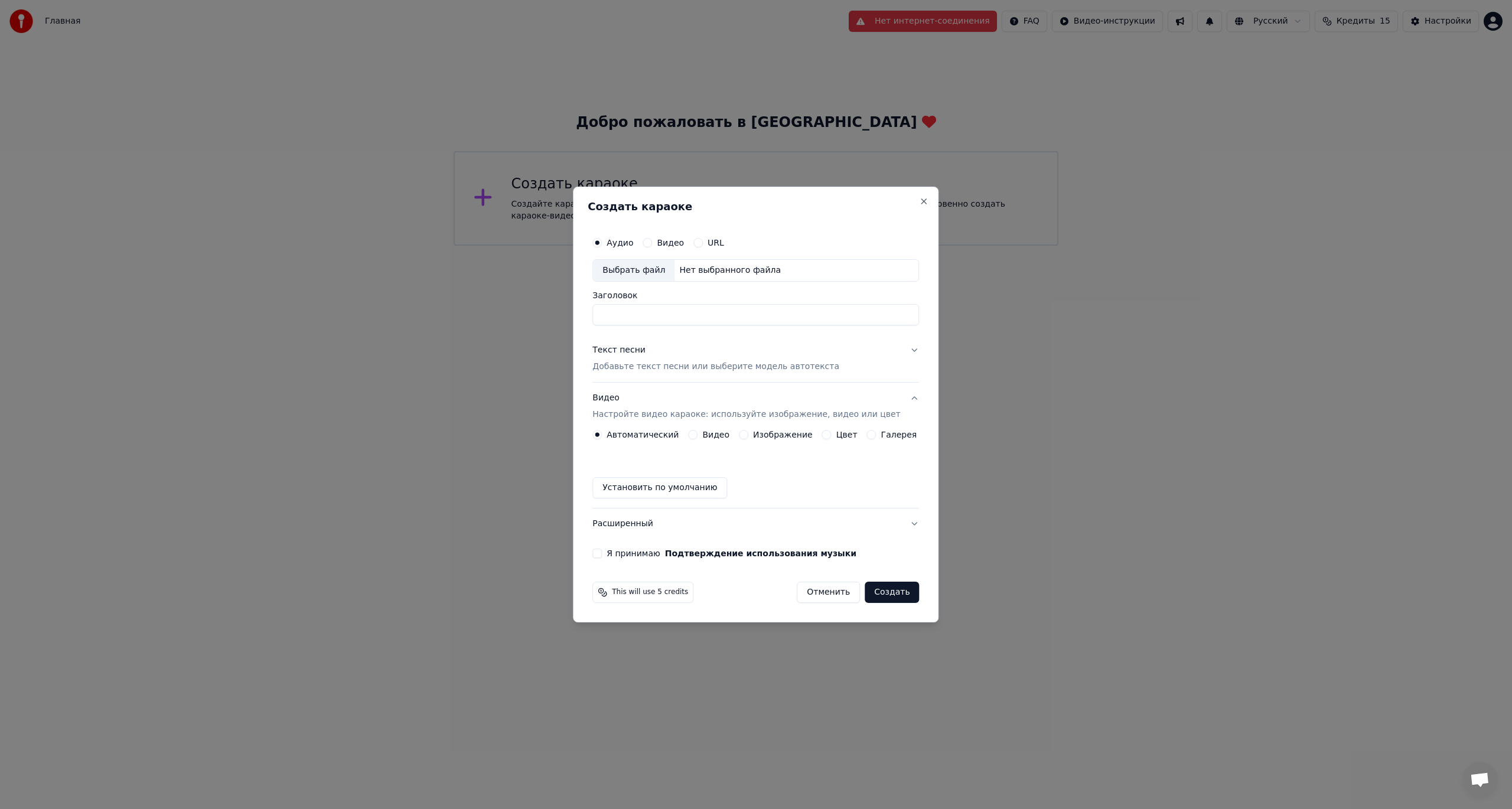
click at [463, 268] on div "Выбрать файл" at bounding box center [633, 270] width 81 height 21
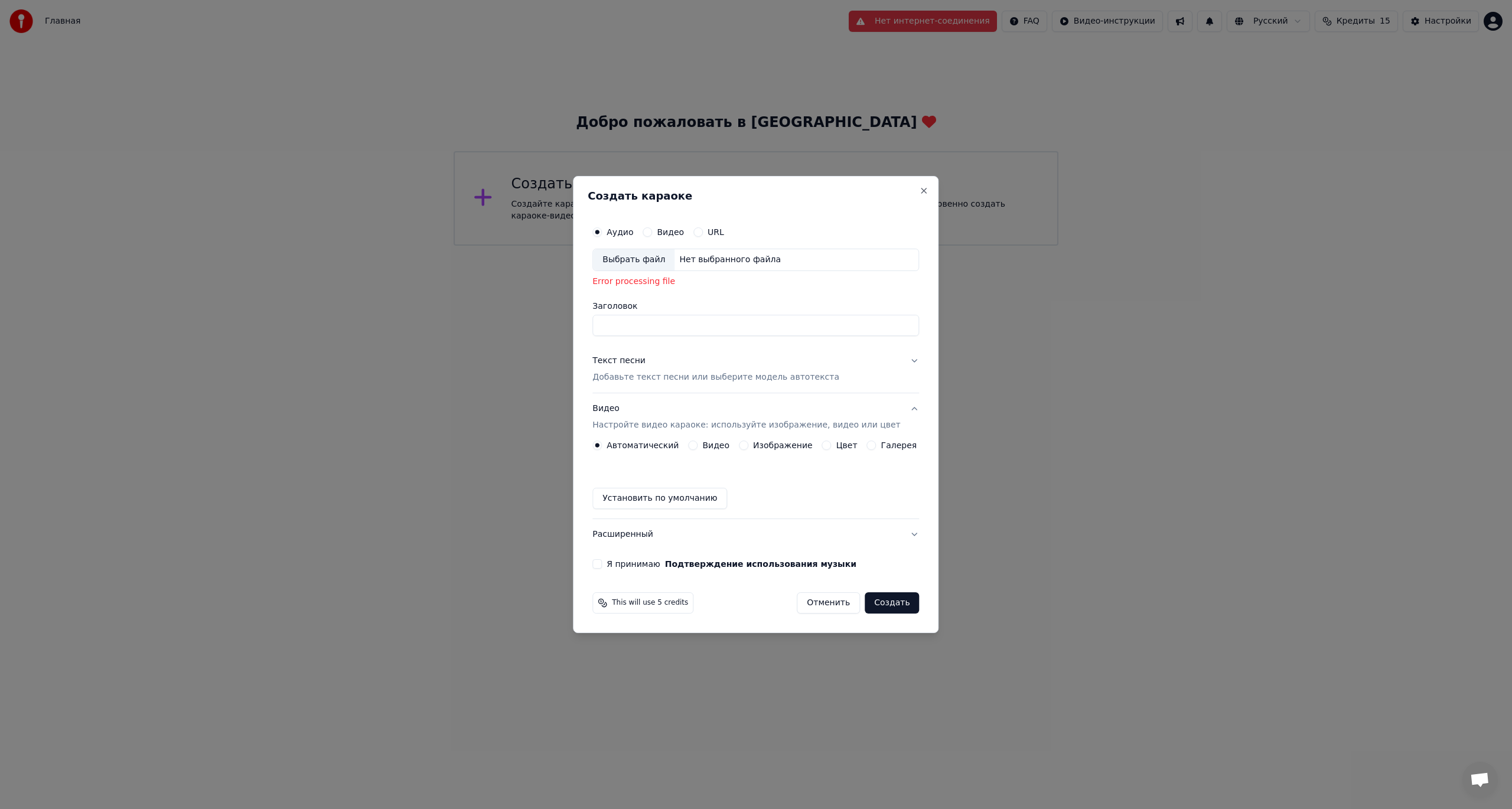
click at [463, 332] on button "Создать" at bounding box center [891, 603] width 54 height 21
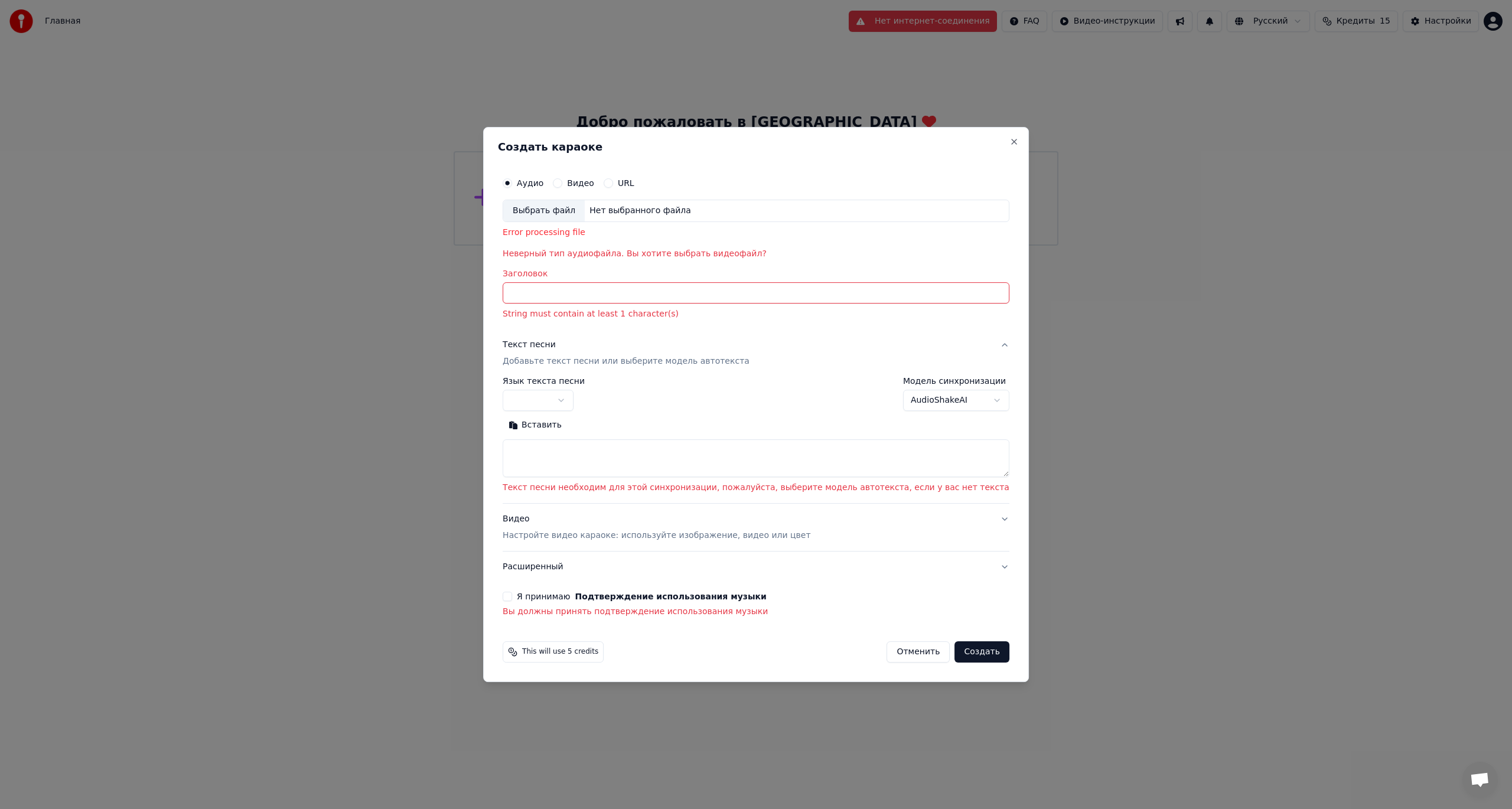
click at [463, 181] on div "Аудио" at bounding box center [522, 183] width 41 height 10
click at [463, 209] on div "Выбрать файл" at bounding box center [543, 211] width 81 height 21
click at [463, 291] on input "Заголовок" at bounding box center [756, 293] width 507 height 21
click at [463, 332] on div "**********" at bounding box center [756, 394] width 507 height 34
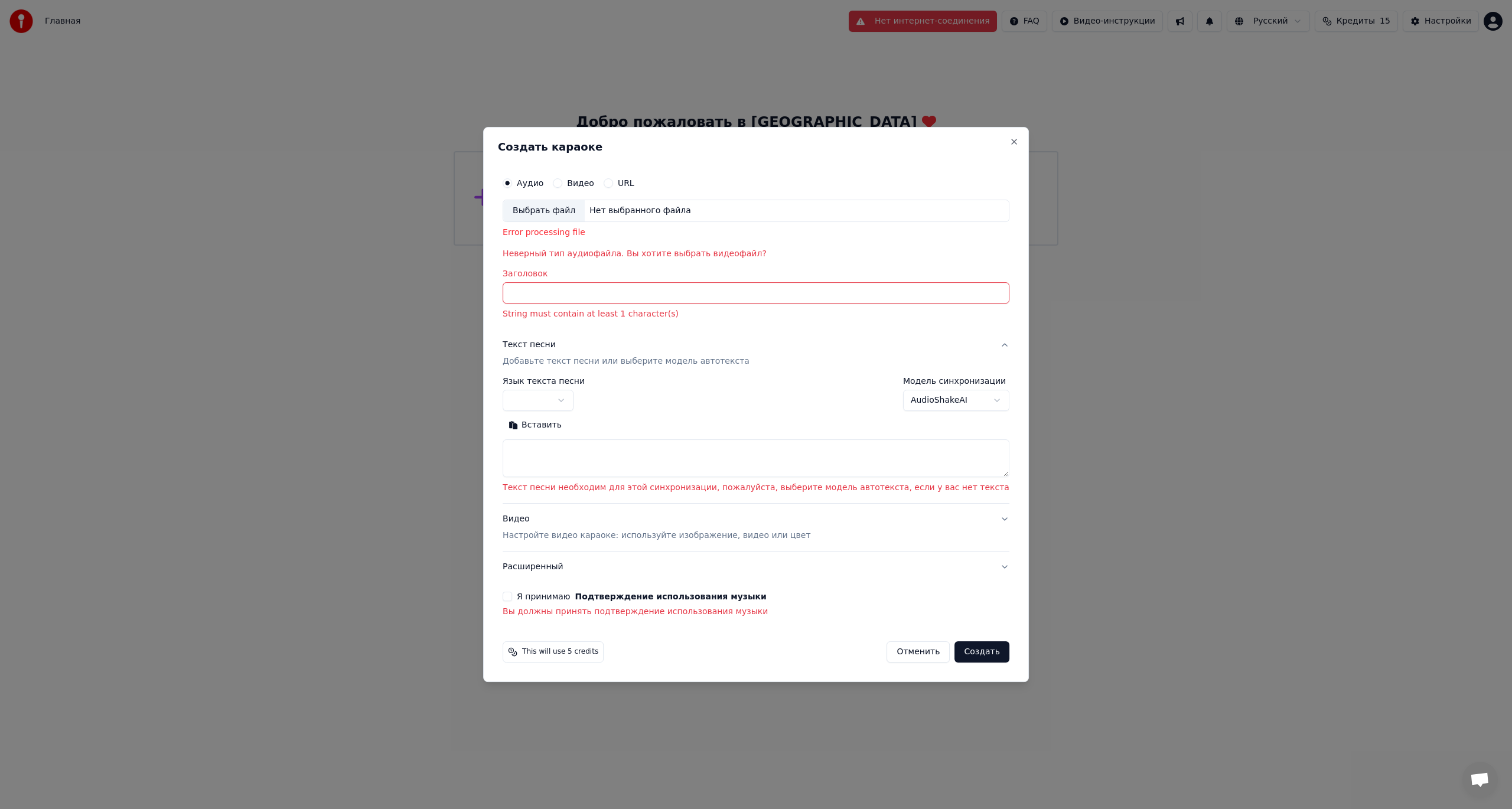
click at [463, 245] on body "**********" at bounding box center [756, 122] width 1512 height 245
click at [463, 141] on button "Close" at bounding box center [1014, 141] width 10 height 10
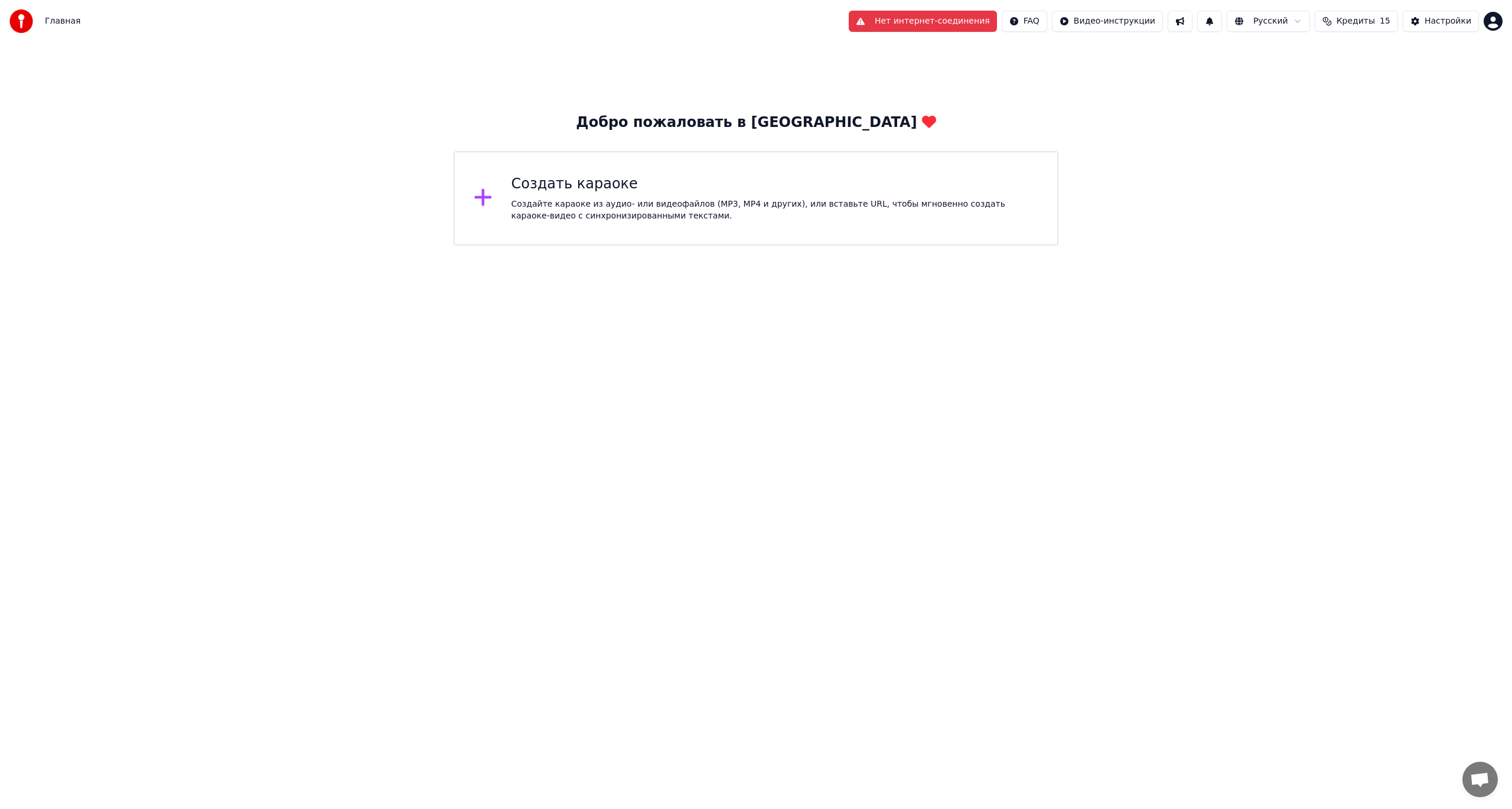
click at [463, 245] on html "Главная Нет интернет-соединения FAQ Видео-инструкции Русский Кредиты 15 Настрой…" at bounding box center [756, 122] width 1512 height 245
click at [463, 195] on div "Создать караоке Создайте караоке из аудио- или видеофайлов (MP3, MP4 и других),…" at bounding box center [776, 198] width 527 height 47
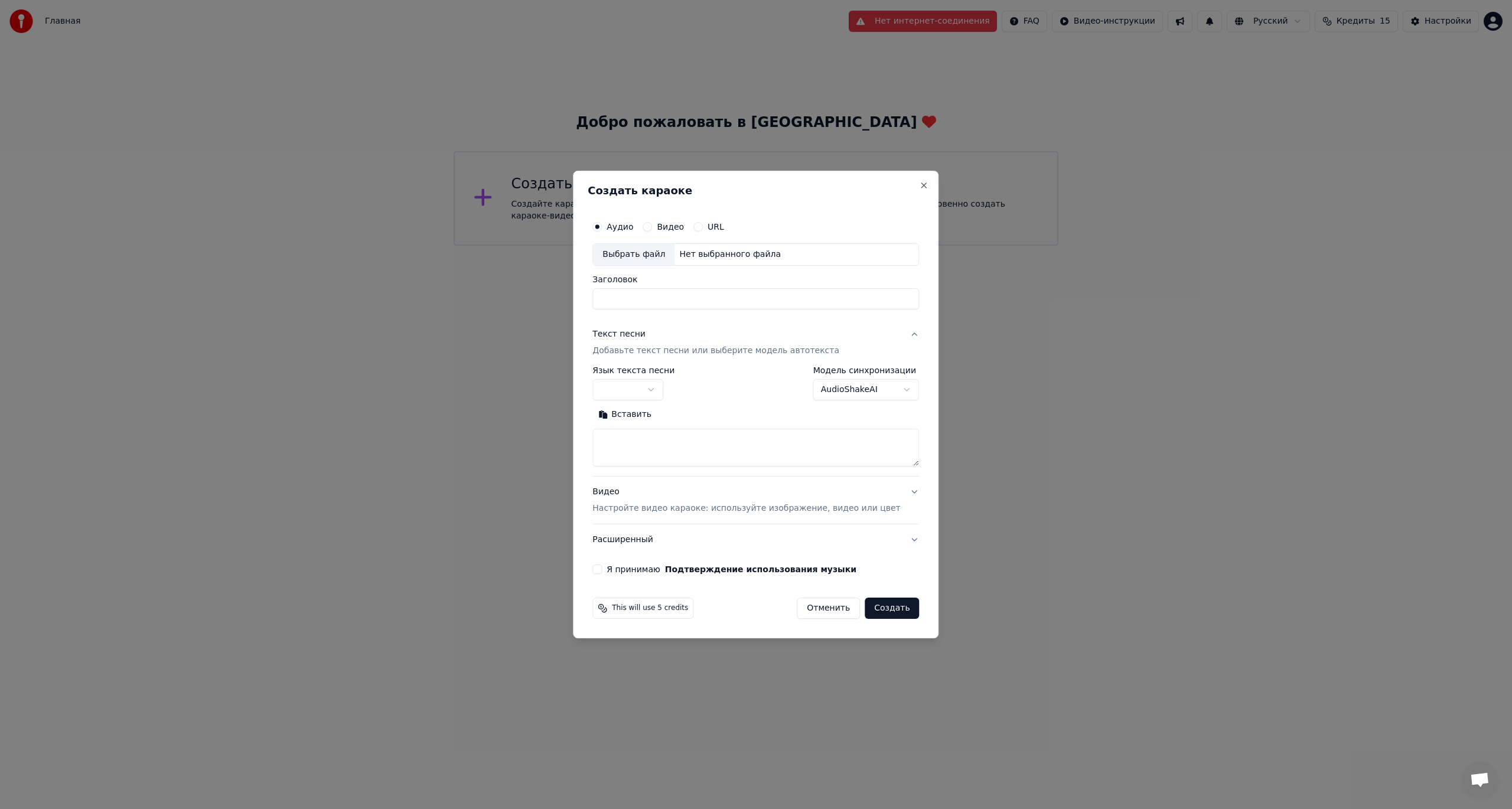
click at [463, 253] on div "Нет выбранного файла" at bounding box center [730, 254] width 111 height 11
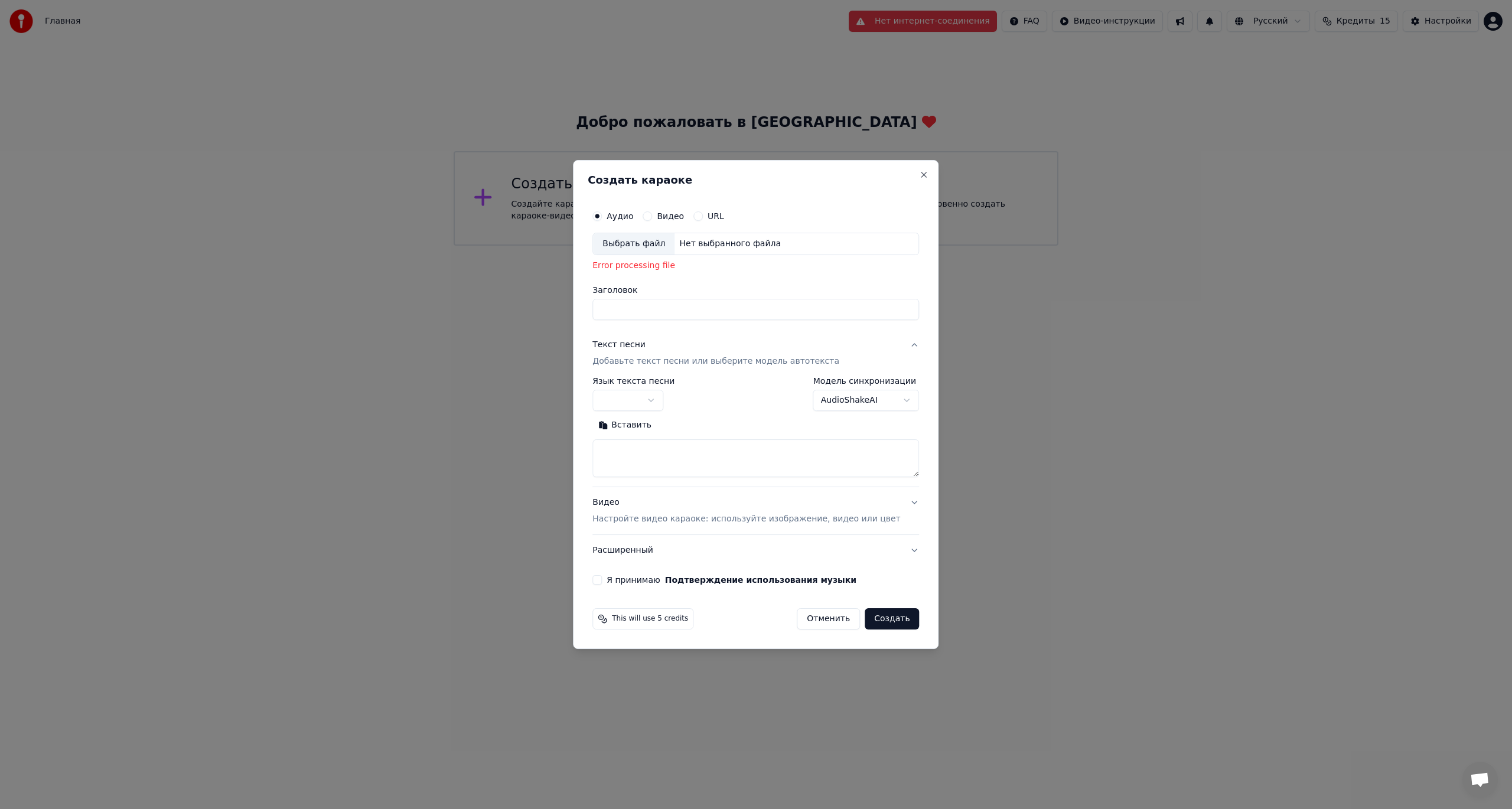
click at [463, 244] on div "Нет выбранного файла" at bounding box center [730, 244] width 111 height 11
click at [463, 215] on button "Видео" at bounding box center [648, 216] width 10 height 10
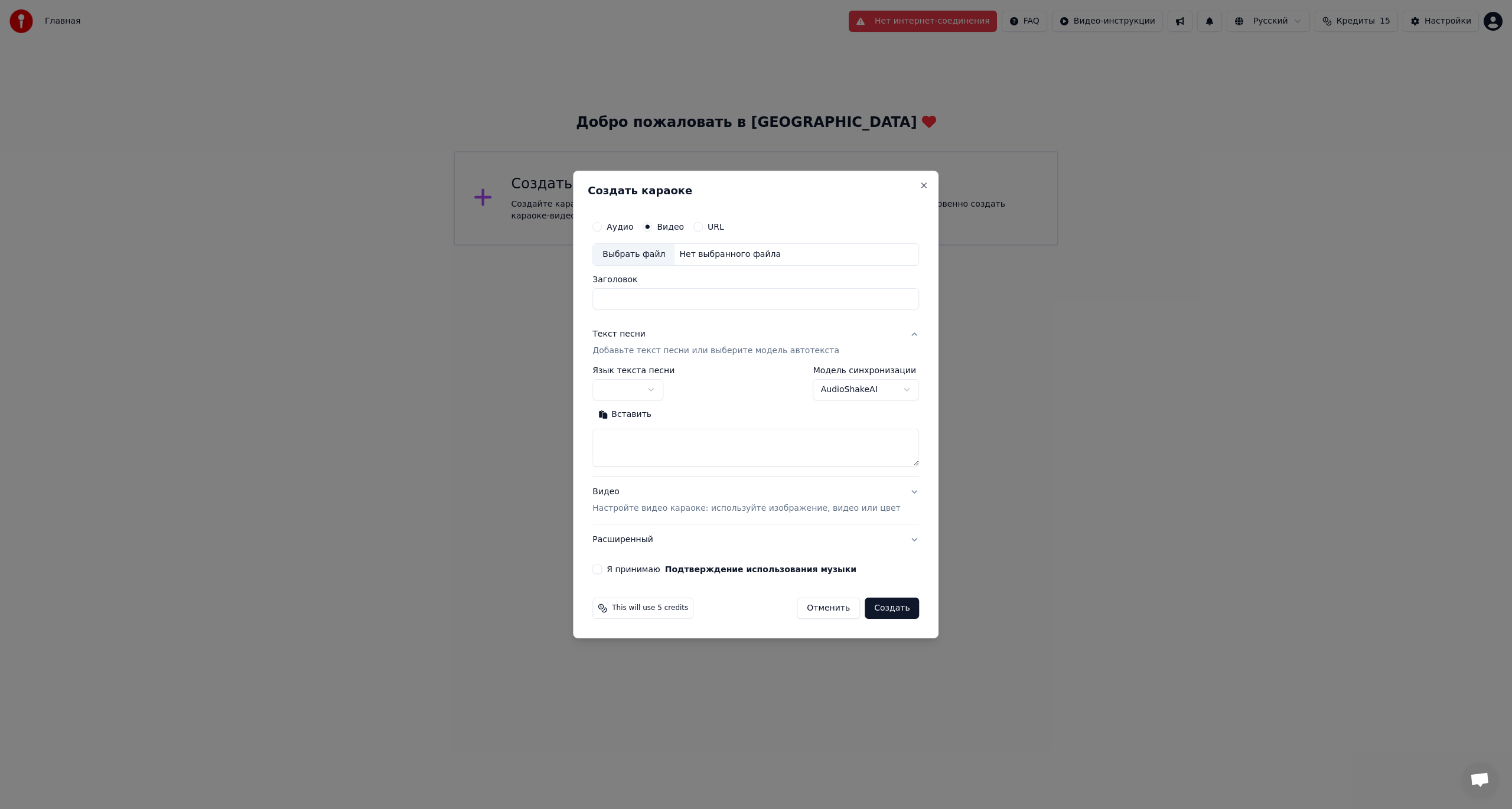
click at [463, 260] on div "Нет выбранного файла" at bounding box center [730, 254] width 111 height 11
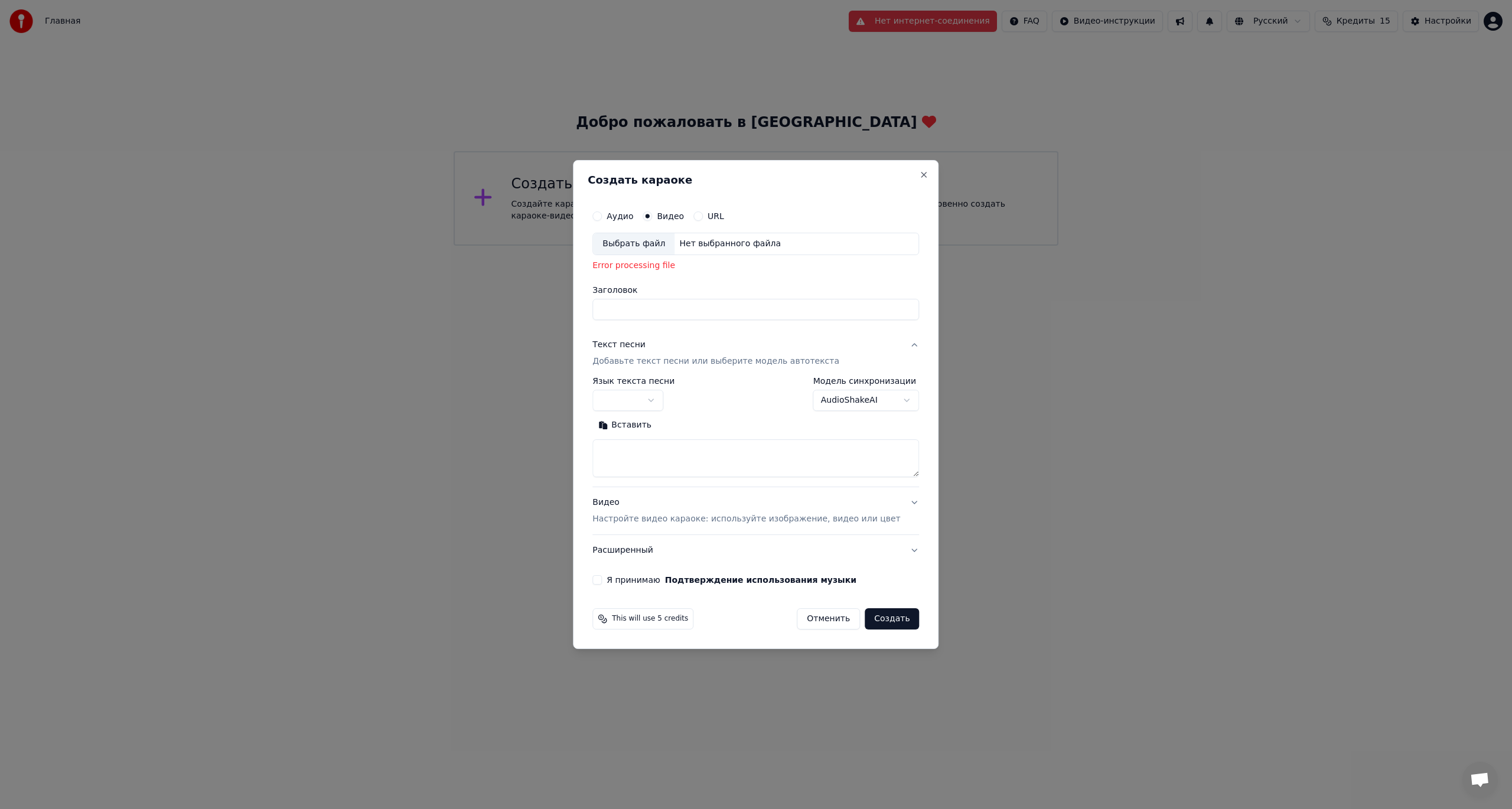
click at [463, 216] on button "URL" at bounding box center [698, 216] width 10 height 10
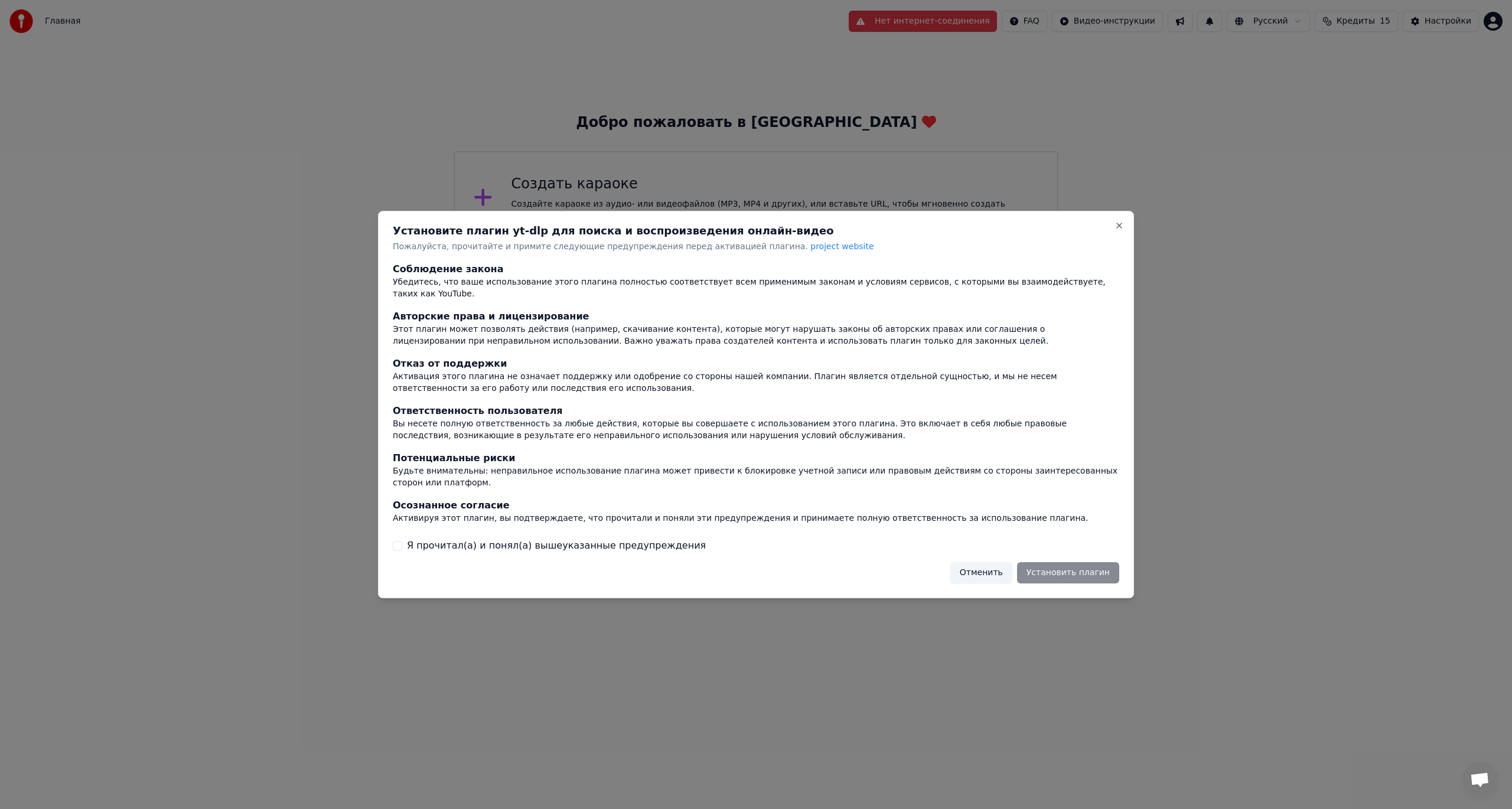
click at [463, 332] on div "Отменить Установить плагин" at bounding box center [1034, 573] width 169 height 21
click at [409, 332] on label "Я прочитал(а) и понял(а) вышеуказанные предупреждения" at bounding box center [556, 545] width 299 height 14
click at [402, 332] on button "Я прочитал(а) и понял(а) вышеуказанные предупреждения" at bounding box center [397, 545] width 10 height 10
click at [463, 332] on button "Установить плагин" at bounding box center [1068, 573] width 102 height 21
drag, startPoint x: 1075, startPoint y: 564, endPoint x: 1082, endPoint y: 577, distance: 14.8
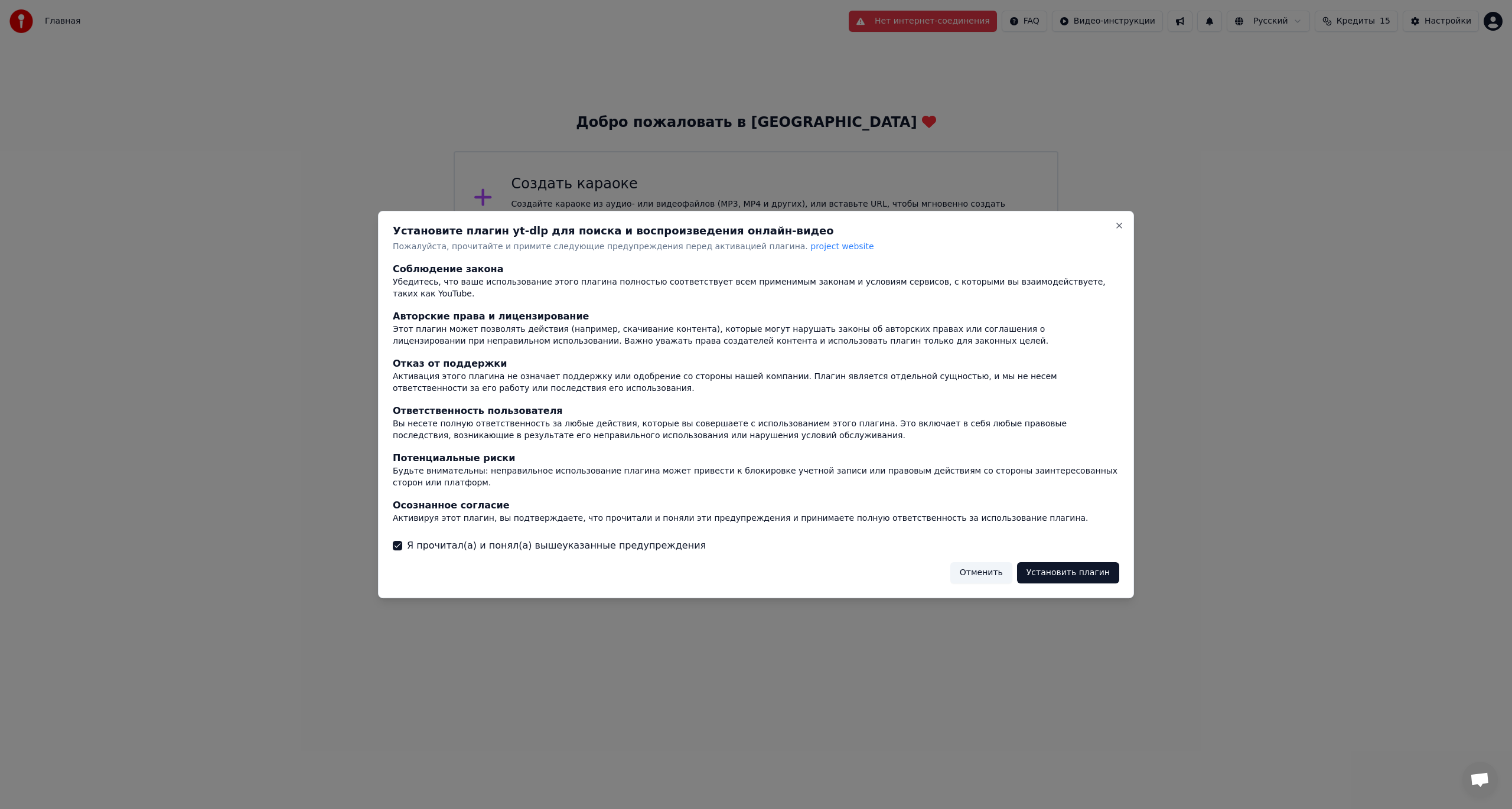
click at [463, 332] on button "Установить плагин" at bounding box center [1068, 573] width 102 height 21
click at [463, 332] on div at bounding box center [756, 404] width 1512 height 809
drag, startPoint x: 1080, startPoint y: 563, endPoint x: 1084, endPoint y: 572, distance: 9.8
click at [463, 332] on button "Установить плагин" at bounding box center [1068, 573] width 102 height 21
drag, startPoint x: 1068, startPoint y: 560, endPoint x: 1082, endPoint y: 600, distance: 42.4
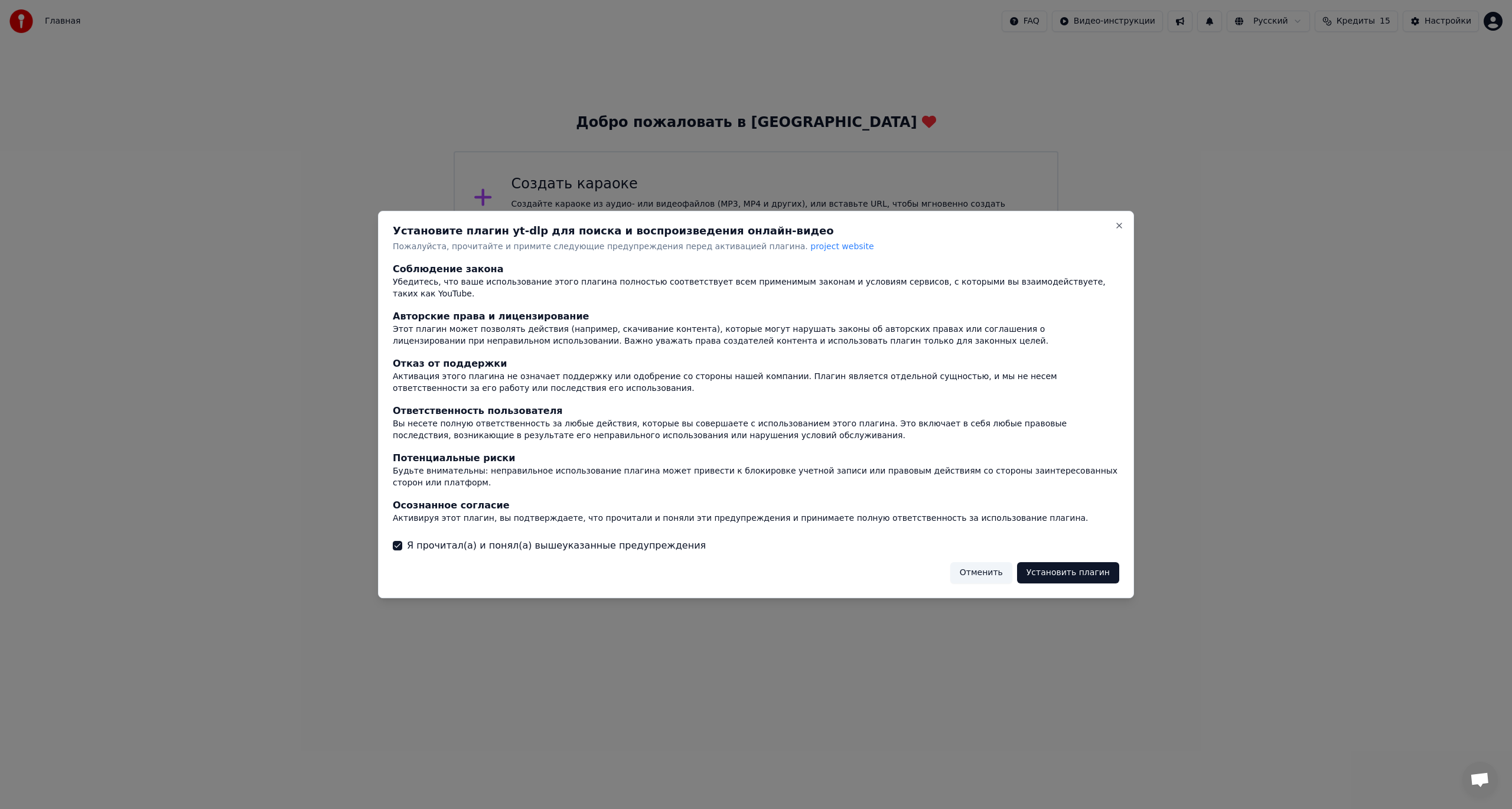
click at [463, 332] on button "Установить плагин" at bounding box center [1068, 573] width 102 height 21
click at [463, 332] on button "Отменить" at bounding box center [981, 573] width 62 height 21
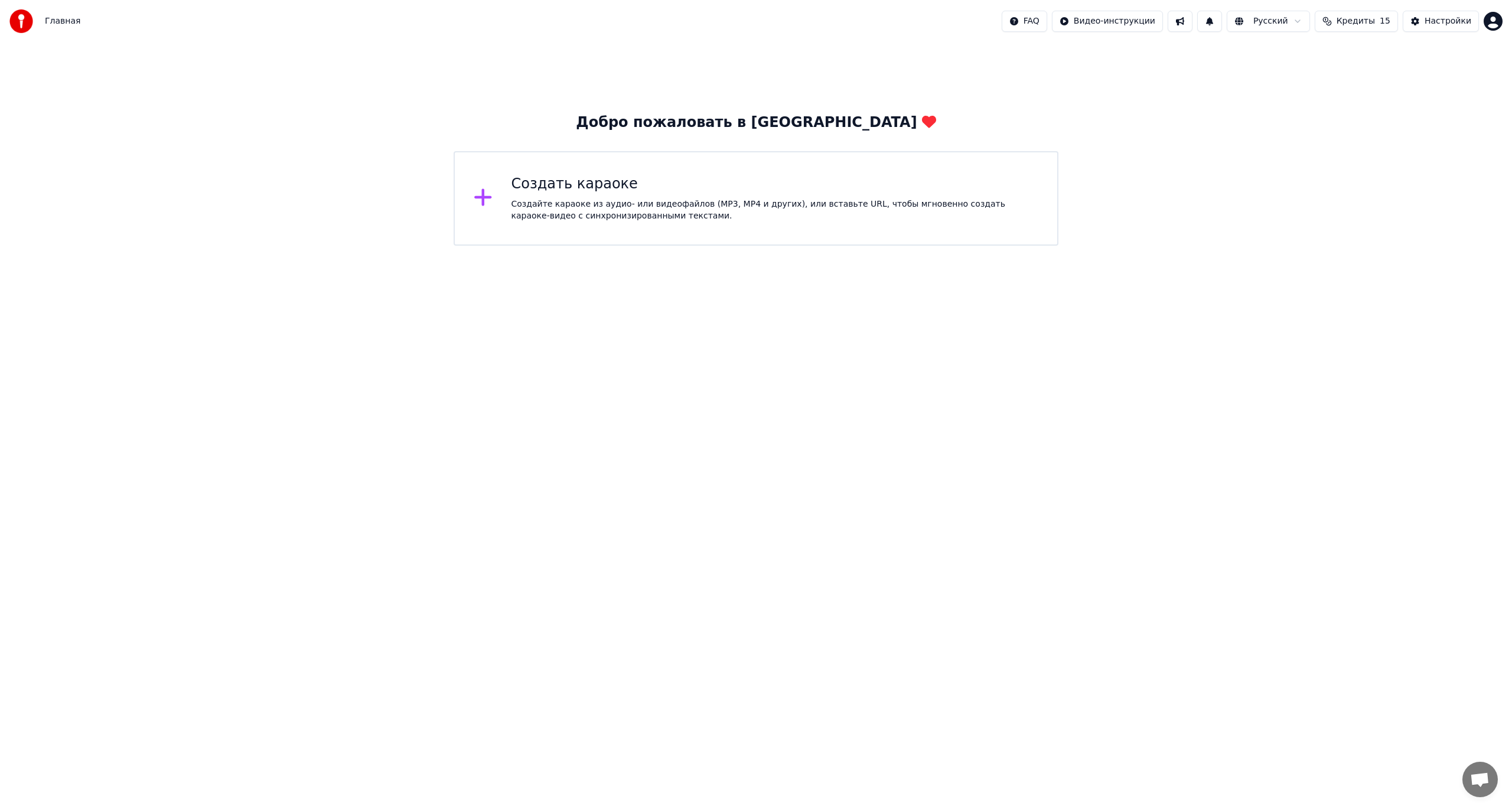
drag, startPoint x: 1014, startPoint y: 482, endPoint x: 1000, endPoint y: 472, distance: 17.2
click at [463, 245] on html "Главная FAQ Видео-инструкции Русский Кредиты 15 Настройки Добро пожаловать в Yo…" at bounding box center [756, 122] width 1512 height 245
click at [463, 20] on span "Кредиты" at bounding box center [1355, 21] width 38 height 11
click at [463, 198] on div "Добро пожаловать в Youka Создать караоке Создайте караоке из аудио- или видеофа…" at bounding box center [756, 144] width 1512 height 203
click at [463, 21] on html "Главная FAQ Видео-инструкции Русский Кредиты 15 Настройки Добро пожаловать в Yo…" at bounding box center [756, 122] width 1512 height 245
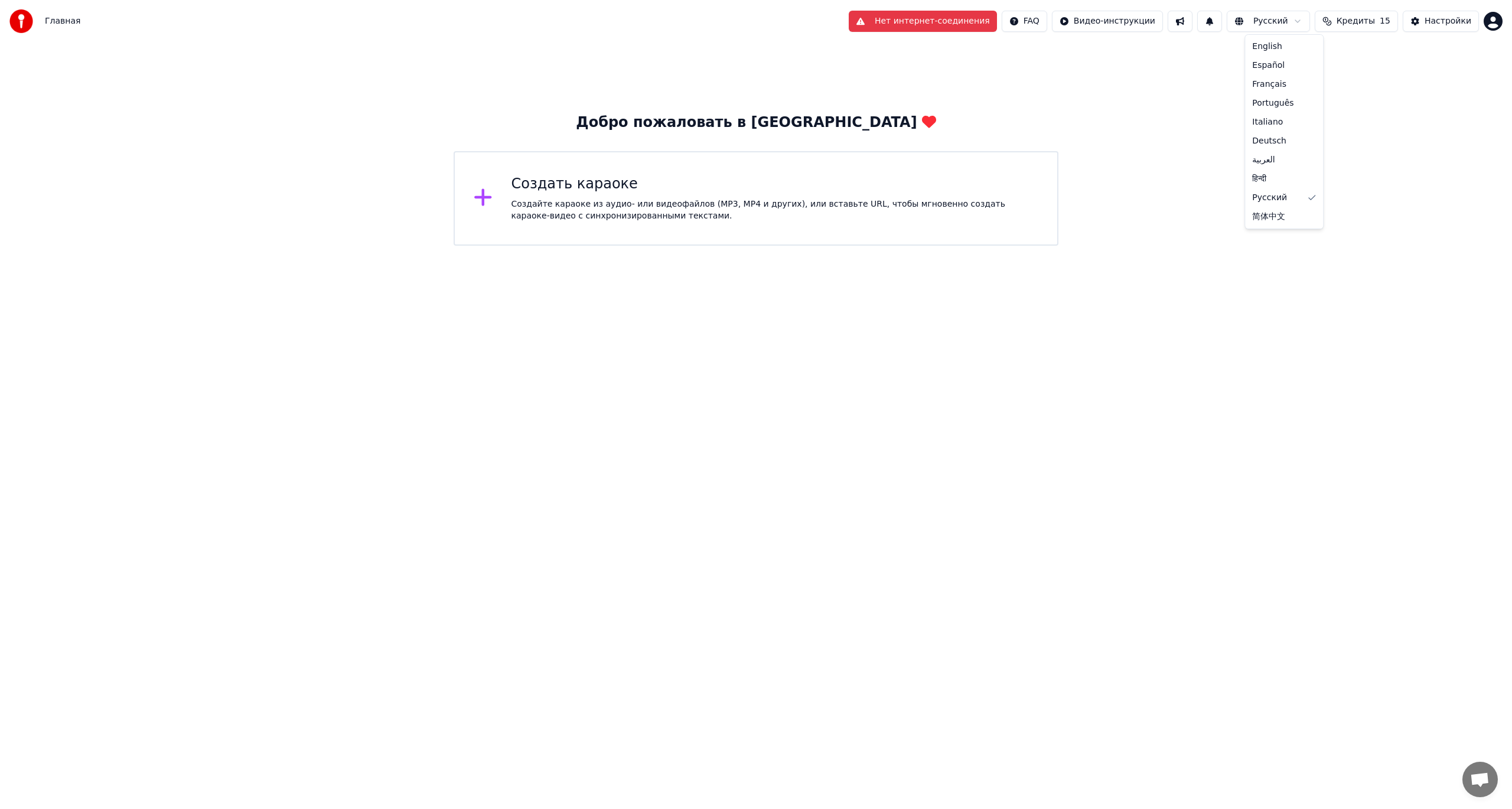
drag, startPoint x: 1298, startPoint y: 336, endPoint x: 1369, endPoint y: 330, distance: 71.3
click at [463, 245] on html "Главная Нет интернет-соединения FAQ Видео-инструкции Русский Кредиты 15 Настрой…" at bounding box center [756, 122] width 1512 height 245
click at [463, 224] on div "Добро пожаловать в Youka Создать караоке Создайте караоке из аудио- или видеофа…" at bounding box center [756, 144] width 1512 height 203
click at [463, 25] on div "Настройки" at bounding box center [1448, 21] width 47 height 11
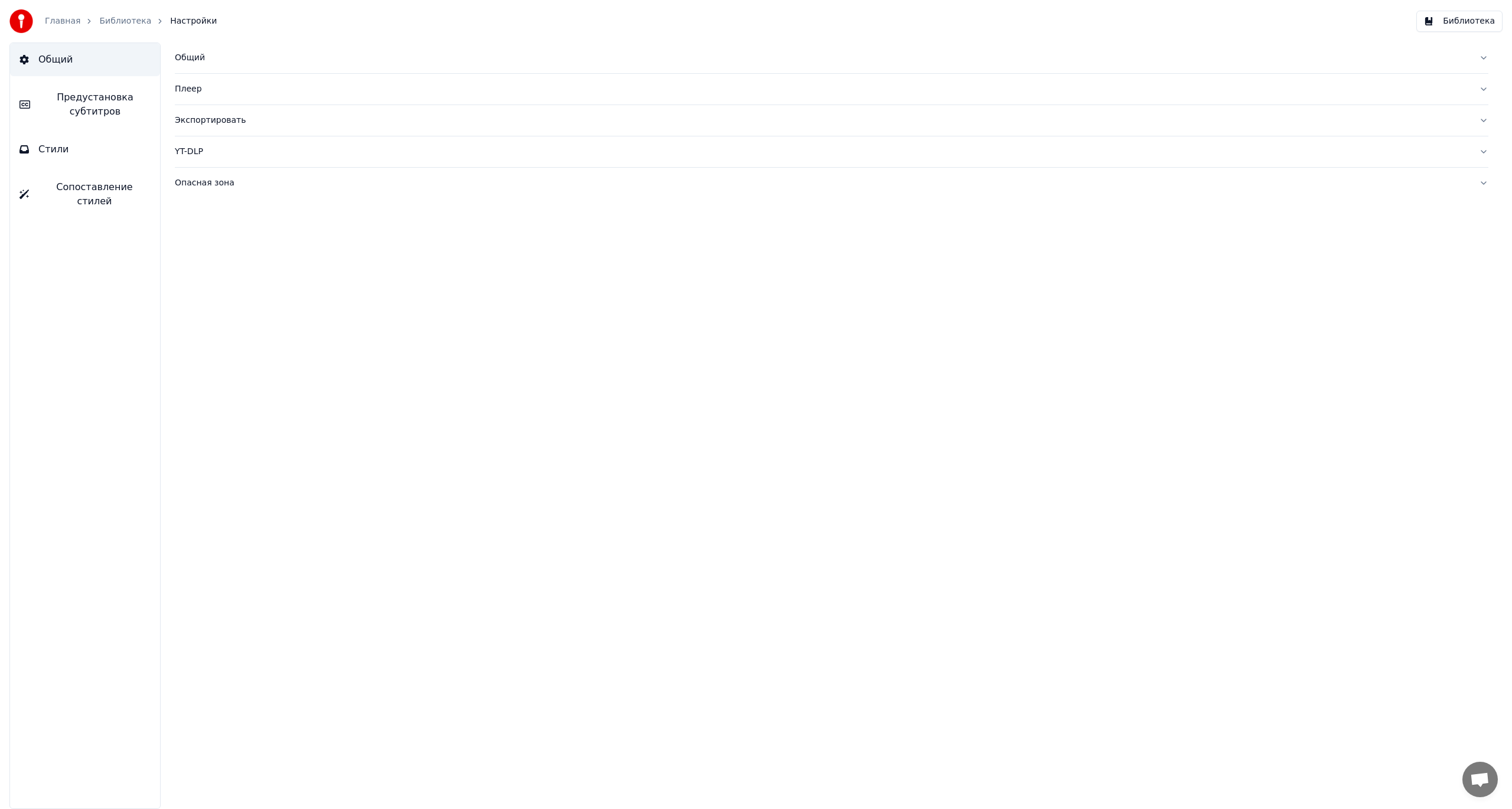
click at [61, 20] on link "Главная" at bounding box center [62, 21] width 35 height 11
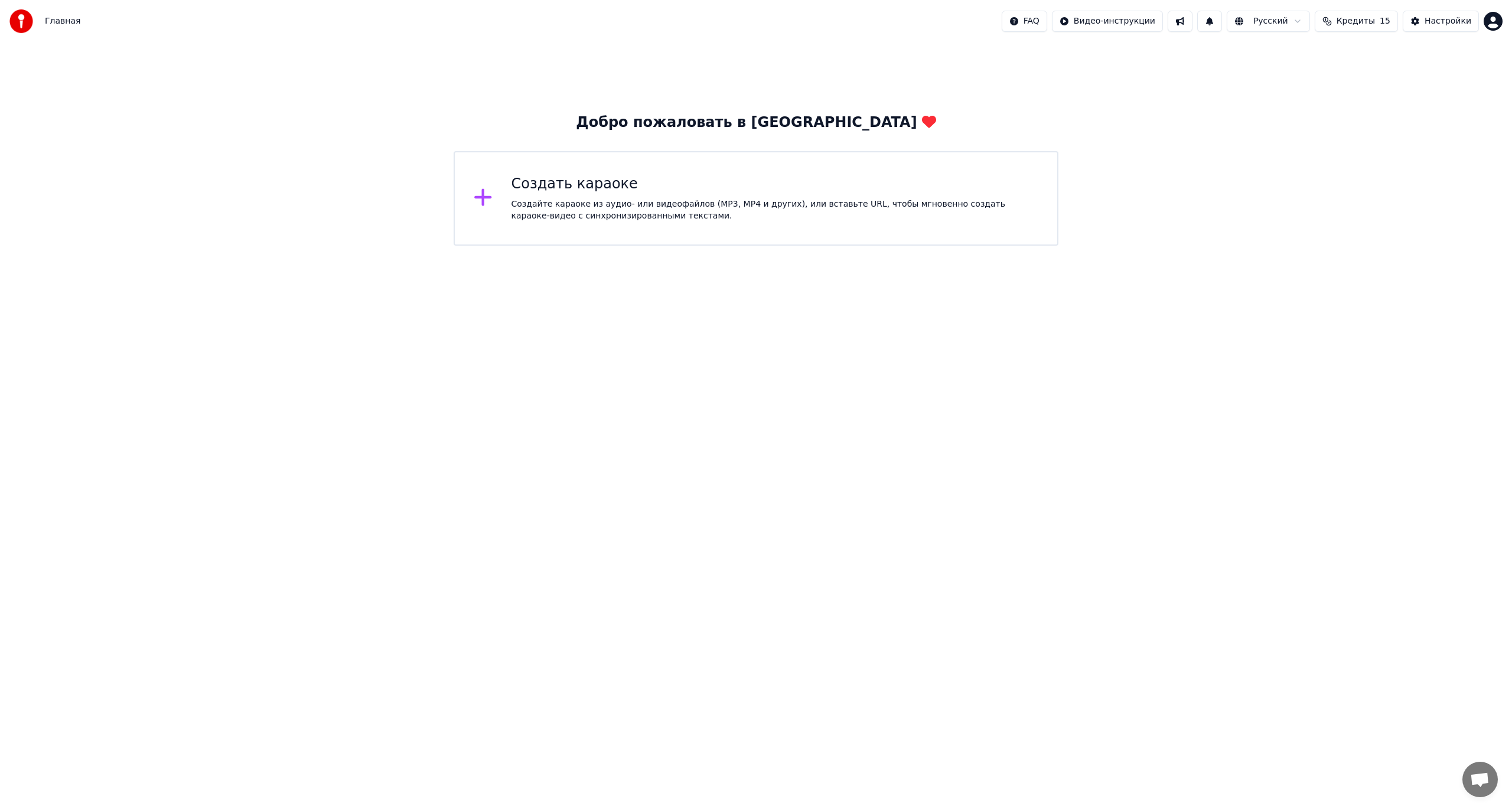
click at [463, 245] on html "Главная FAQ Видео-инструкции Русский Кредиты 15 Настройки Добро пожаловать в Yo…" at bounding box center [756, 122] width 1512 height 245
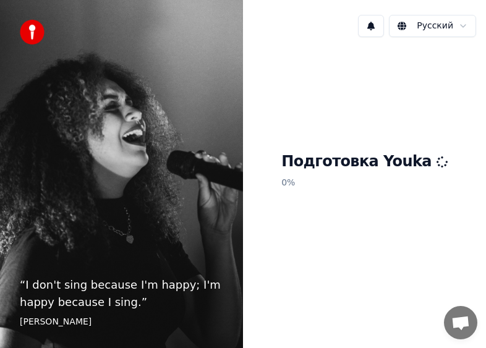
click at [463, 323] on span "Открытый чат" at bounding box center [461, 324] width 20 height 16
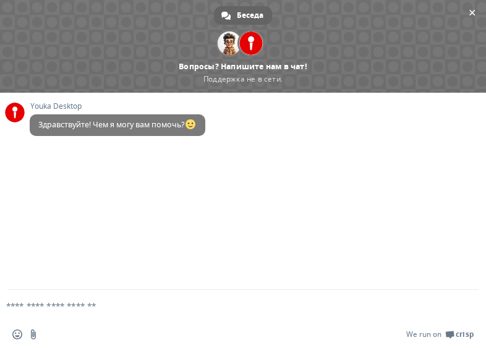
click at [116, 305] on textarea "Отправьте сообщение..." at bounding box center [223, 306] width 434 height 11
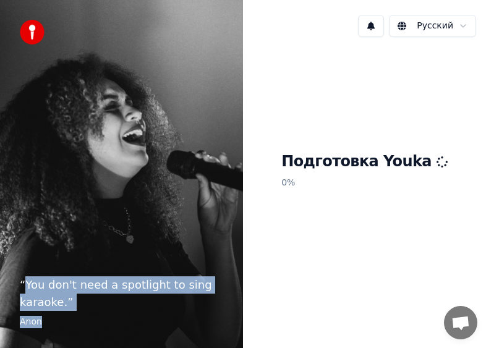
drag, startPoint x: 25, startPoint y: 285, endPoint x: 105, endPoint y: 323, distance: 88.8
click at [105, 323] on blockquote "“ You don't need a spotlight to sing karaoke. ” [PERSON_NAME]" at bounding box center [121, 302] width 203 height 52
click at [160, 322] on footer "Anon" at bounding box center [121, 322] width 203 height 12
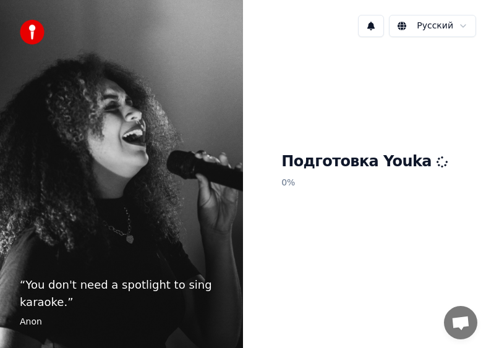
click at [331, 283] on div "Подготовка Youka 0 %" at bounding box center [364, 173] width 243 height 252
click at [378, 28] on button at bounding box center [371, 26] width 26 height 22
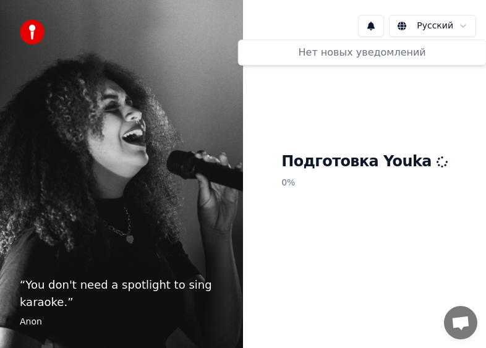
click at [350, 106] on div "Подготовка Youka 0 %" at bounding box center [364, 173] width 243 height 252
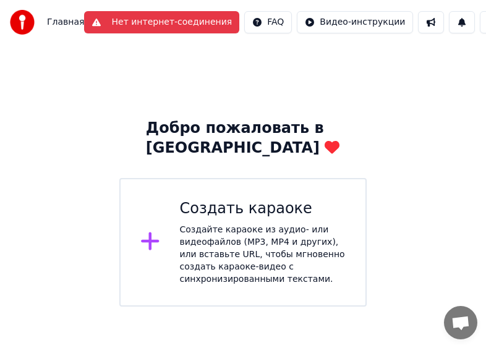
click at [263, 223] on div "Создать караоке Создайте караоке из аудио- или видеофайлов (MP3, MP4 и других),…" at bounding box center [263, 242] width 166 height 87
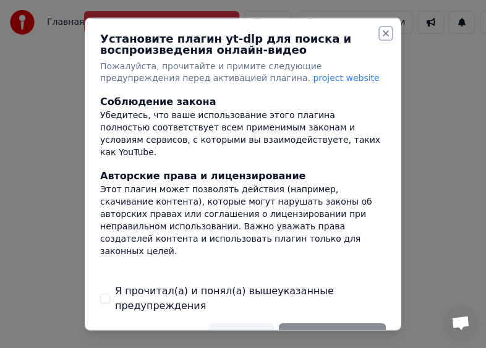
click at [381, 28] on button "Close" at bounding box center [386, 33] width 10 height 10
click at [381, 33] on button "Close" at bounding box center [386, 33] width 10 height 10
click at [381, 30] on button "Close" at bounding box center [386, 33] width 10 height 10
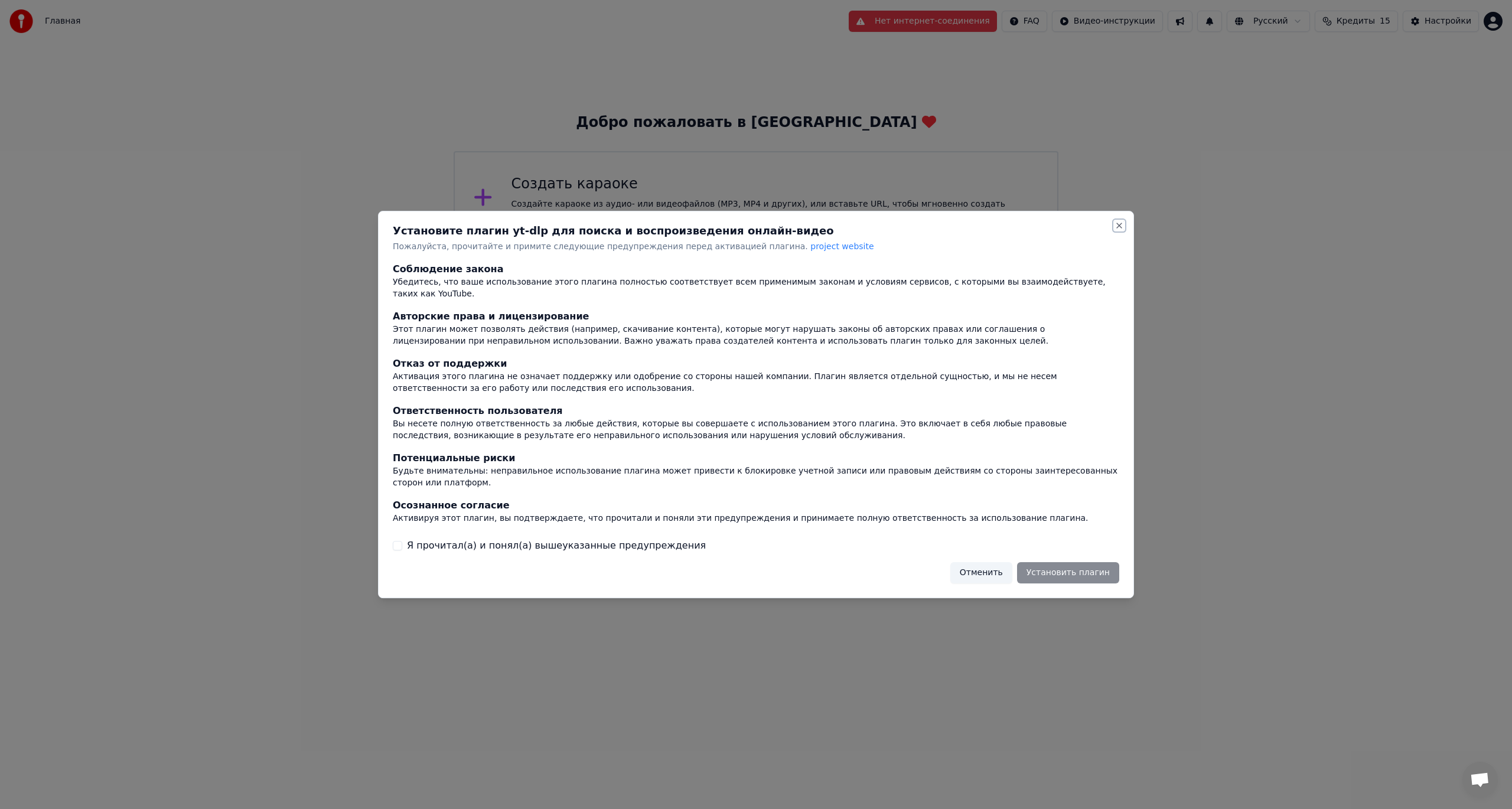
click at [1123, 230] on button "Close" at bounding box center [1119, 225] width 10 height 10
click at [1118, 230] on button "Close" at bounding box center [1119, 225] width 10 height 10
click at [990, 563] on button "Отменить" at bounding box center [981, 573] width 62 height 21
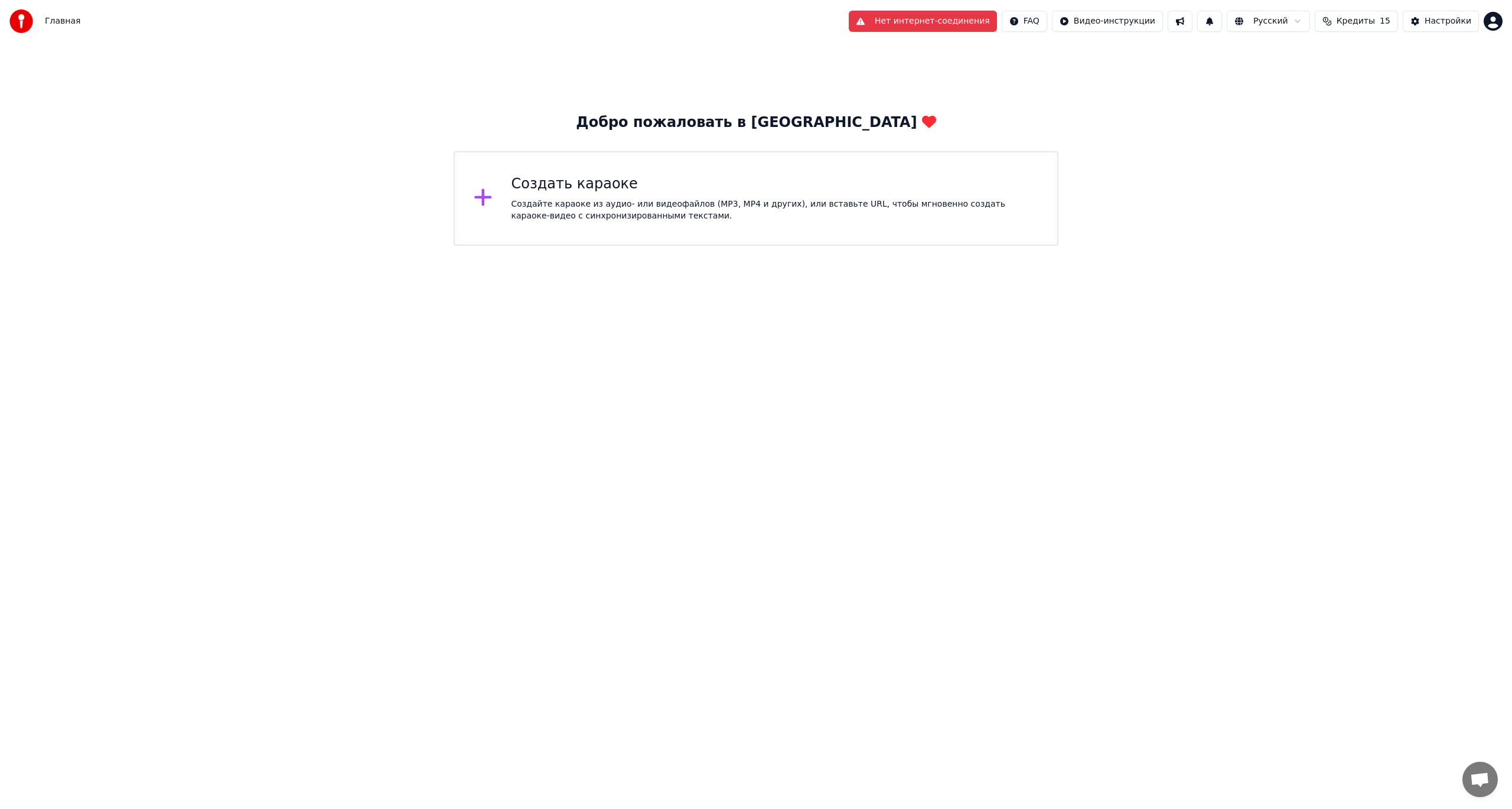
click at [575, 204] on div "Создайте караоке из аудио- или видеофайлов (MP3, MP4 и других), или вставьте UR…" at bounding box center [776, 210] width 527 height 24
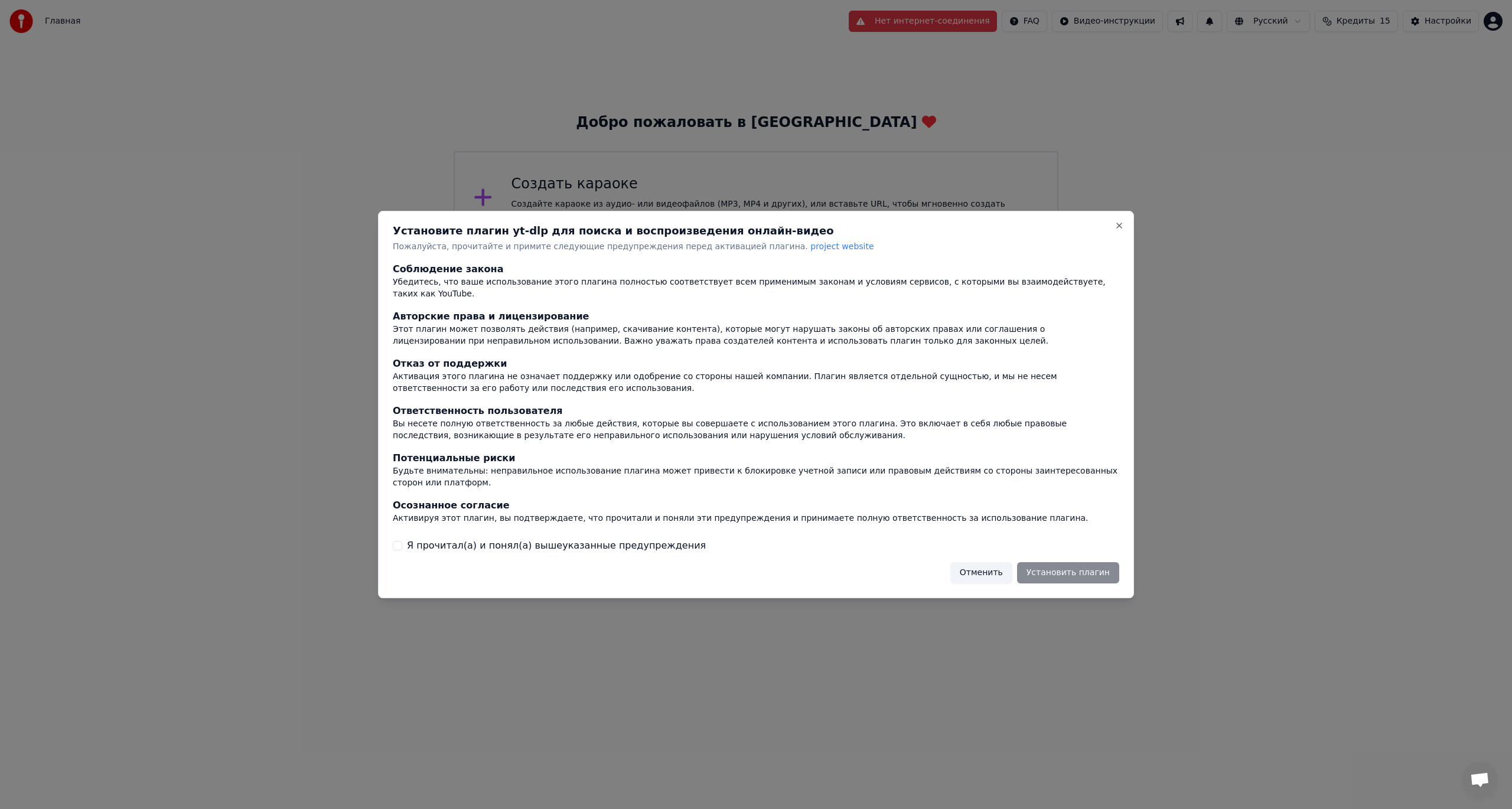
click at [445, 539] on label "Я прочитал(а) и понял(а) вышеуказанные предупреждения" at bounding box center [556, 545] width 299 height 14
click at [402, 541] on button "Я прочитал(а) и понял(а) вышеуказанные предупреждения" at bounding box center [397, 545] width 10 height 10
click at [1091, 565] on button "Установить плагин" at bounding box center [1068, 573] width 102 height 21
click at [1066, 564] on button "Установить плагин" at bounding box center [1068, 573] width 102 height 21
click at [1096, 565] on button "Установить плагин" at bounding box center [1068, 573] width 102 height 21
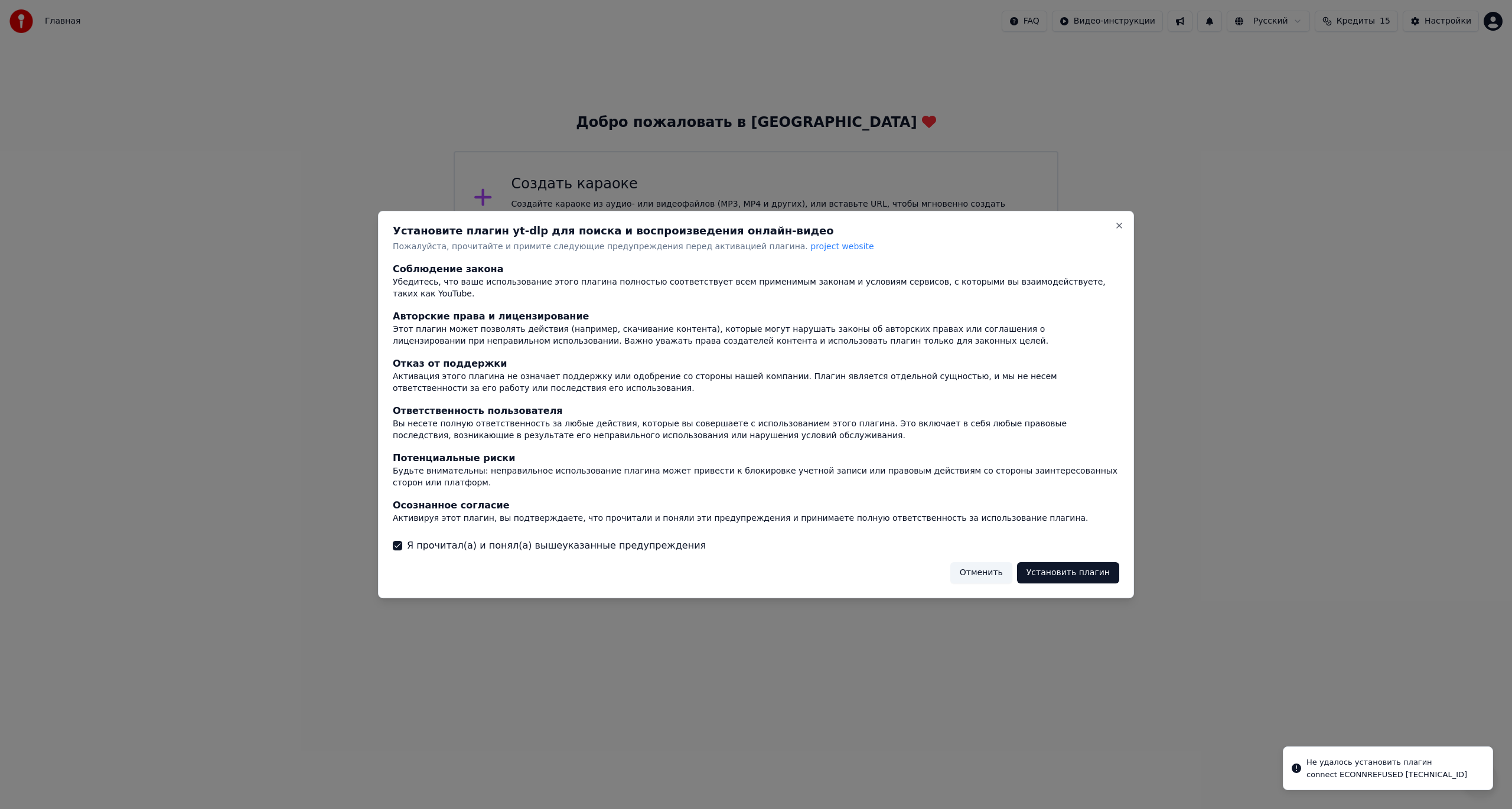
drag, startPoint x: 989, startPoint y: 560, endPoint x: 985, endPoint y: 573, distance: 13.6
click at [988, 563] on button "Отменить" at bounding box center [981, 573] width 62 height 21
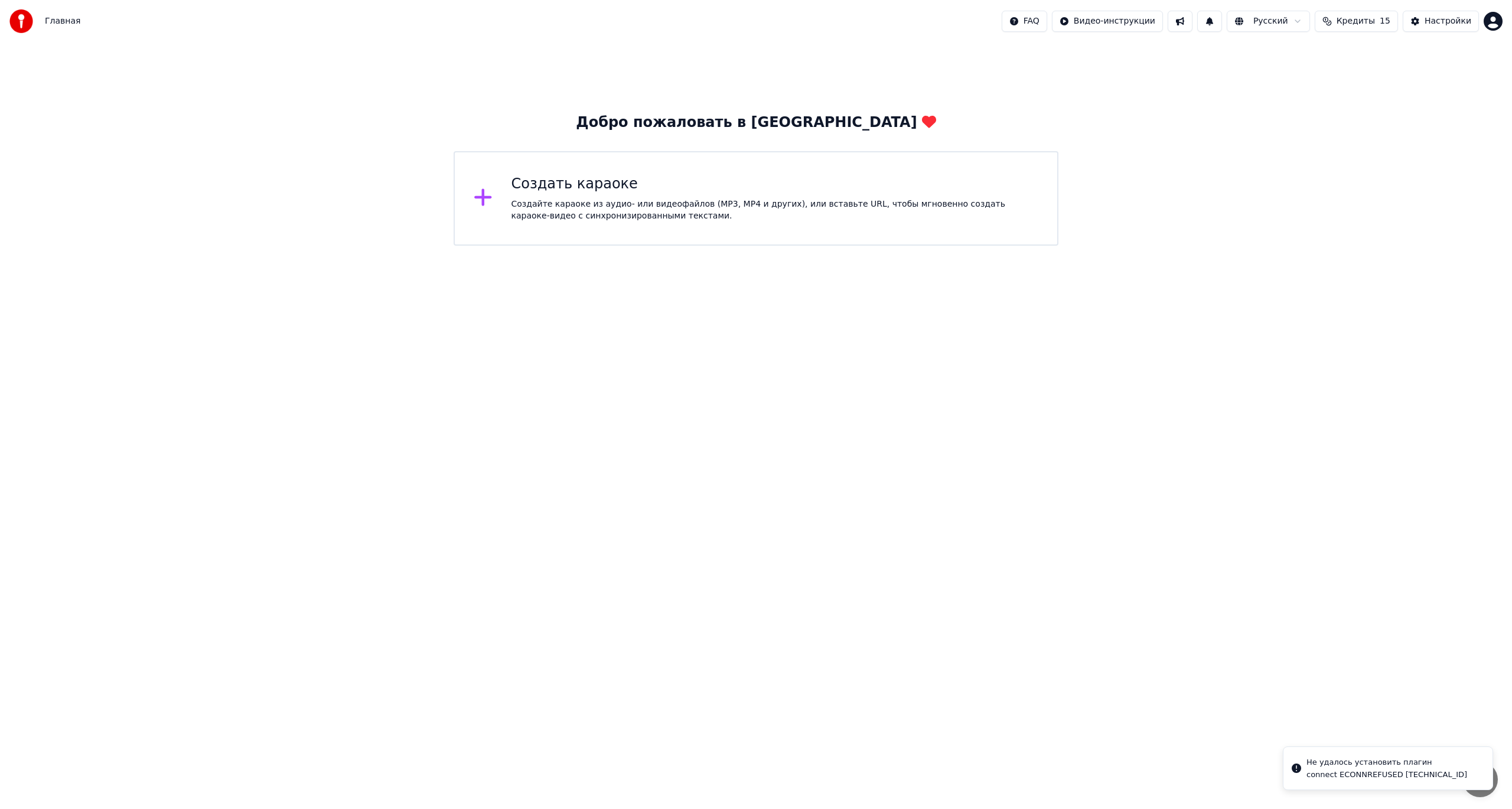
drag, startPoint x: 927, startPoint y: 624, endPoint x: 909, endPoint y: 622, distance: 18.1
click at [925, 245] on html "Главная FAQ Видео-инструкции Русский Кредиты 15 Настройки Добро пожаловать в Yo…" at bounding box center [756, 122] width 1512 height 245
click at [721, 220] on div "Создайте караоке из аудио- или видеофайлов (MP3, MP4 и других), или вставьте UR…" at bounding box center [776, 210] width 527 height 24
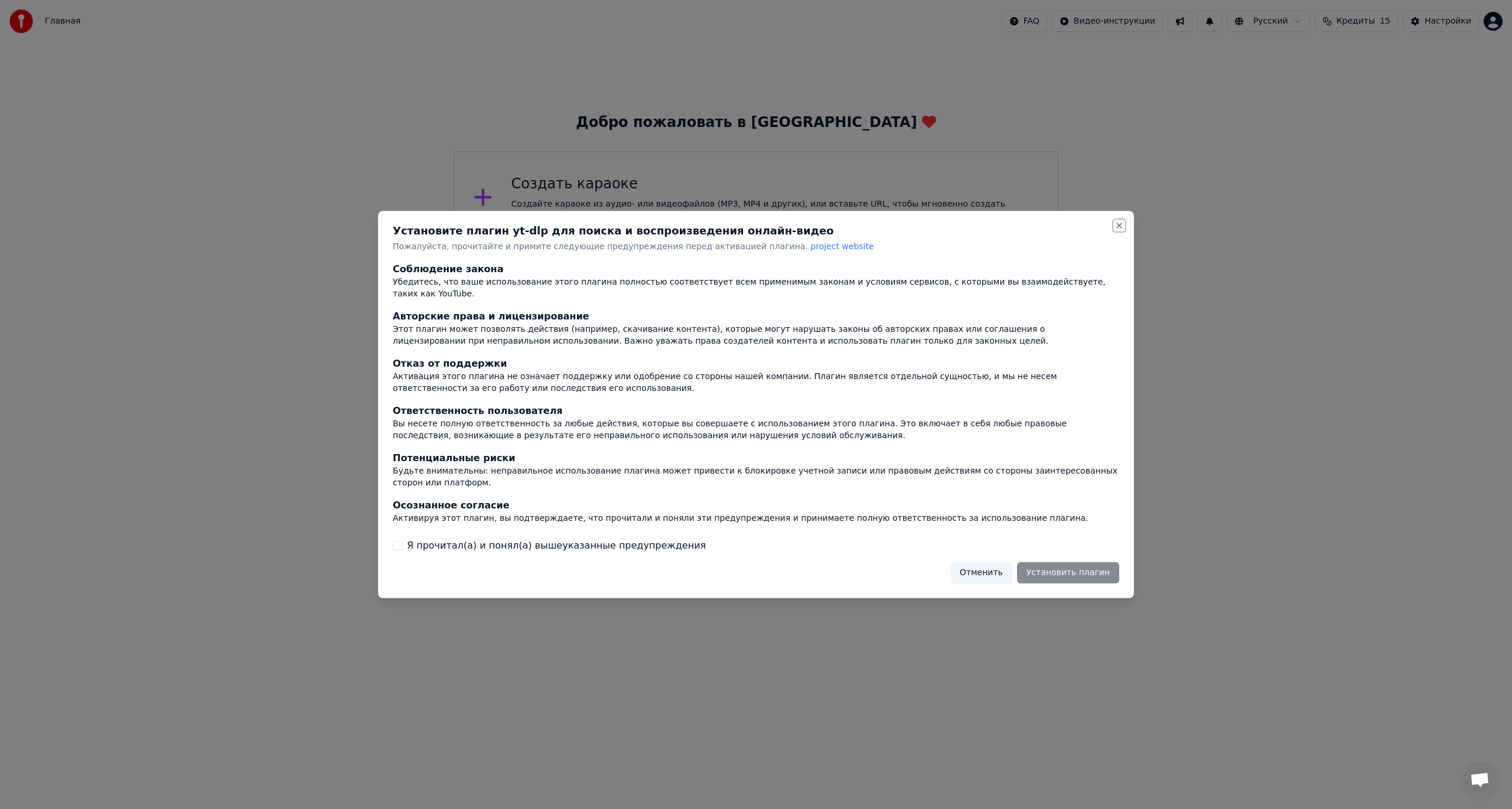
click at [1122, 230] on button "Close" at bounding box center [1119, 225] width 10 height 10
click at [1119, 230] on button "Close" at bounding box center [1119, 225] width 10 height 10
click at [1001, 563] on button "Отменить" at bounding box center [981, 573] width 62 height 21
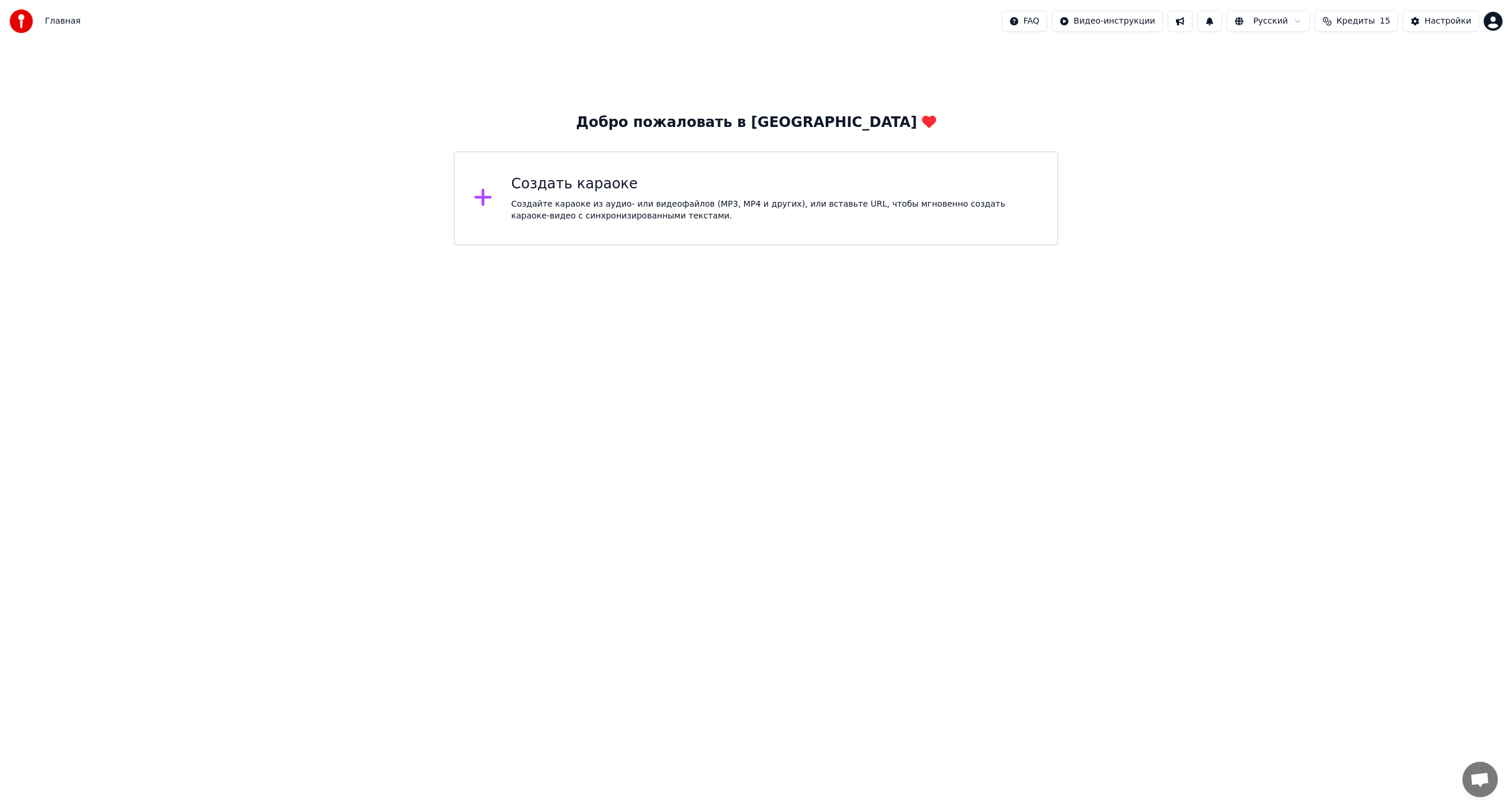
click at [476, 200] on icon at bounding box center [483, 198] width 17 height 17
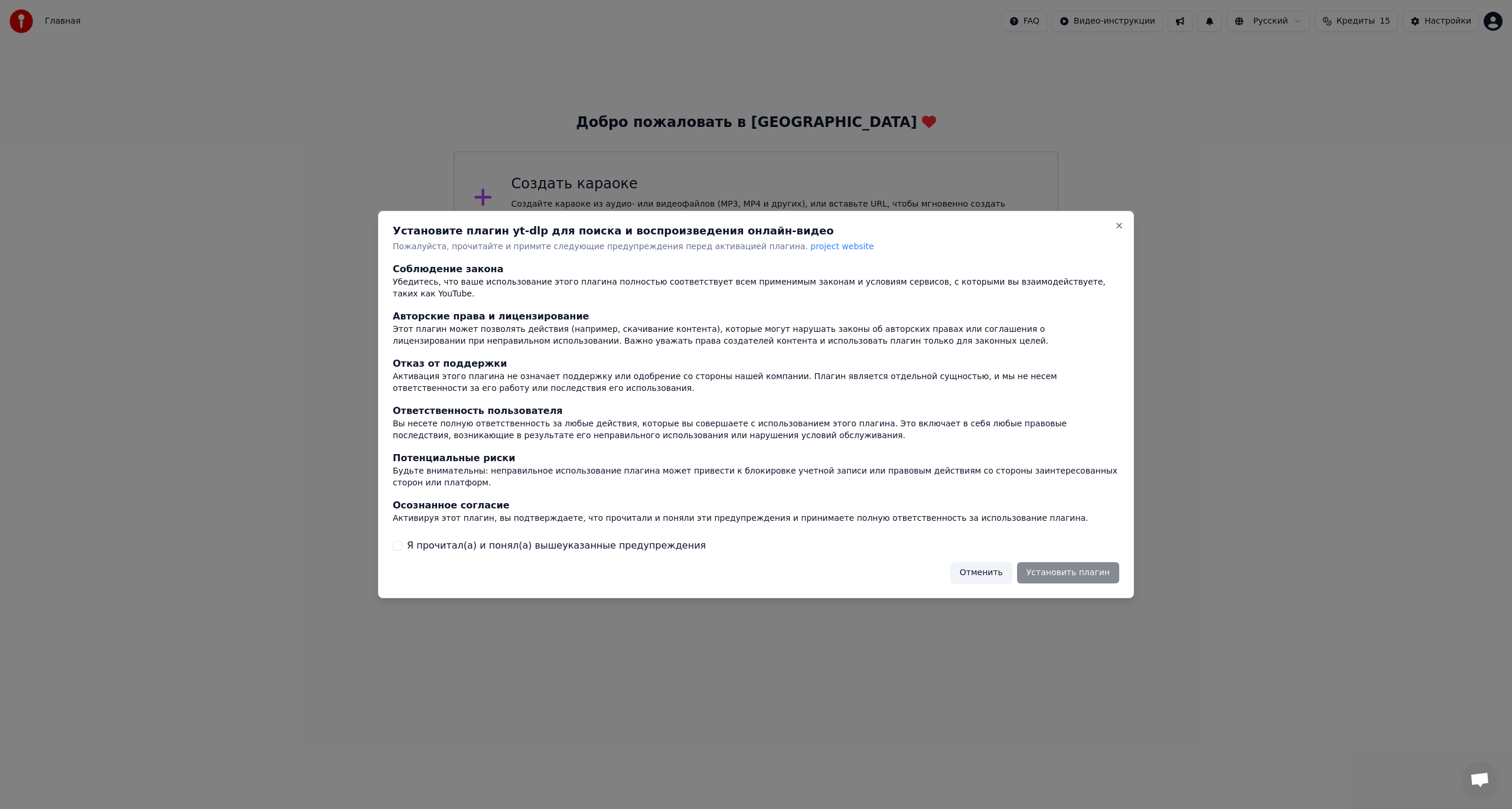
click at [810, 251] on span "project website" at bounding box center [841, 246] width 63 height 10
click at [1118, 230] on button "Close" at bounding box center [1119, 225] width 10 height 10
click at [990, 563] on button "Отменить" at bounding box center [981, 573] width 62 height 21
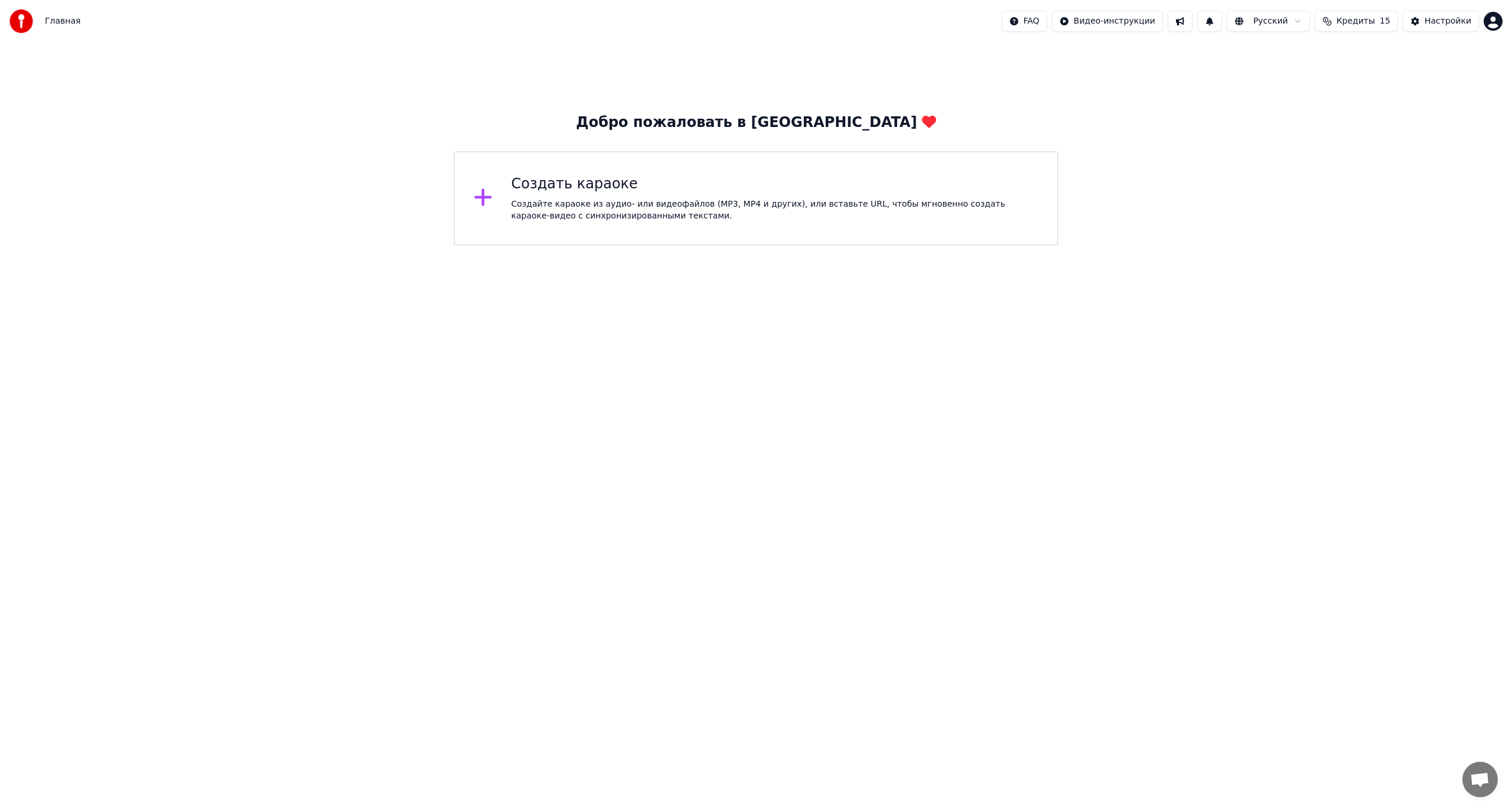
drag, startPoint x: 1370, startPoint y: 161, endPoint x: 1453, endPoint y: 103, distance: 101.3
click at [1375, 160] on div "Добро пожаловать в Youka Создать караоке Создайте караоке из аудио- или видеофа…" at bounding box center [756, 144] width 1512 height 203
click at [1441, 24] on div "Настройки" at bounding box center [1448, 21] width 47 height 11
